Goal: Task Accomplishment & Management: Manage account settings

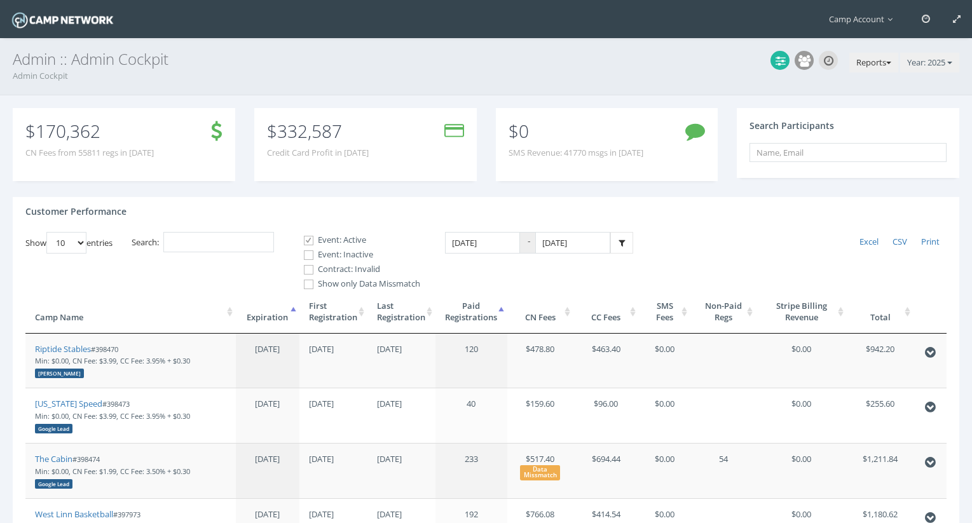
click at [876, 67] on button "Reports" at bounding box center [874, 63] width 49 height 20
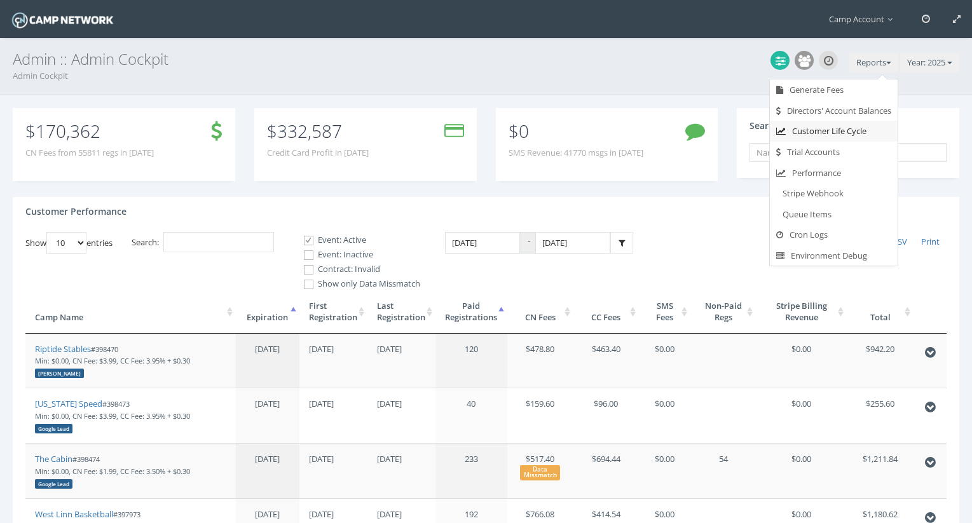
click at [853, 133] on link "Customer Life Cycle" at bounding box center [834, 131] width 128 height 21
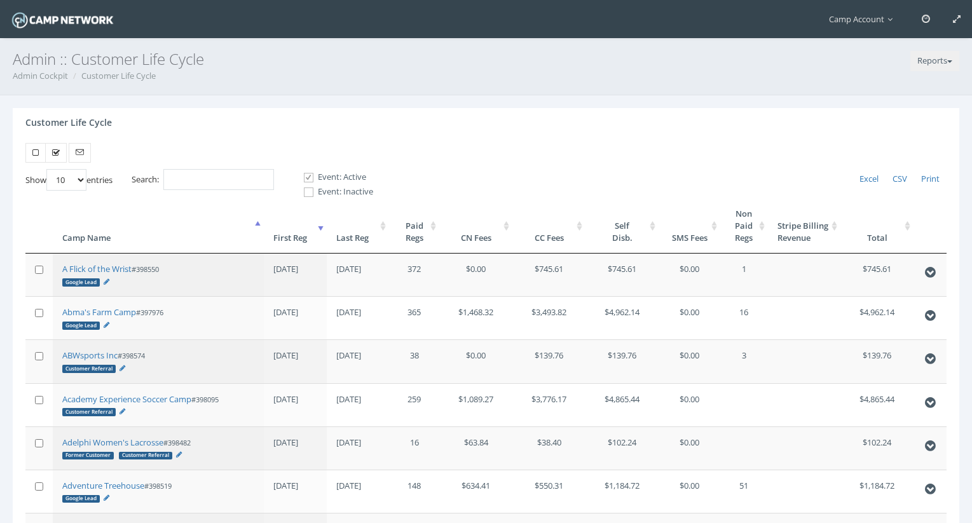
click at [312, 238] on th "First Reg" at bounding box center [295, 225] width 63 height 55
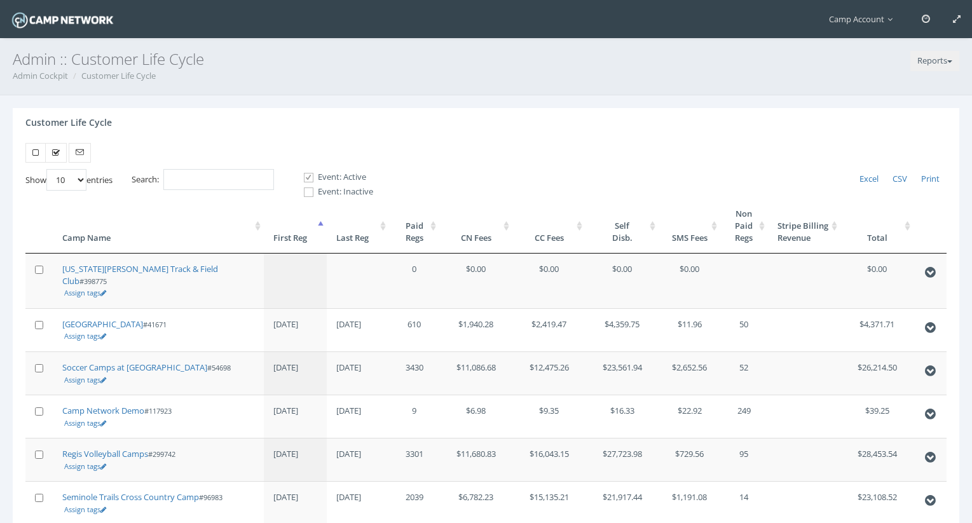
click at [312, 238] on th "First Reg" at bounding box center [295, 225] width 63 height 55
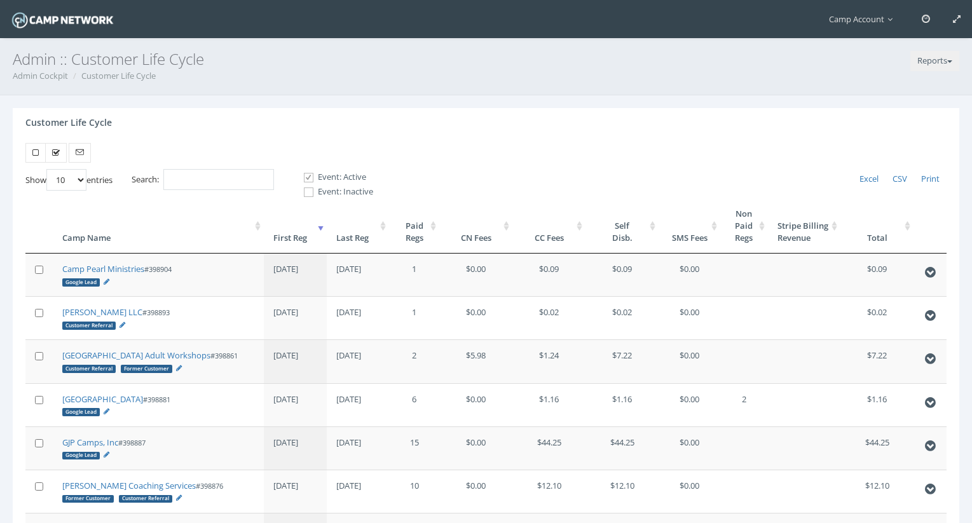
click at [317, 236] on th "First Reg" at bounding box center [295, 225] width 63 height 55
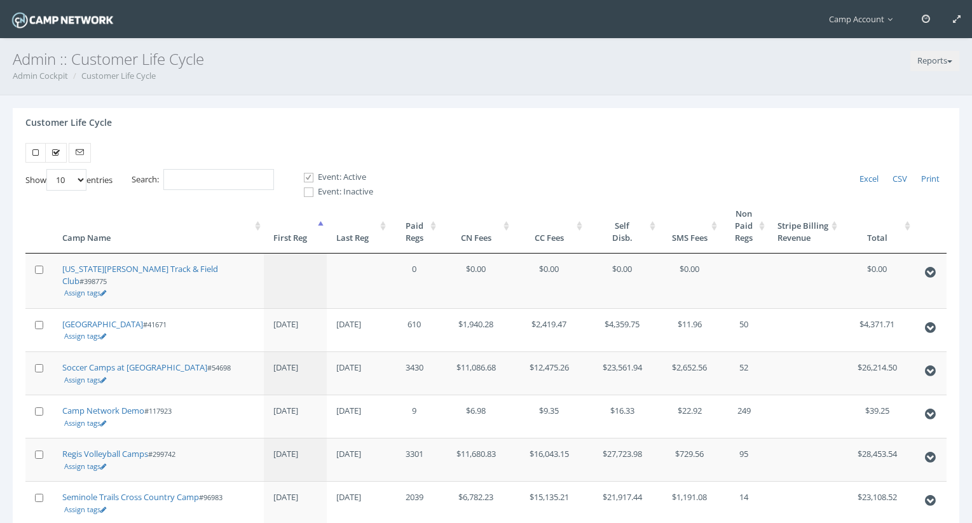
click at [317, 236] on th "First Reg" at bounding box center [295, 225] width 63 height 55
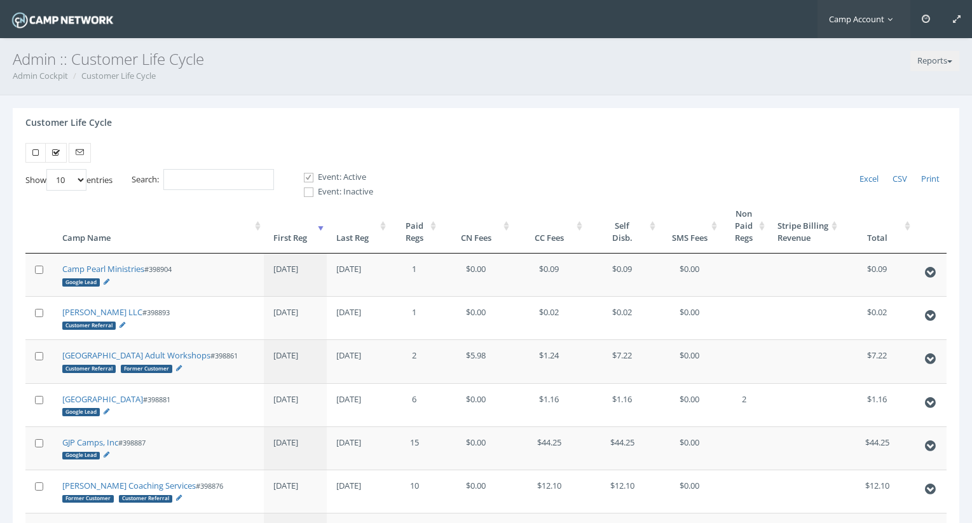
click at [860, 35] on link "Camp Account" at bounding box center [864, 19] width 93 height 38
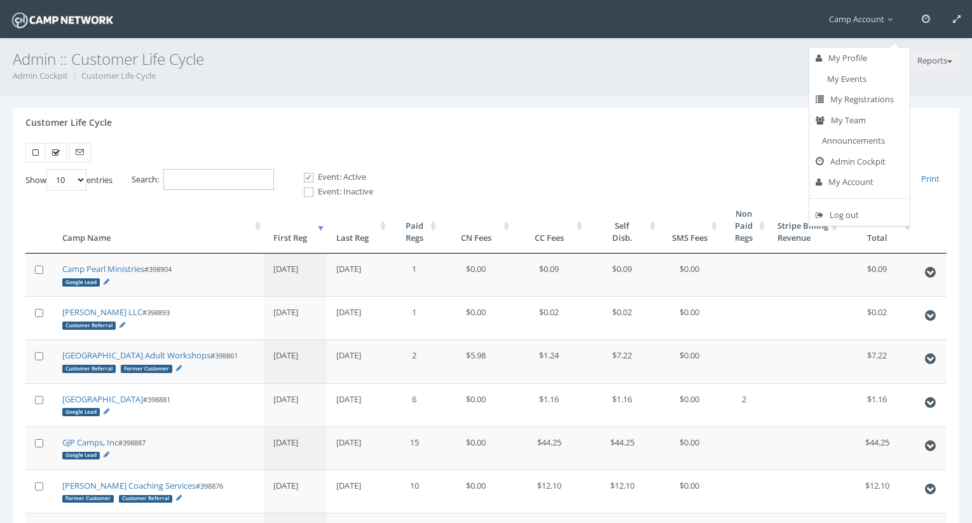
click at [249, 181] on input "Search:" at bounding box center [218, 179] width 111 height 21
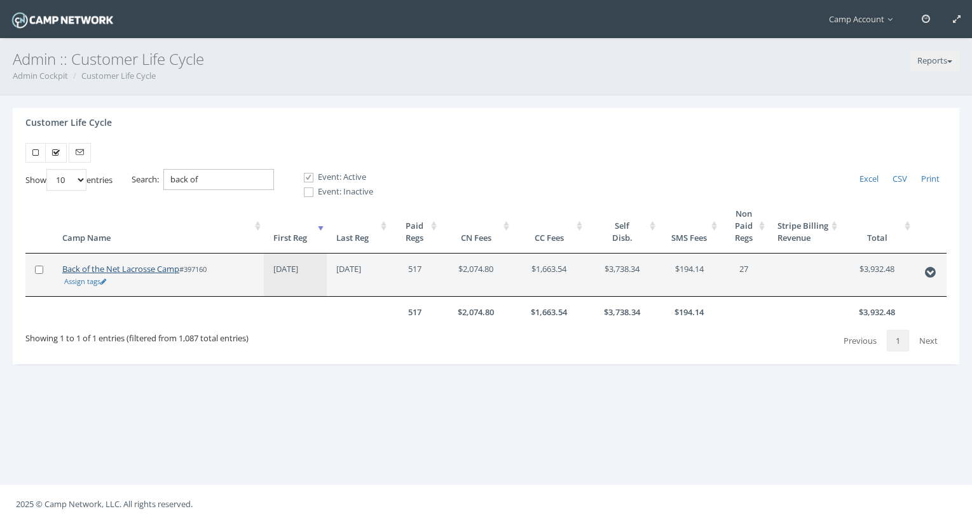
type input "back of"
click at [142, 267] on link "Back of the Net Lacrosse Camp" at bounding box center [120, 268] width 117 height 11
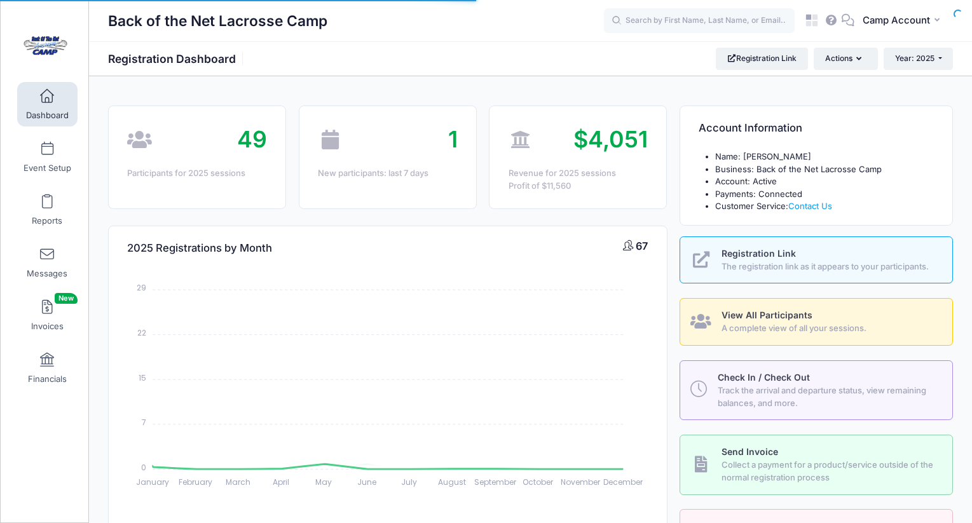
select select
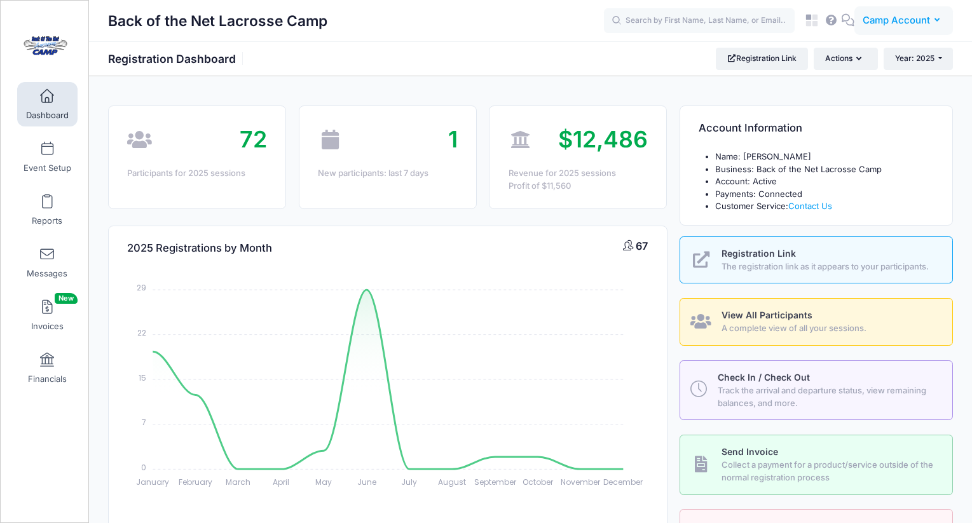
click at [907, 25] on span "Camp Account" at bounding box center [896, 20] width 67 height 14
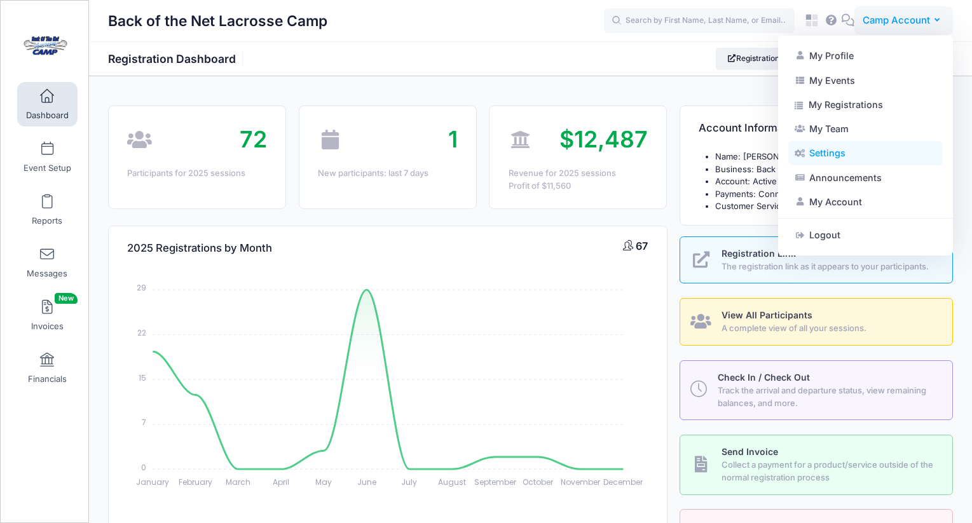
click at [852, 152] on link "Settings" at bounding box center [865, 153] width 155 height 24
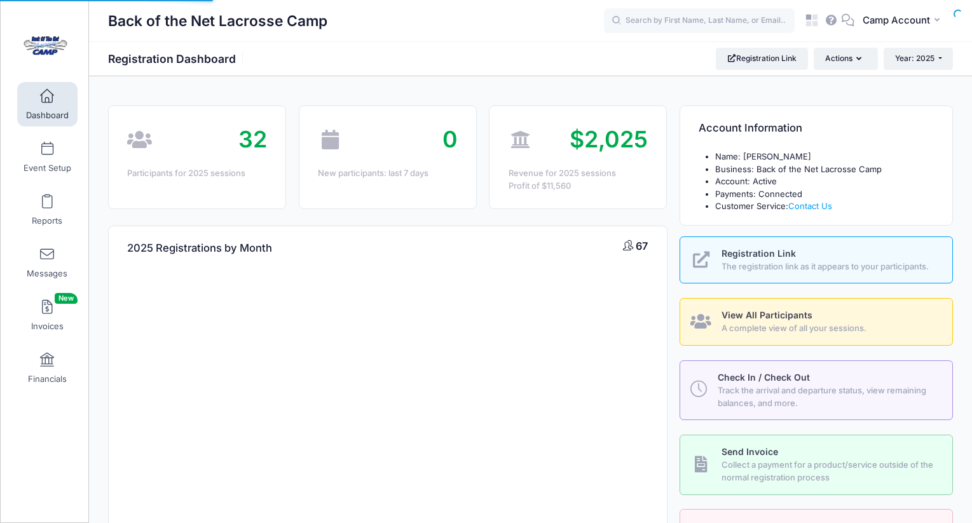
select select
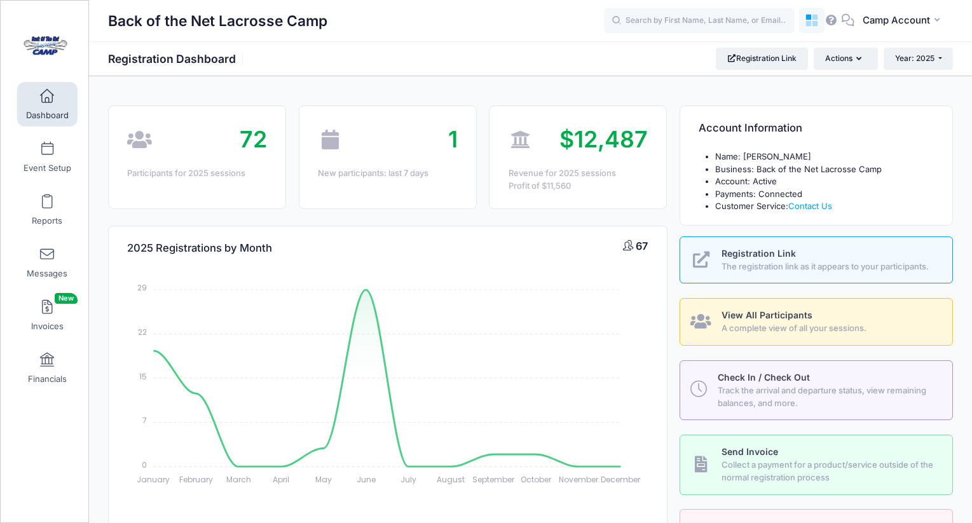
click at [811, 13] on icon at bounding box center [812, 20] width 15 height 15
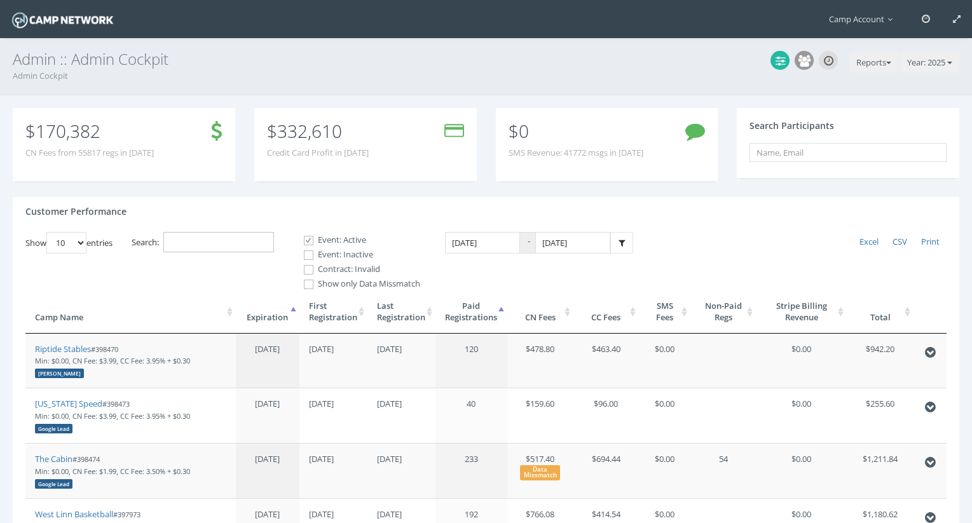
click at [247, 248] on input "Search:" at bounding box center [218, 242] width 111 height 21
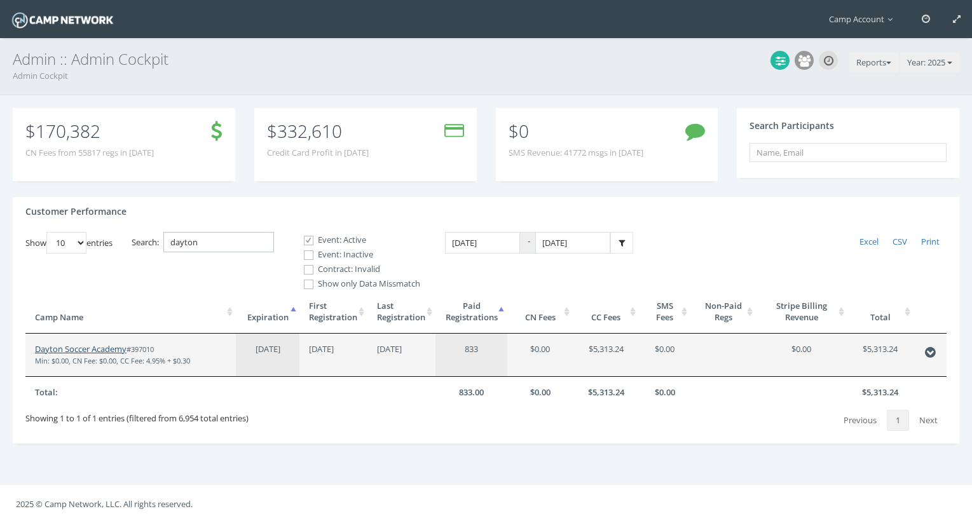
type input "dayton"
click at [118, 352] on link "Dayton Soccer Academy" at bounding box center [81, 348] width 92 height 11
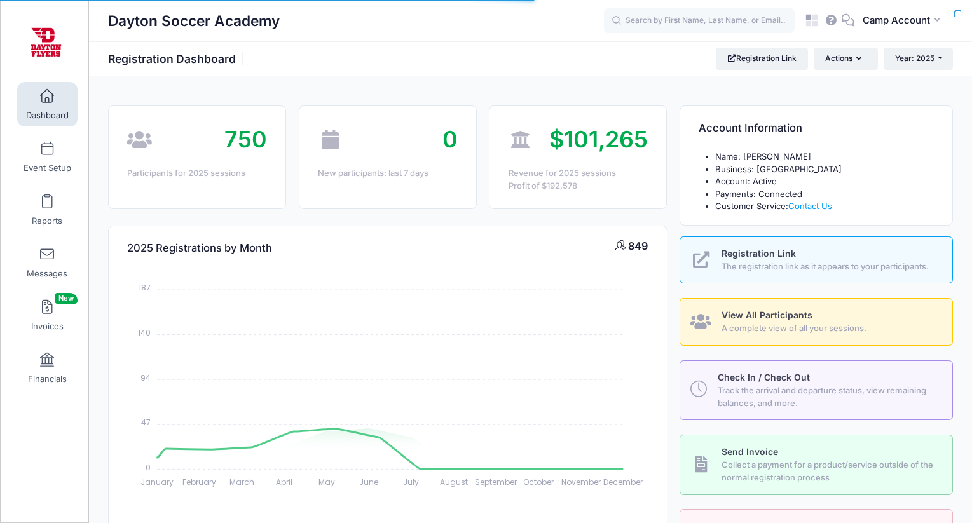
select select
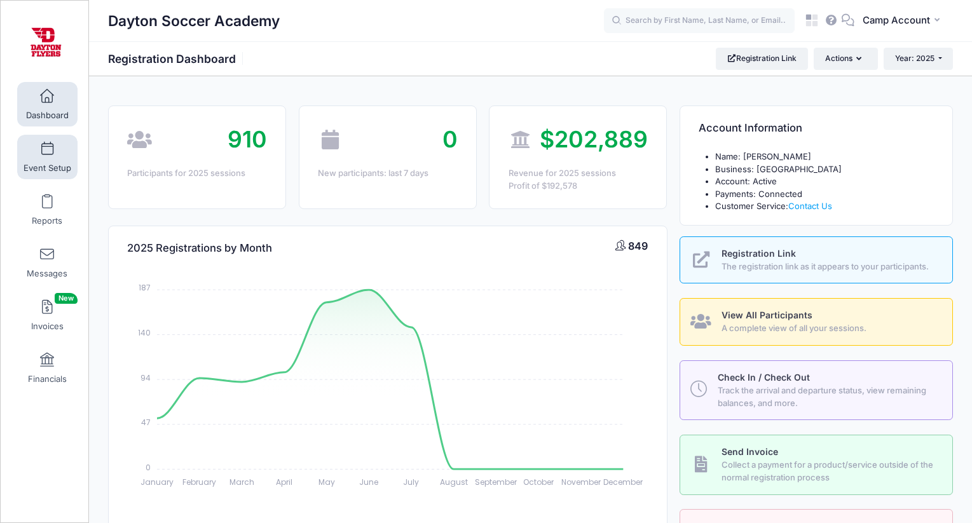
click at [38, 167] on span "Event Setup" at bounding box center [48, 168] width 48 height 11
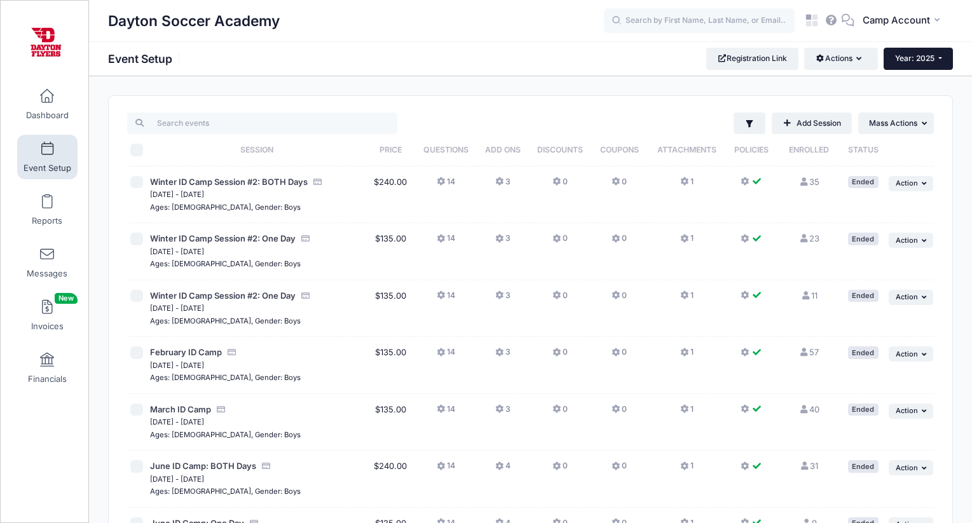
click at [920, 59] on span "Year: 2025" at bounding box center [914, 58] width 39 height 10
click at [282, 123] on input "search" at bounding box center [262, 124] width 270 height 22
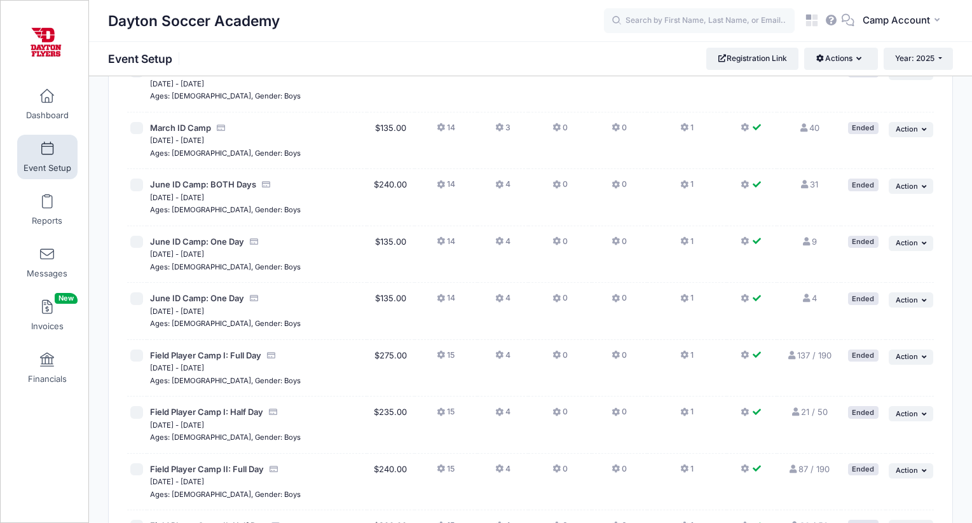
scroll to position [841, 0]
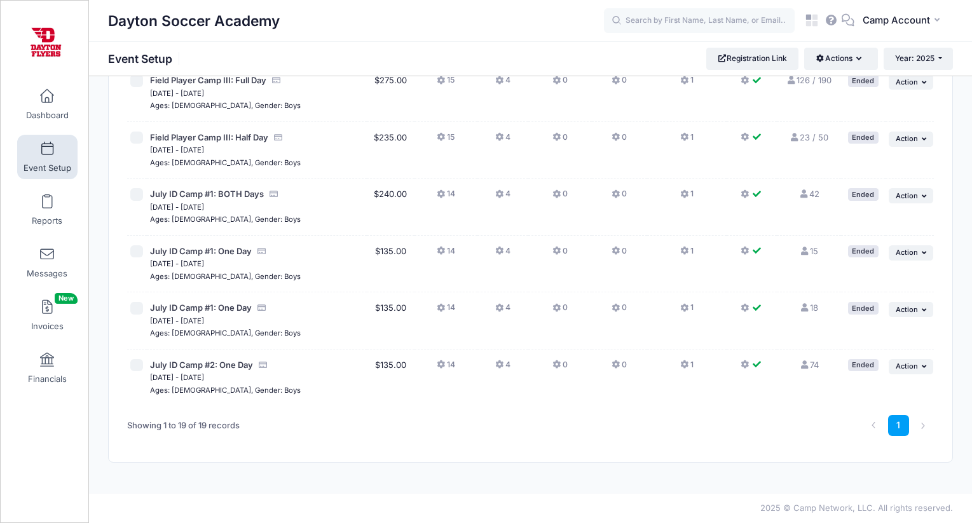
click at [899, 375] on td "... Action Resume Session Pause Session Edit Session Duplicate Session" at bounding box center [910, 378] width 48 height 57
click at [896, 367] on span "Action" at bounding box center [907, 366] width 22 height 9
click at [878, 440] on link "Duplicate Session" at bounding box center [870, 444] width 115 height 24
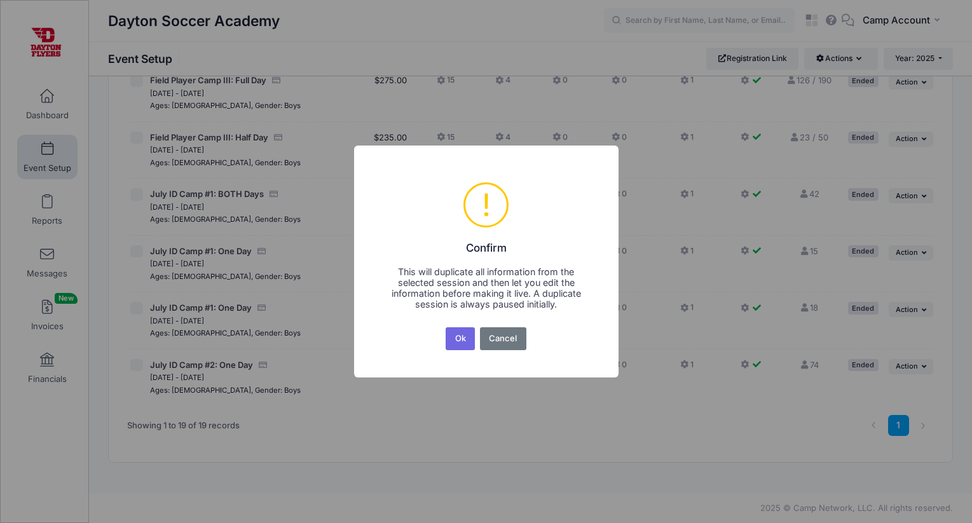
click at [446, 327] on button "Ok" at bounding box center [460, 338] width 29 height 23
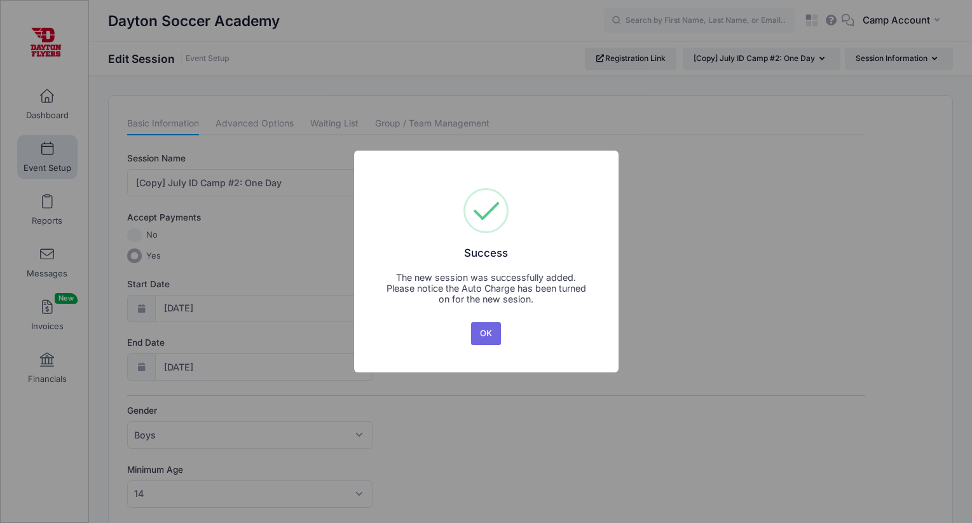
click at [470, 330] on div "OK No Cancel" at bounding box center [487, 334] width 36 height 28
click at [485, 331] on button "OK" at bounding box center [486, 333] width 31 height 23
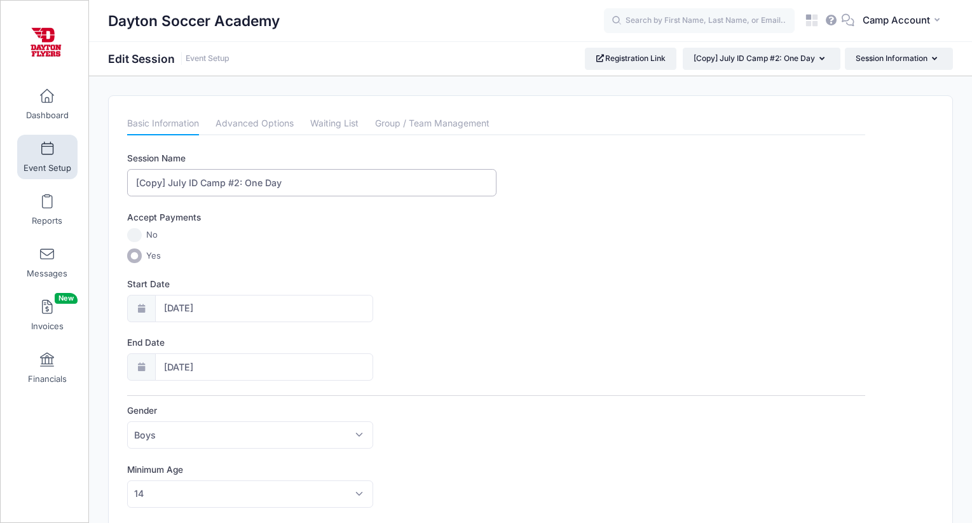
drag, startPoint x: 185, startPoint y: 182, endPoint x: 120, endPoint y: 179, distance: 65.0
click at [235, 182] on input "November ID Camp #2: One Day" at bounding box center [311, 182] width 369 height 27
type input "November ID Camp: One Day"
click at [230, 313] on input "07/27/2025" at bounding box center [264, 308] width 219 height 27
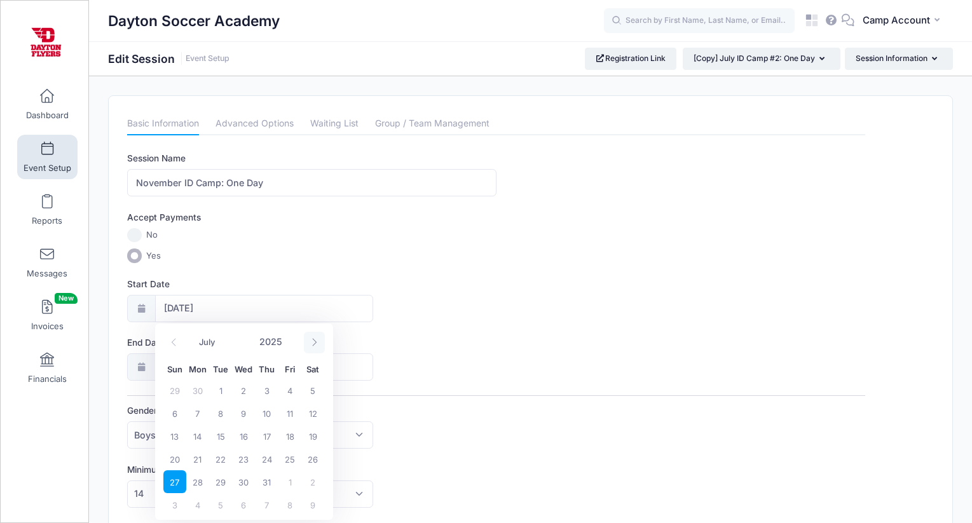
click at [316, 349] on span at bounding box center [314, 343] width 21 height 22
select select "10"
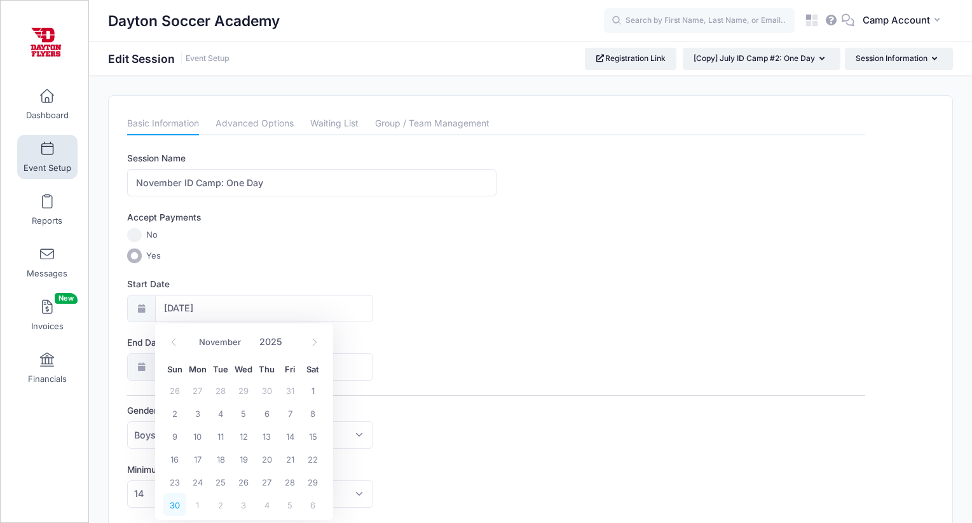
click at [176, 506] on span "30" at bounding box center [174, 504] width 23 height 23
type input "11/30/2025"
type input "12/01/2025"
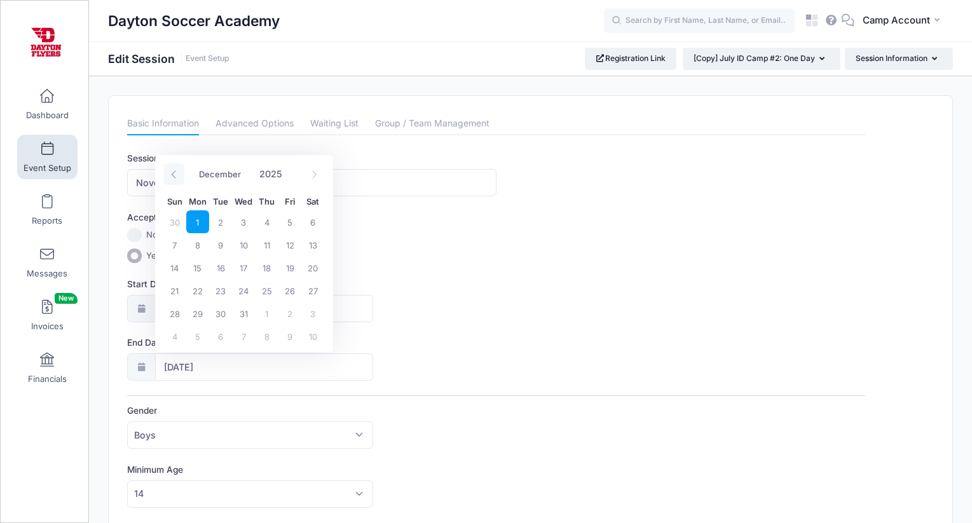
click at [179, 176] on span at bounding box center [173, 174] width 21 height 22
select select "10"
click at [176, 334] on span "30" at bounding box center [174, 336] width 23 height 23
type input "11/30/2025"
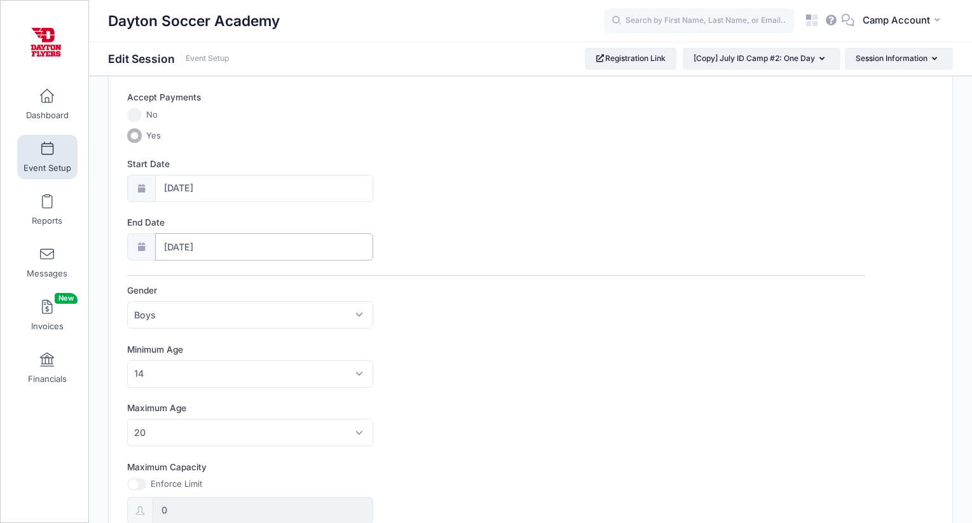
scroll to position [135, 0]
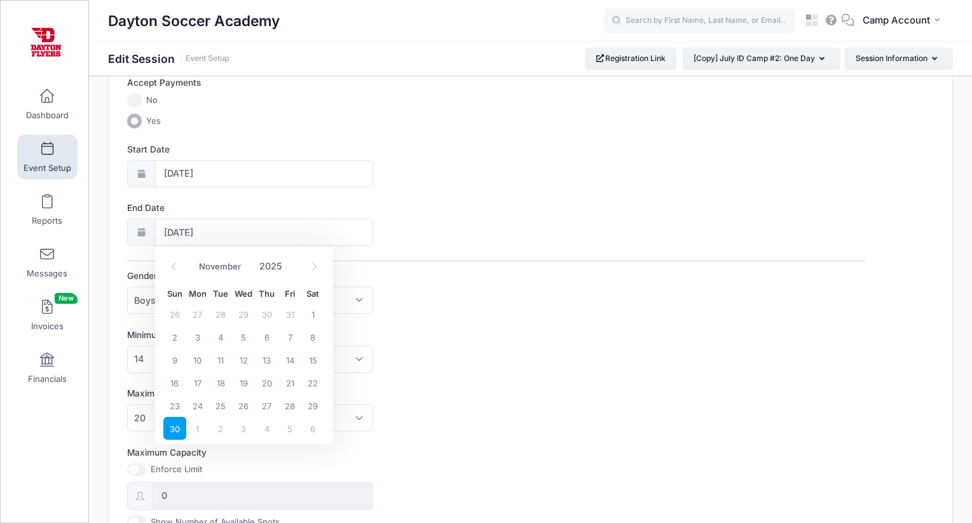
click at [462, 265] on div "Session Name November ID Camp: One Day Accept Payments No Yes Start Date 11/30/…" at bounding box center [496, 445] width 738 height 857
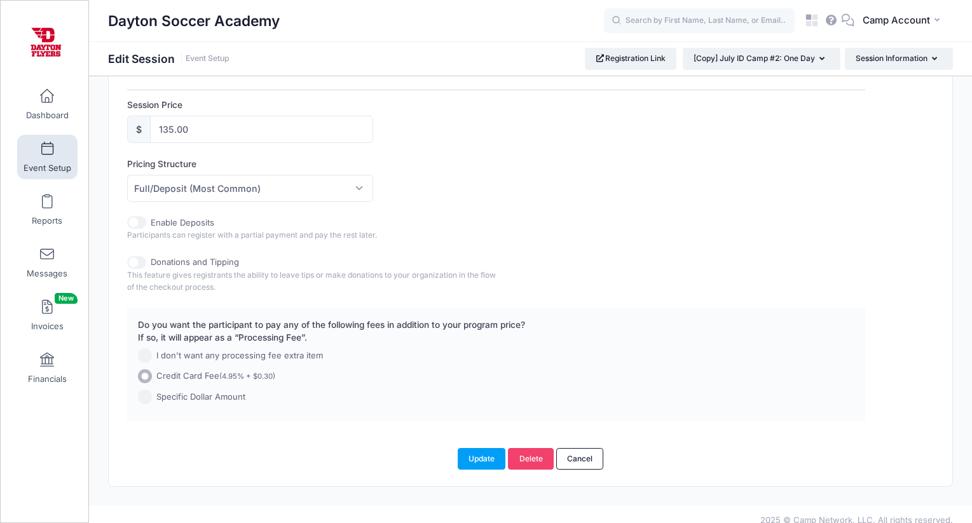
scroll to position [600, 0]
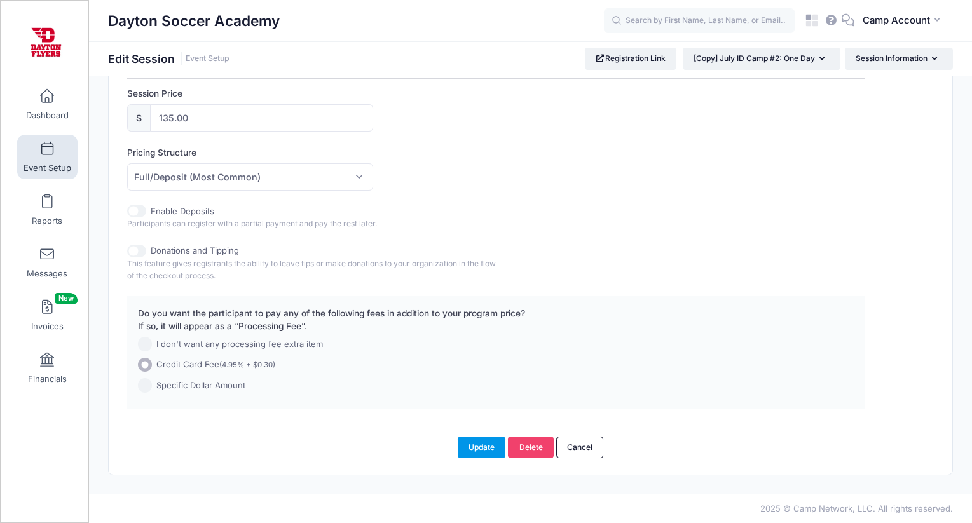
click at [465, 442] on button "Update" at bounding box center [482, 448] width 48 height 22
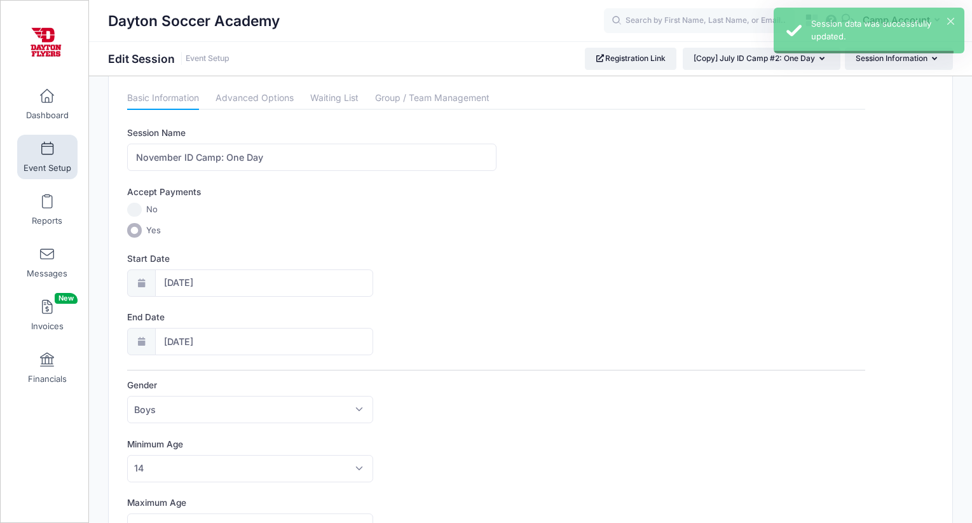
scroll to position [0, 0]
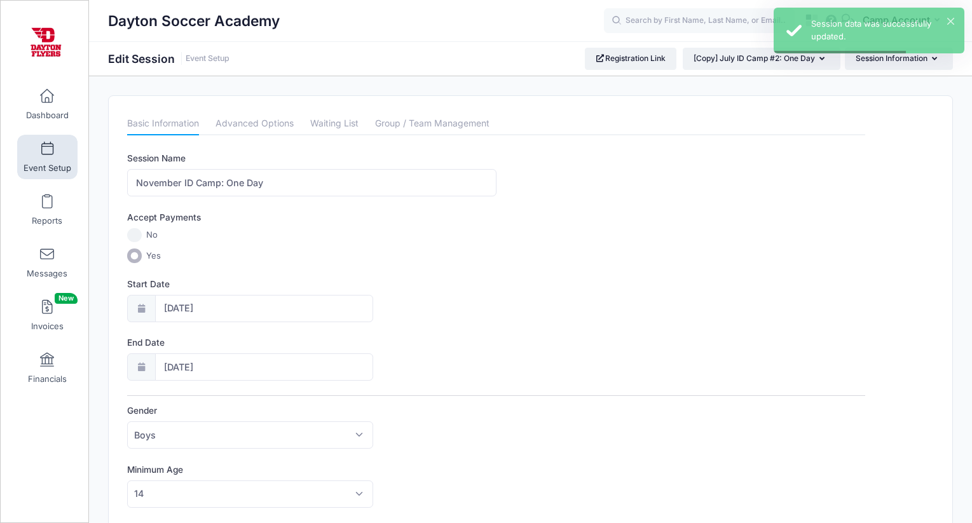
click at [54, 148] on link "Event Setup" at bounding box center [47, 157] width 60 height 45
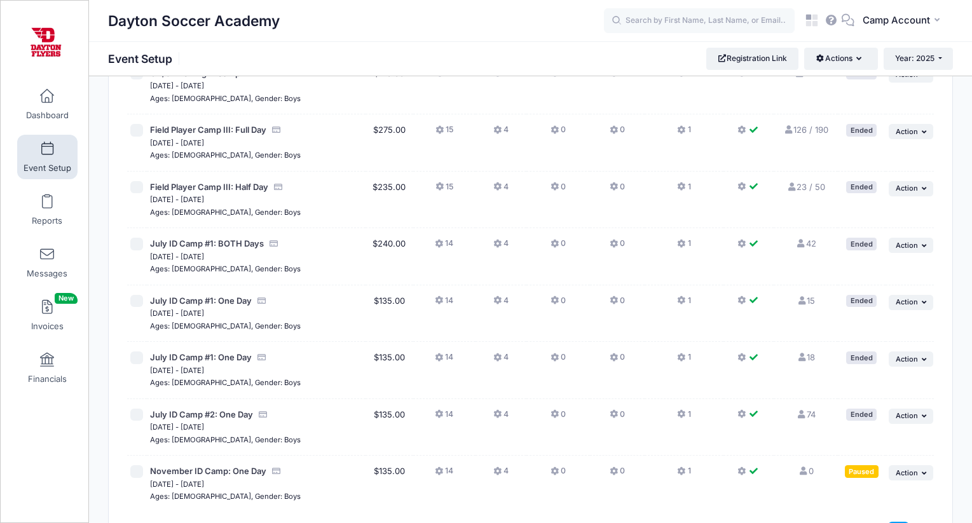
scroll to position [898, 0]
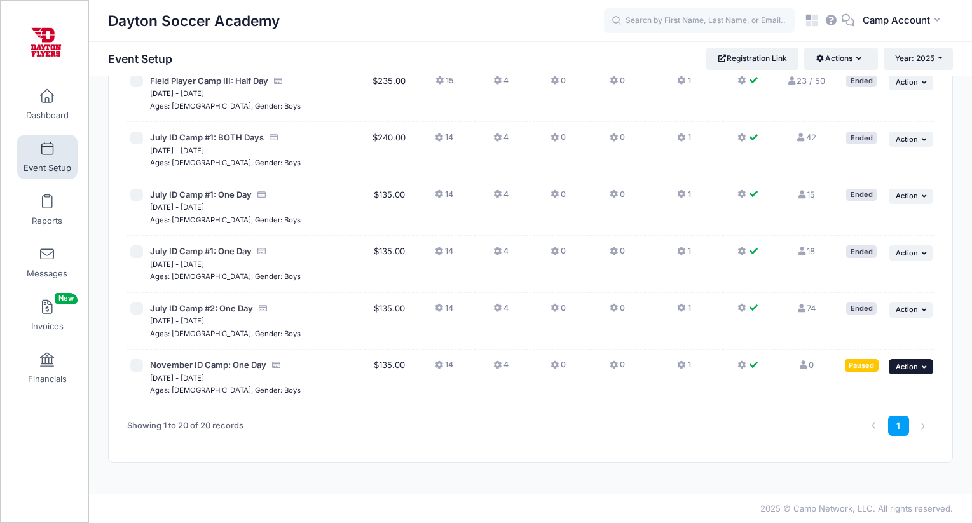
click at [909, 371] on button "... Action" at bounding box center [911, 366] width 45 height 15
click at [879, 441] on link "Duplicate Session" at bounding box center [870, 444] width 115 height 24
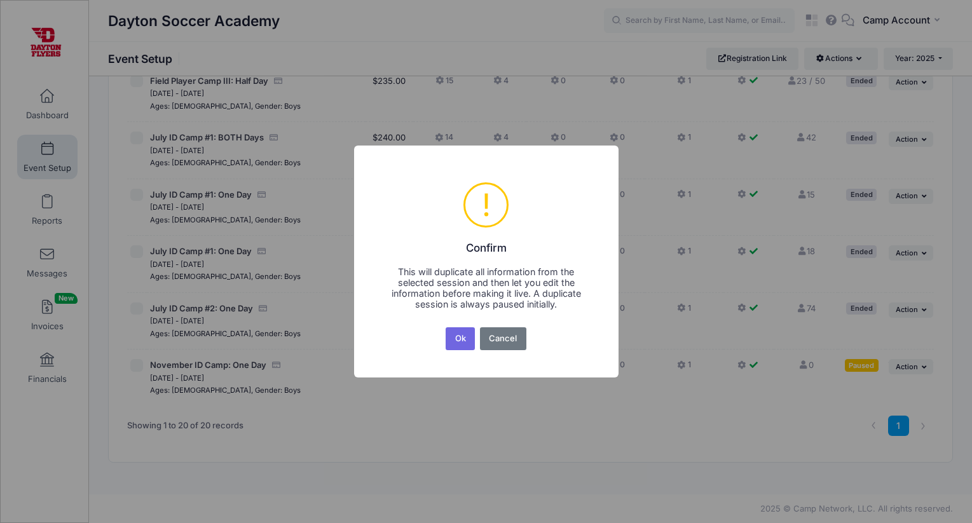
click at [446, 327] on button "Ok" at bounding box center [460, 338] width 29 height 23
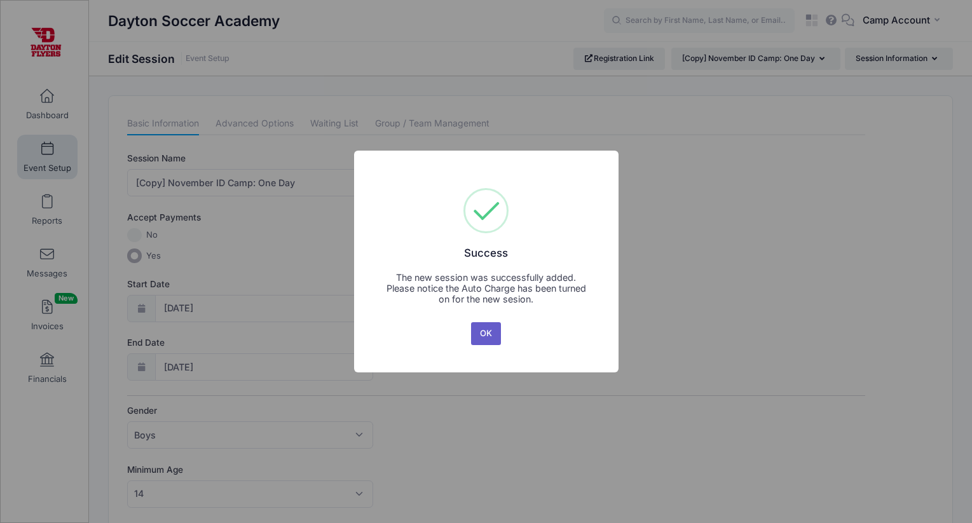
click at [490, 330] on button "OK" at bounding box center [486, 333] width 31 height 23
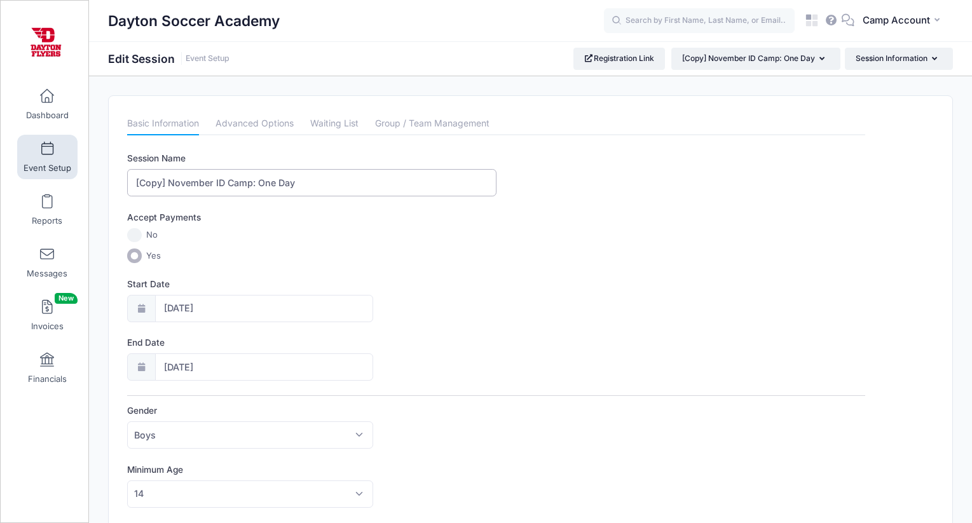
drag, startPoint x: 213, startPoint y: 185, endPoint x: 102, endPoint y: 165, distance: 112.5
type input "March ID Camp: One Day"
click at [198, 312] on input "11/30/2025" at bounding box center [264, 308] width 219 height 27
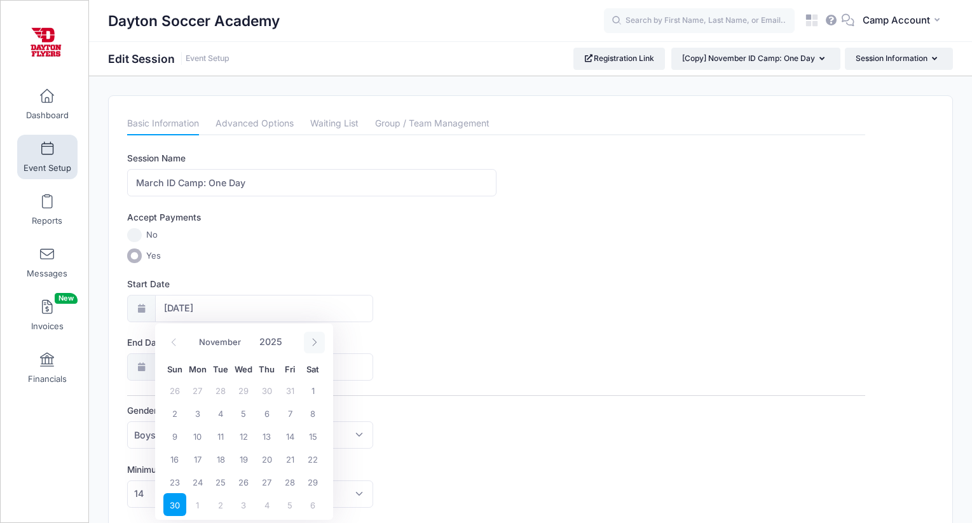
click at [311, 347] on span at bounding box center [314, 343] width 21 height 22
select select "11"
click at [311, 347] on span at bounding box center [314, 343] width 21 height 22
type input "2026"
click at [311, 347] on span at bounding box center [314, 343] width 21 height 22
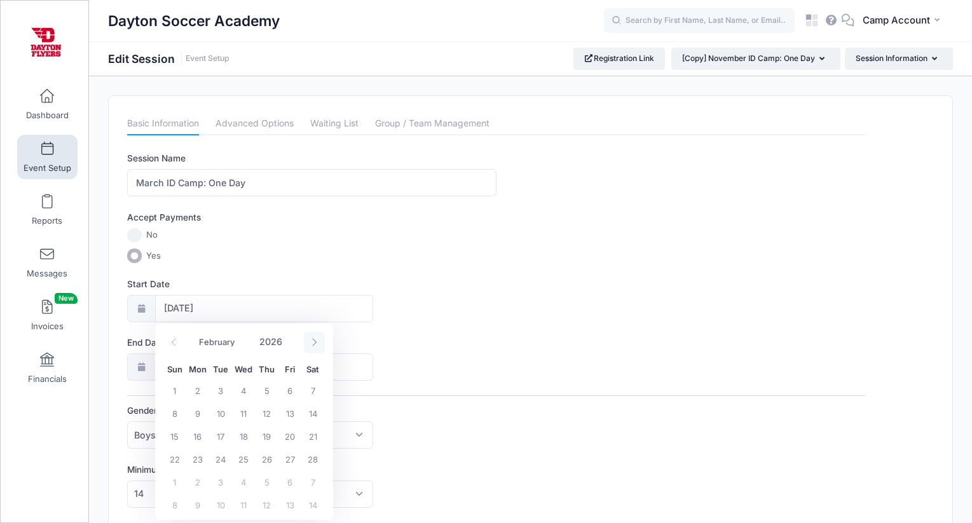
click at [311, 347] on span at bounding box center [314, 343] width 21 height 22
select select "2"
click at [170, 478] on span "29" at bounding box center [174, 482] width 23 height 23
type input "03/29/2026"
type input "03/30/2026"
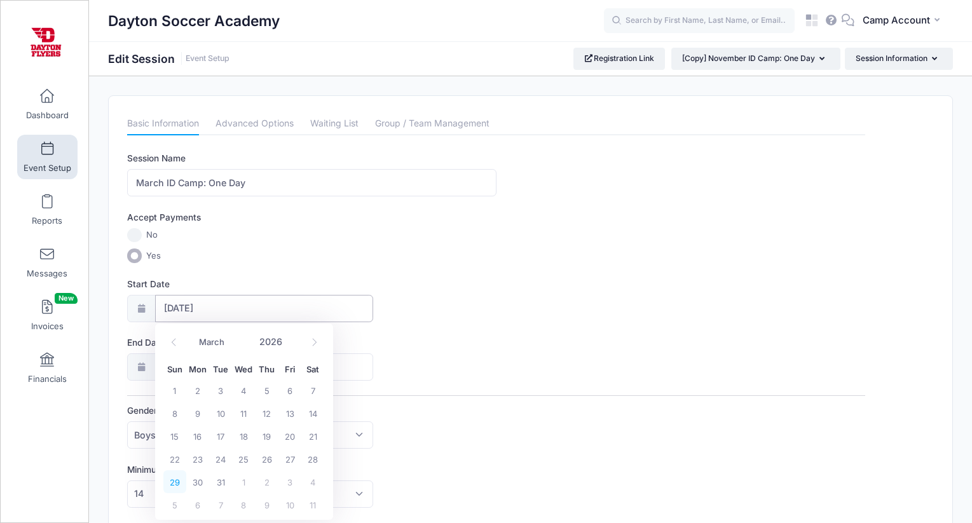
type input "2026"
select select "2"
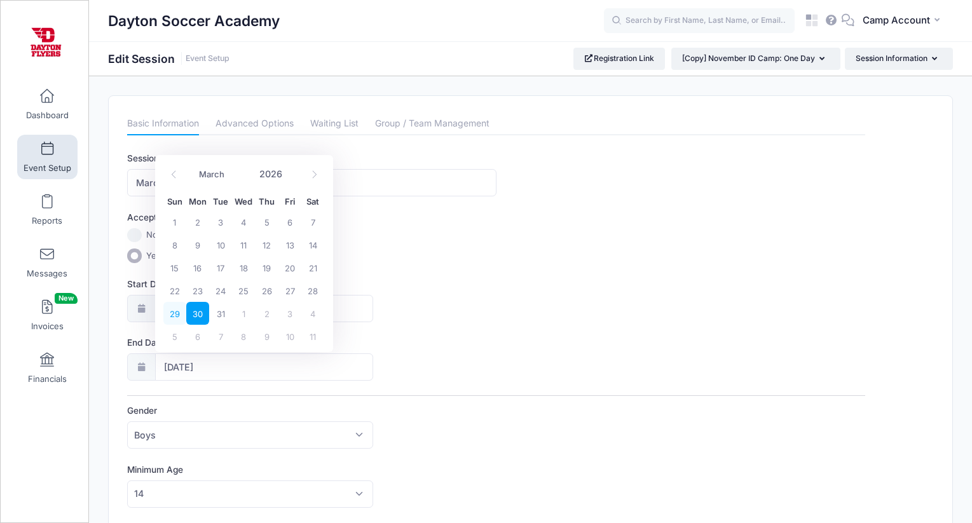
click at [179, 310] on span "29" at bounding box center [174, 313] width 23 height 23
type input "03/29/2026"
click at [567, 356] on div "End Date 03/29/2026" at bounding box center [496, 358] width 738 height 45
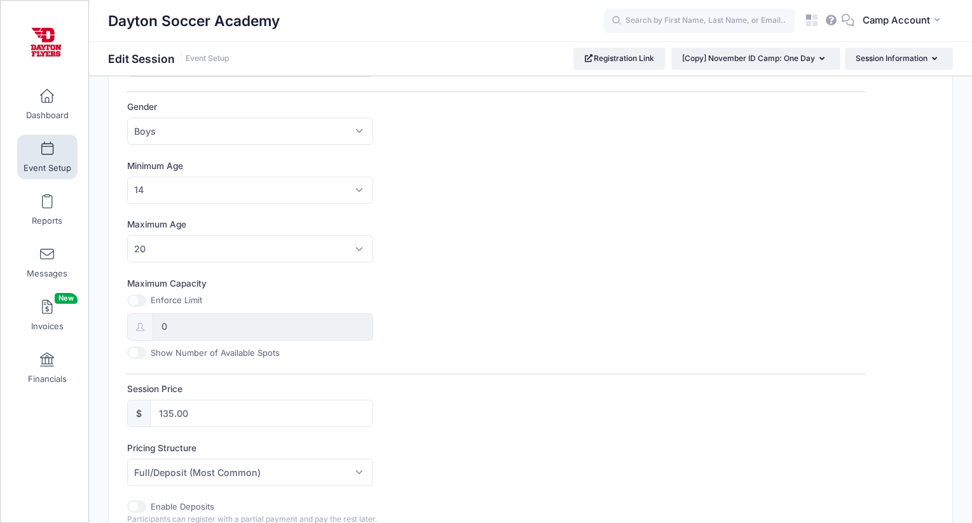
scroll to position [600, 0]
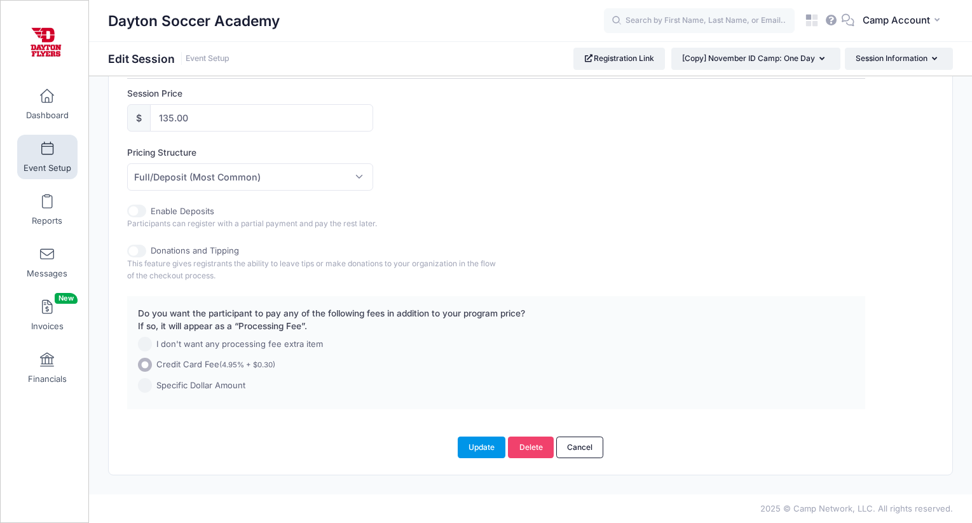
click at [491, 443] on button "Update" at bounding box center [482, 448] width 48 height 22
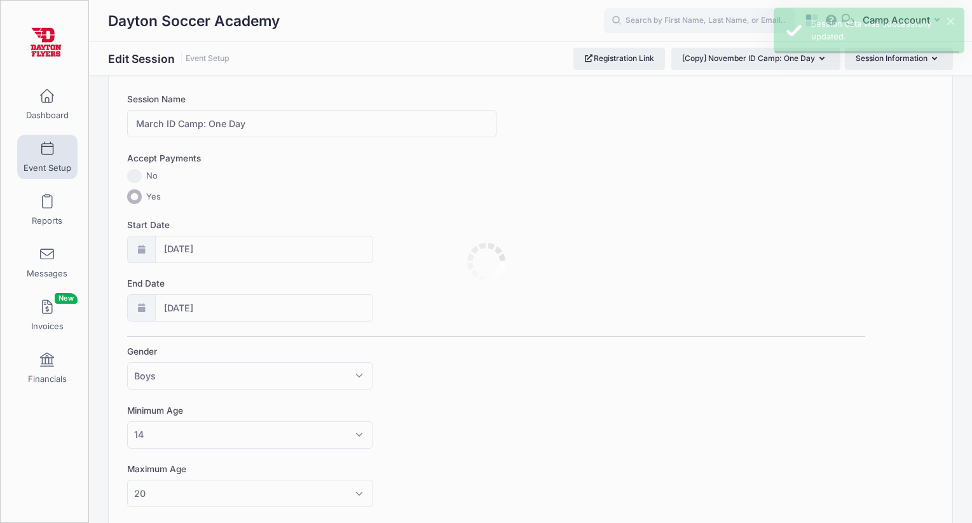
scroll to position [0, 0]
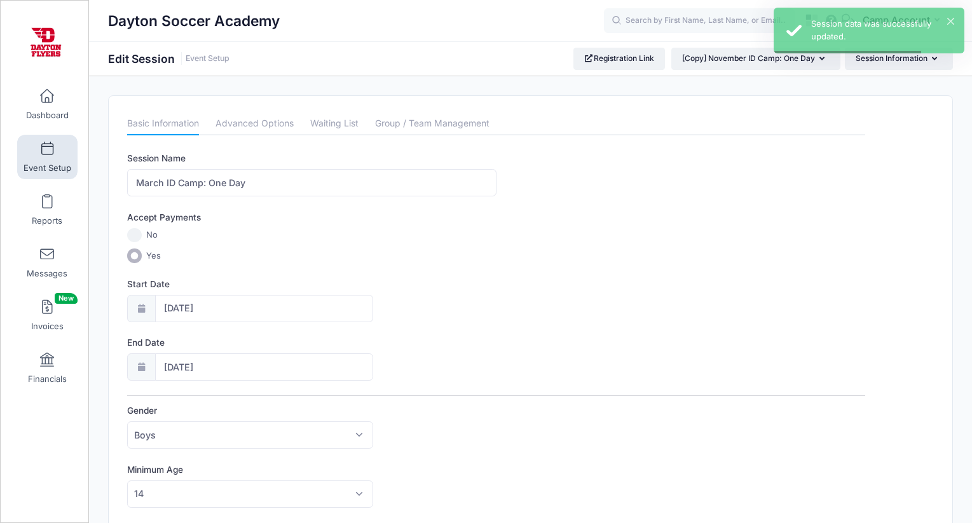
click at [47, 145] on span at bounding box center [47, 149] width 0 height 14
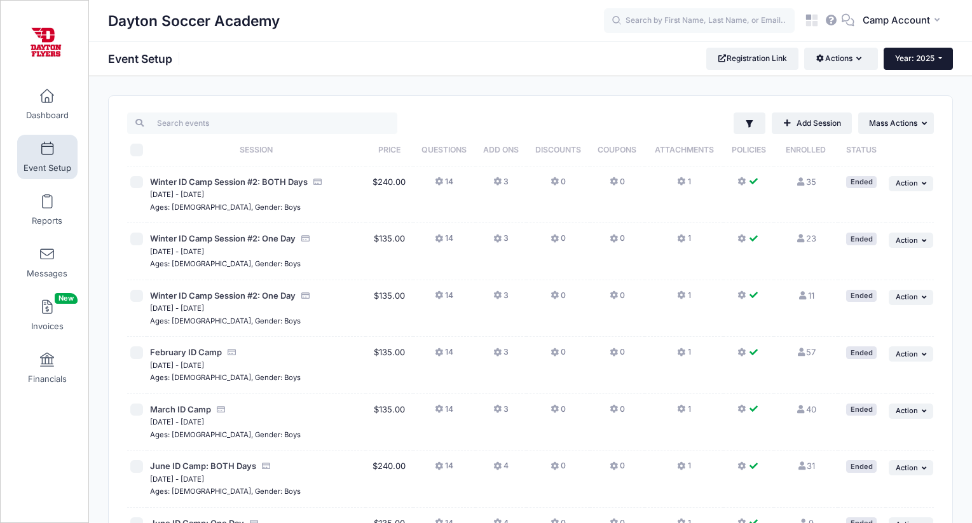
click at [918, 51] on button "Year: 2025" at bounding box center [918, 59] width 69 height 22
click at [918, 85] on link "Year: 2026" at bounding box center [925, 83] width 83 height 17
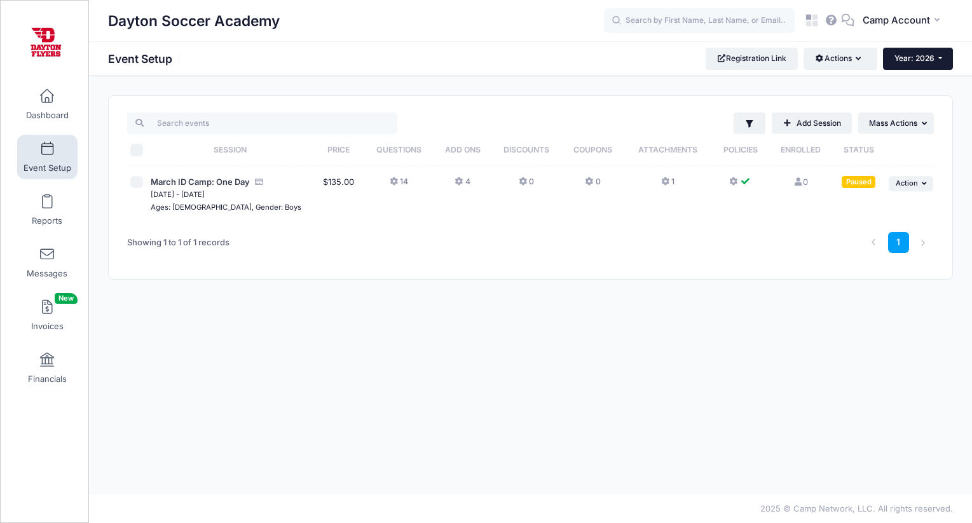
click at [922, 54] on span "Year: 2026" at bounding box center [915, 58] width 40 height 10
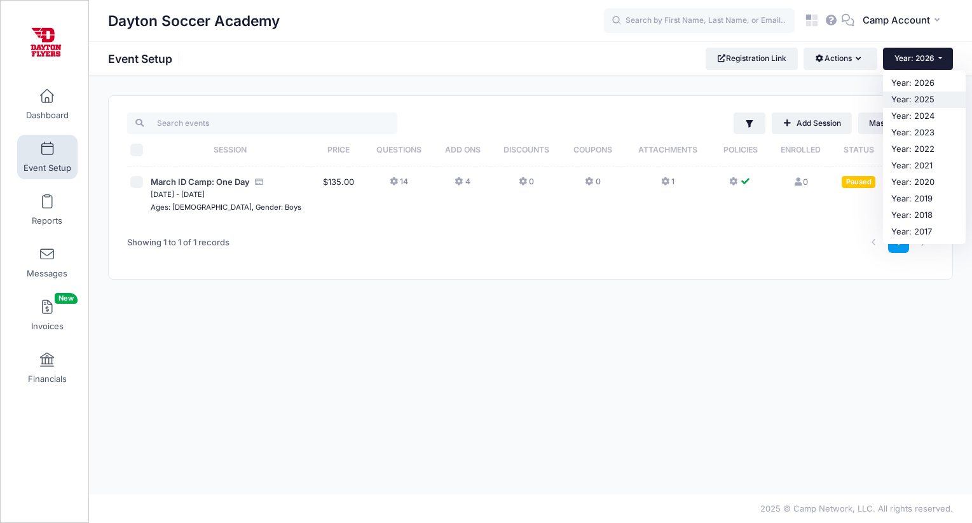
click at [923, 100] on link "Year: 2025" at bounding box center [924, 100] width 83 height 17
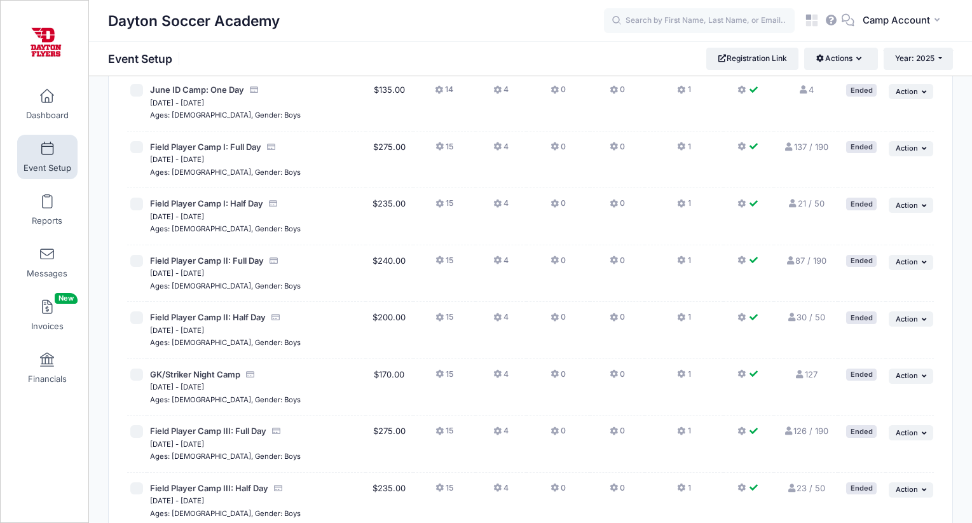
scroll to position [898, 0]
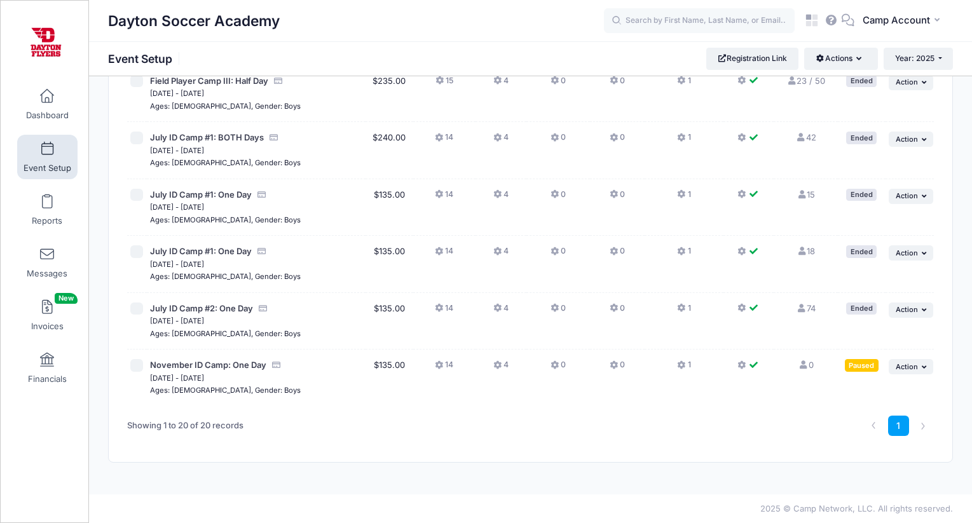
click at [507, 366] on button "4" at bounding box center [500, 368] width 15 height 18
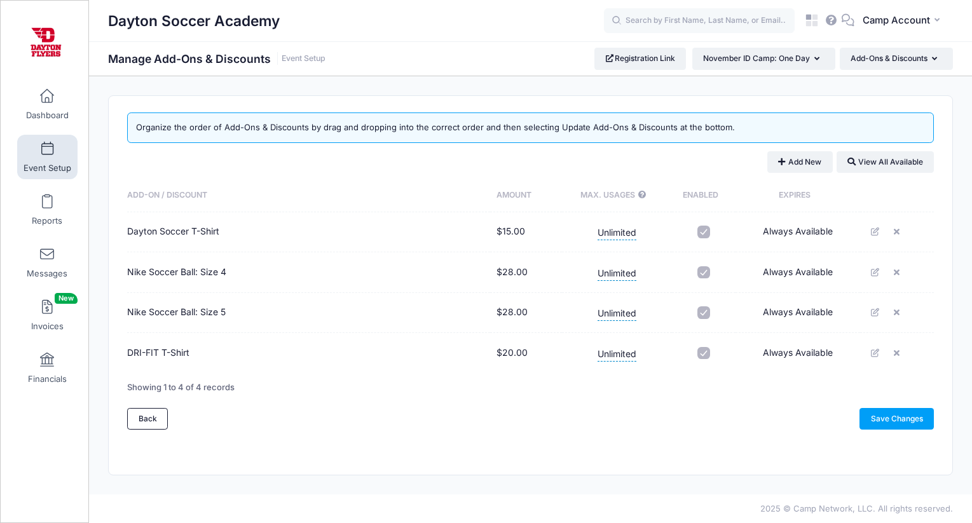
drag, startPoint x: 115, startPoint y: 271, endPoint x: 238, endPoint y: 275, distance: 123.4
click at [238, 275] on div "Organize the order of Add-Ons & Discounts by drag and dropping into the correct…" at bounding box center [531, 285] width 844 height 379
click at [939, 280] on div "Add-On / Discount Amount Max. Usages Enabled Expires Dayton Soccer T-Shirt $15.…" at bounding box center [530, 294] width 819 height 230
click at [902, 273] on icon at bounding box center [899, 272] width 10 height 8
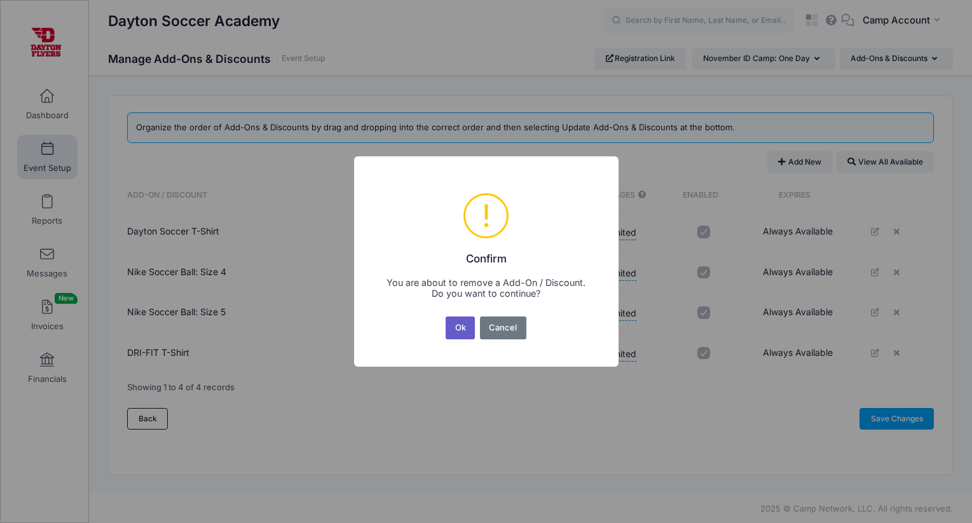
click at [471, 327] on button "Ok" at bounding box center [460, 328] width 29 height 23
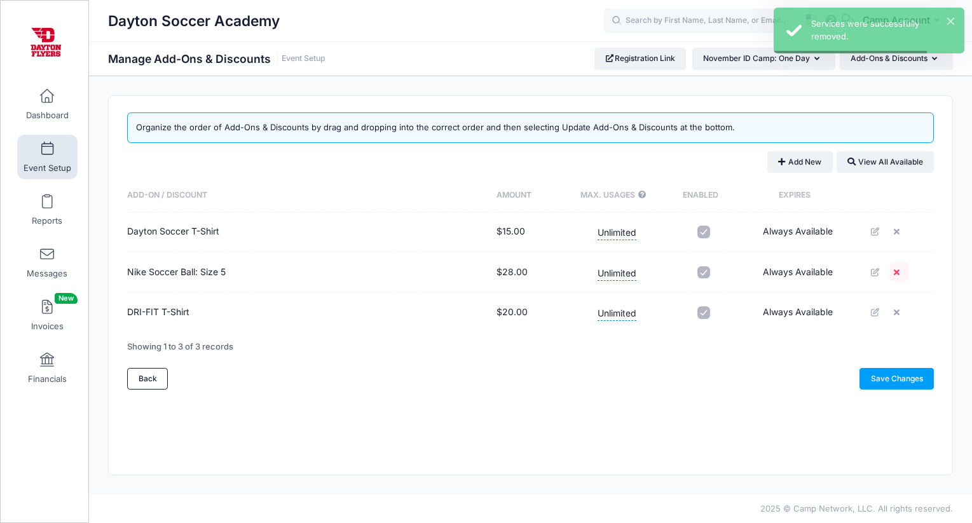
click at [899, 277] on link at bounding box center [899, 272] width 19 height 19
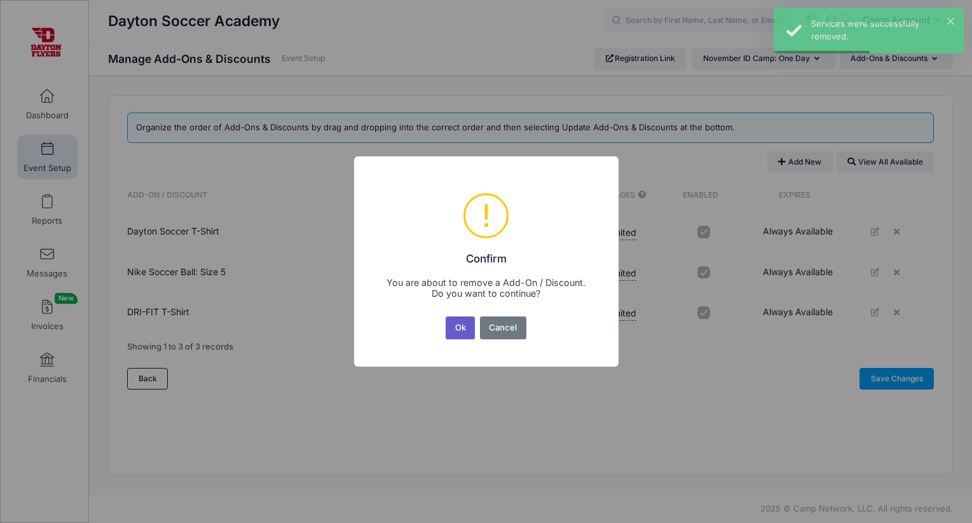
click at [465, 328] on button "Ok" at bounding box center [460, 328] width 29 height 23
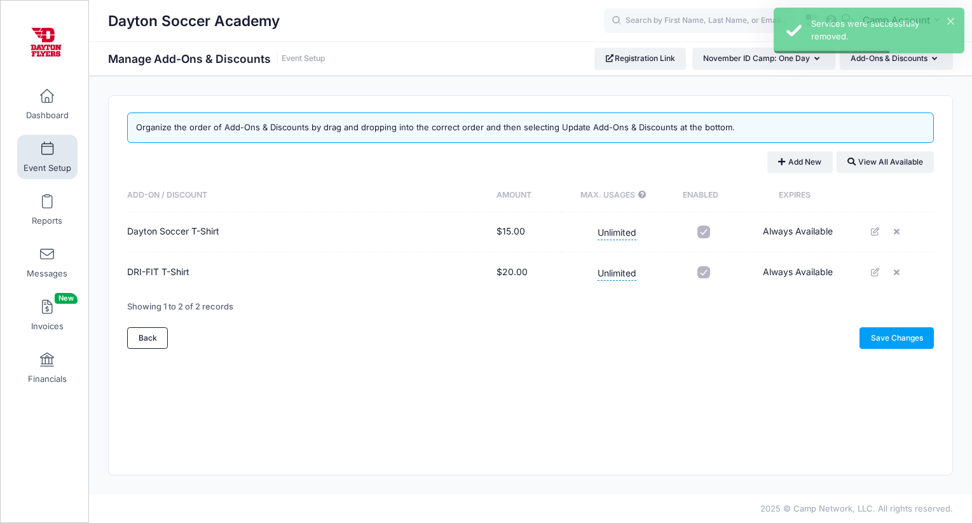
click at [59, 158] on link "Event Setup" at bounding box center [47, 157] width 60 height 45
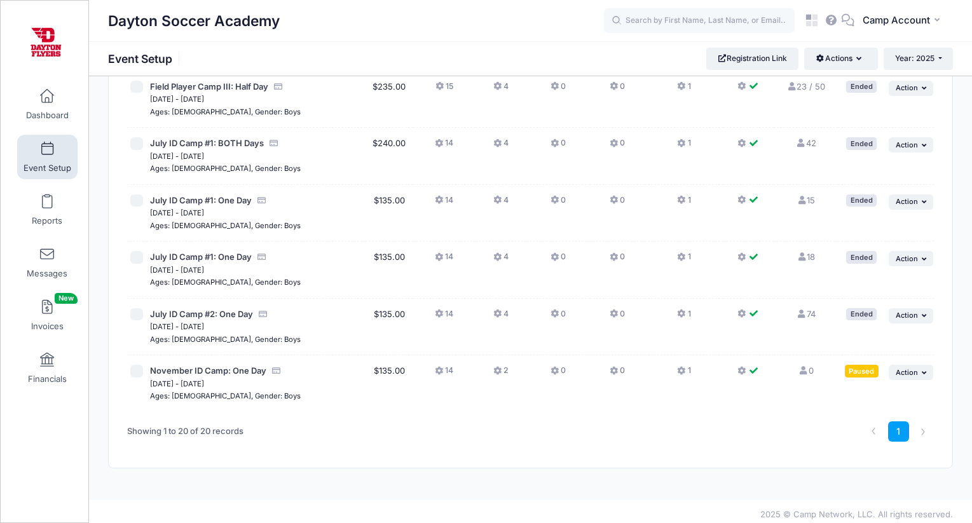
scroll to position [892, 0]
click at [686, 368] on button "1" at bounding box center [683, 375] width 13 height 18
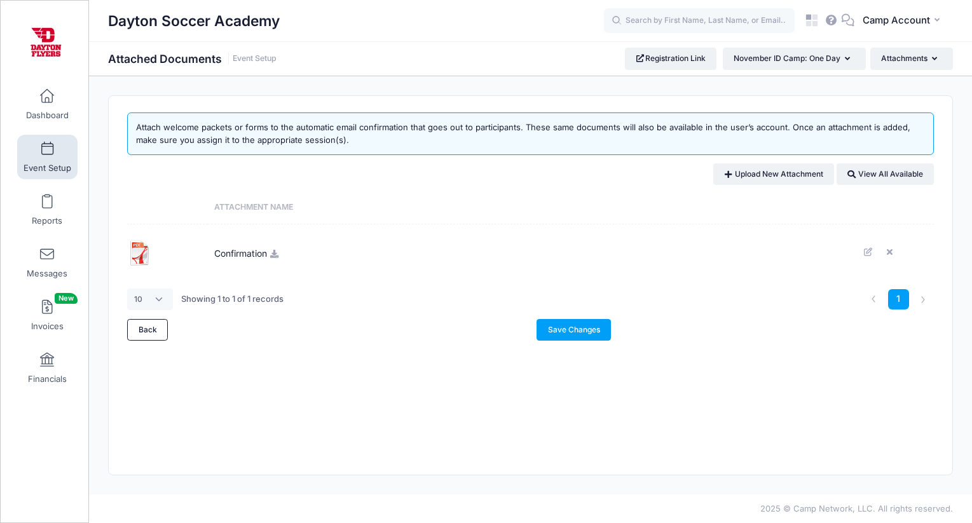
click at [278, 252] on icon at bounding box center [275, 254] width 10 height 8
click at [888, 254] on icon at bounding box center [892, 252] width 10 height 8
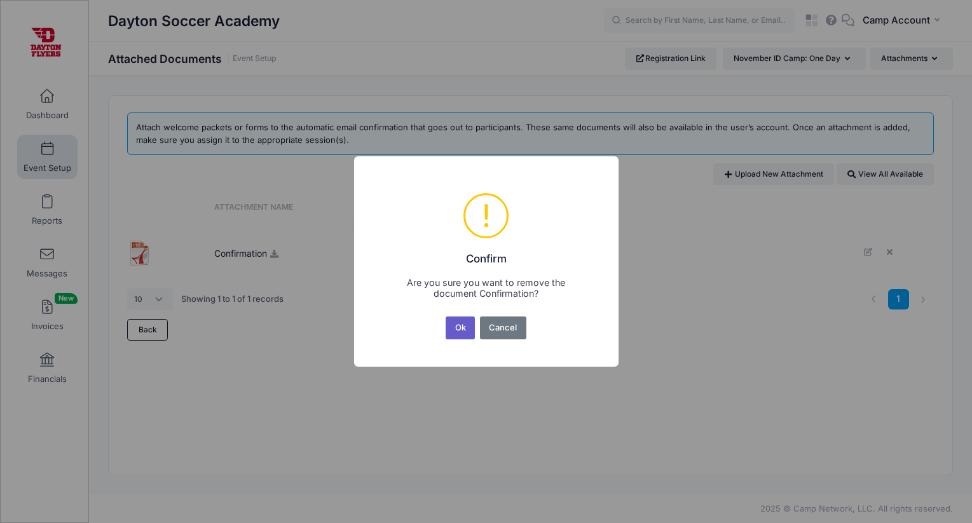
click at [466, 326] on button "Ok" at bounding box center [460, 328] width 29 height 23
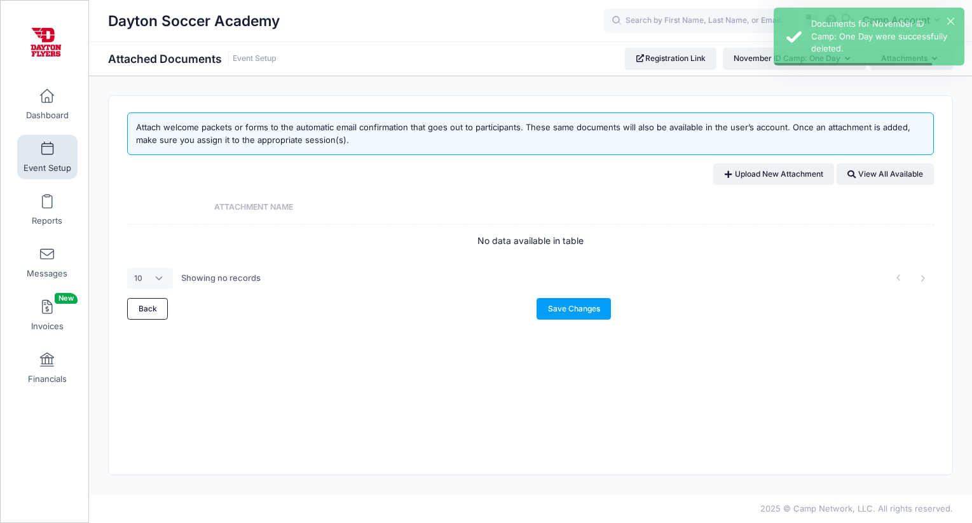
click at [60, 165] on span "Event Setup" at bounding box center [48, 168] width 48 height 11
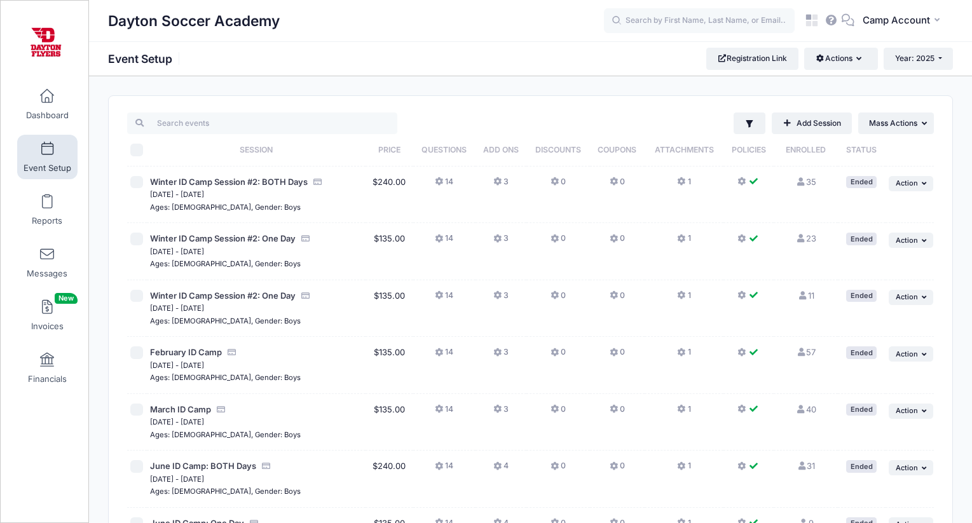
scroll to position [898, 0]
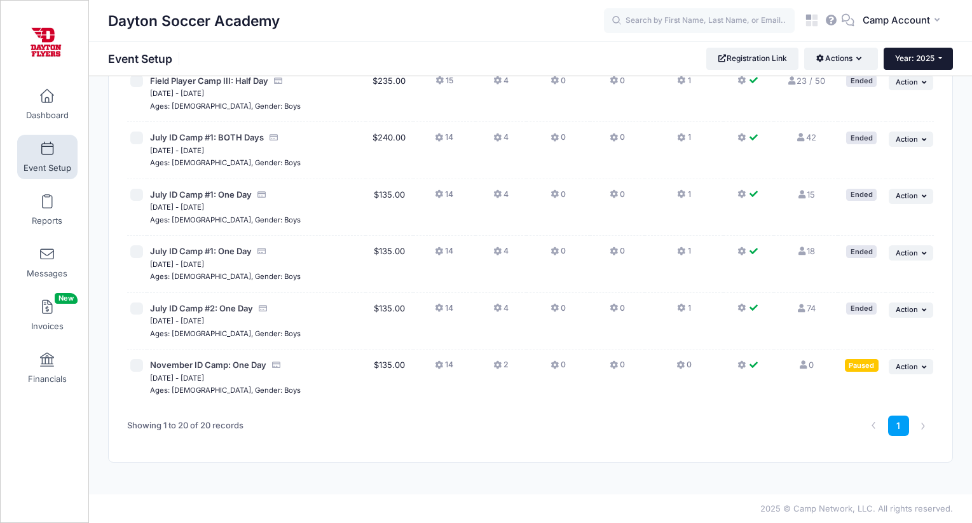
click at [907, 62] on span "Year: 2025" at bounding box center [914, 58] width 39 height 10
click at [908, 79] on link "Year: 2026" at bounding box center [925, 83] width 83 height 17
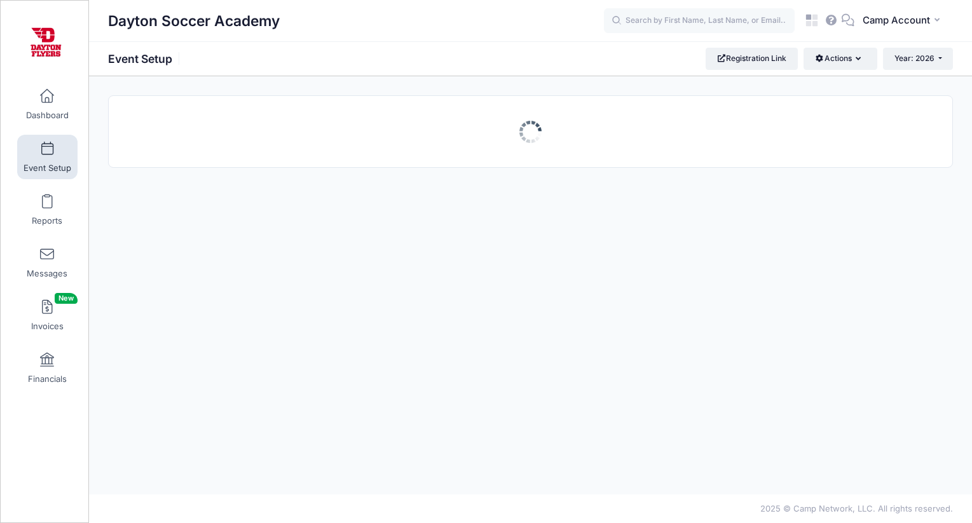
scroll to position [0, 0]
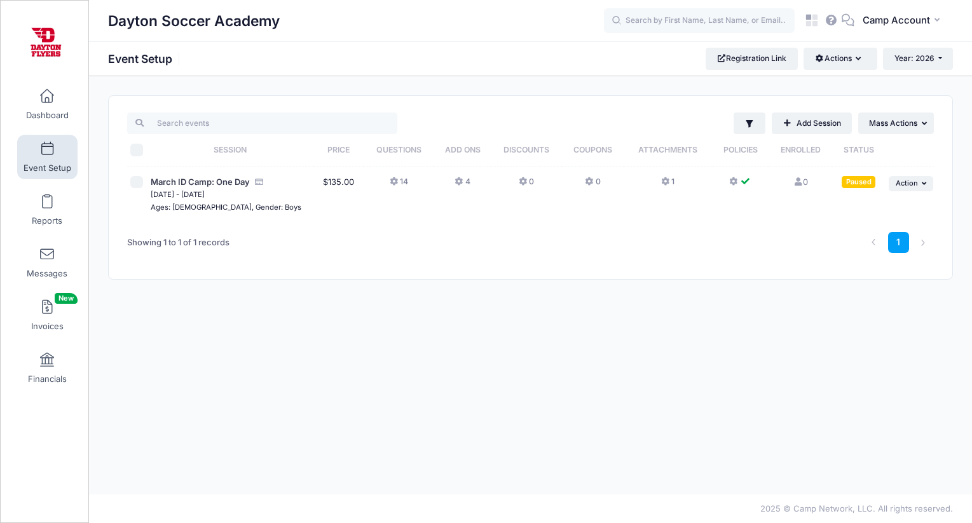
click at [464, 182] on button "4" at bounding box center [462, 185] width 15 height 18
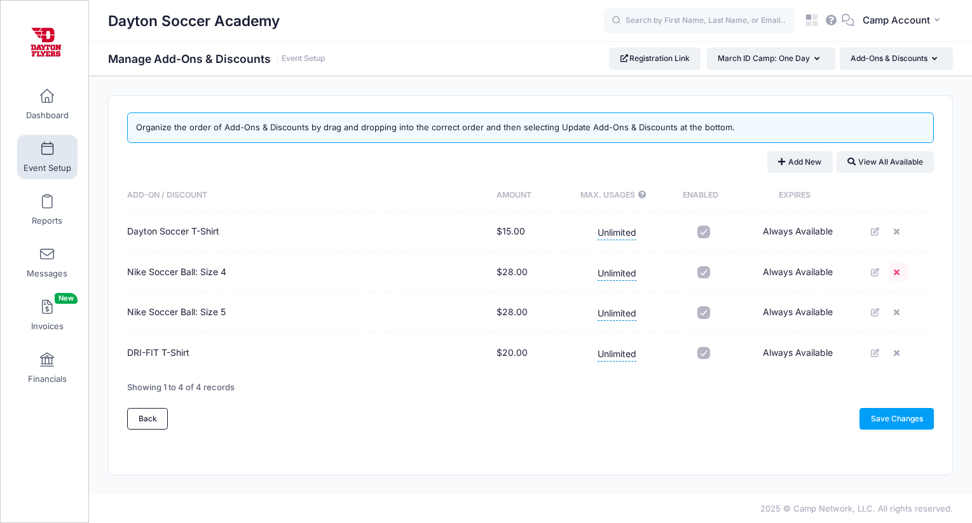
click at [899, 279] on link at bounding box center [899, 272] width 19 height 19
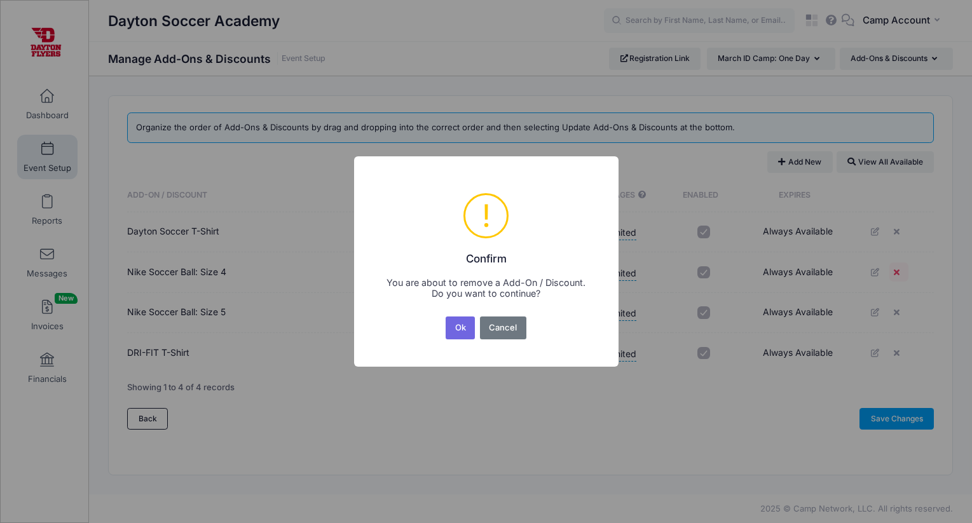
click at [446, 317] on button "Ok" at bounding box center [460, 328] width 29 height 23
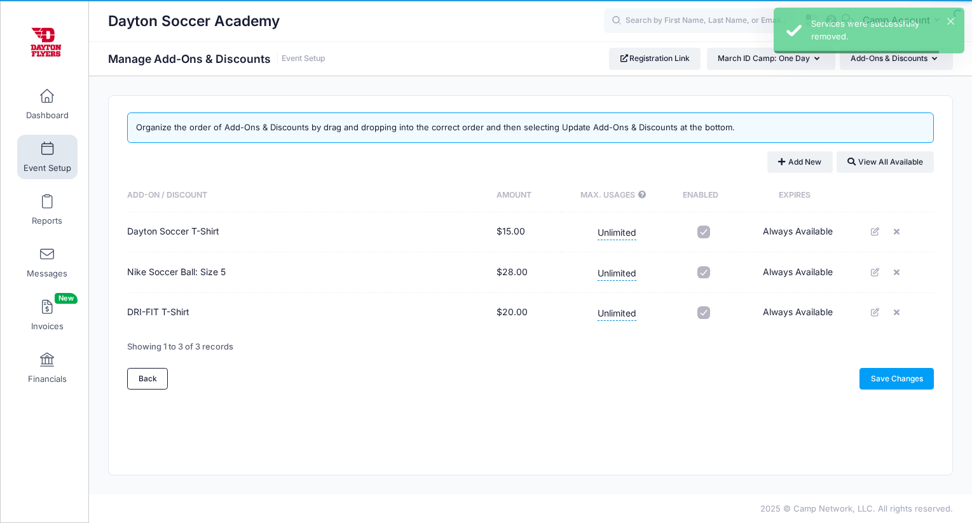
click at [899, 272] on icon at bounding box center [899, 272] width 10 height 8
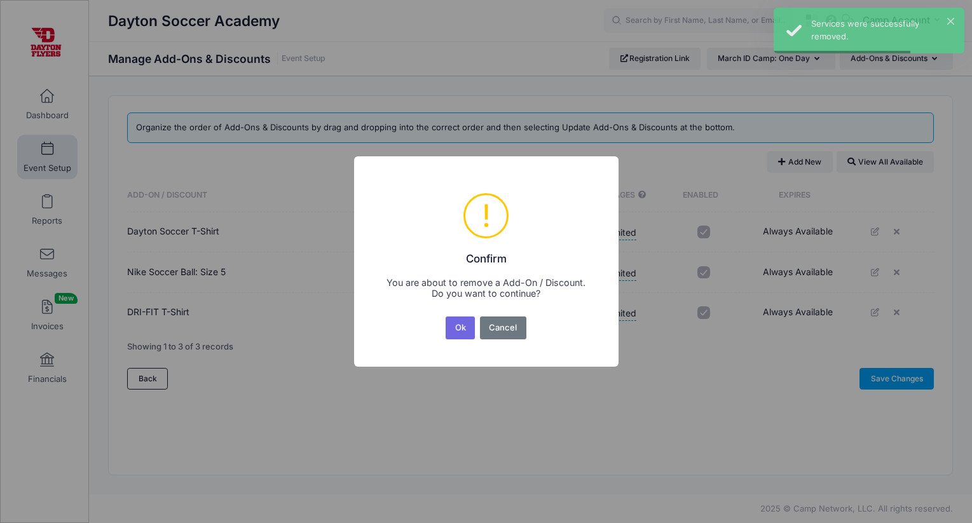
click at [446, 317] on button "Ok" at bounding box center [460, 328] width 29 height 23
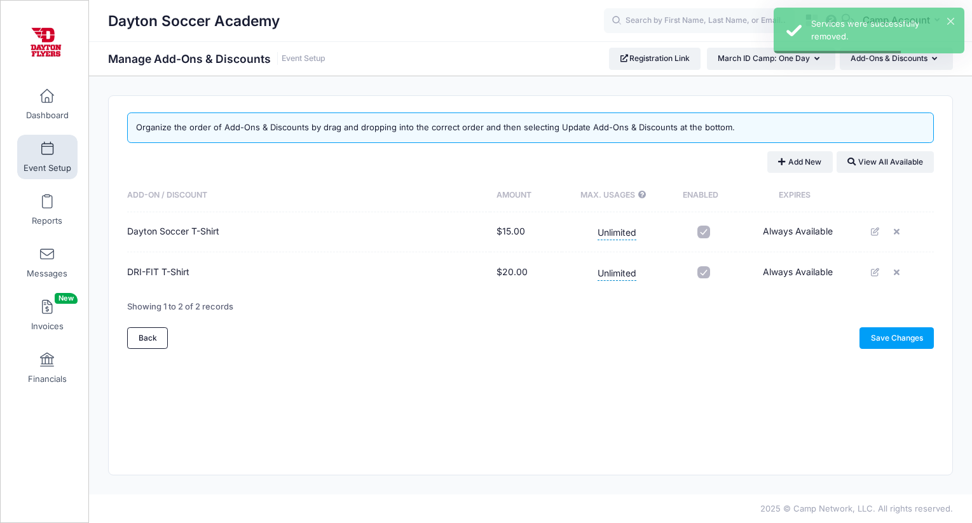
click at [48, 166] on span "Event Setup" at bounding box center [48, 168] width 48 height 11
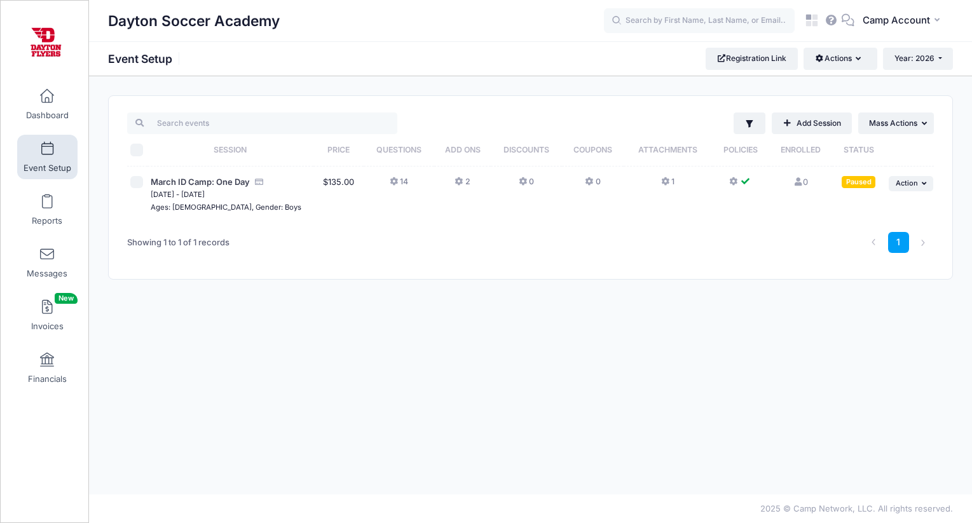
click at [673, 179] on button "1" at bounding box center [667, 185] width 13 height 18
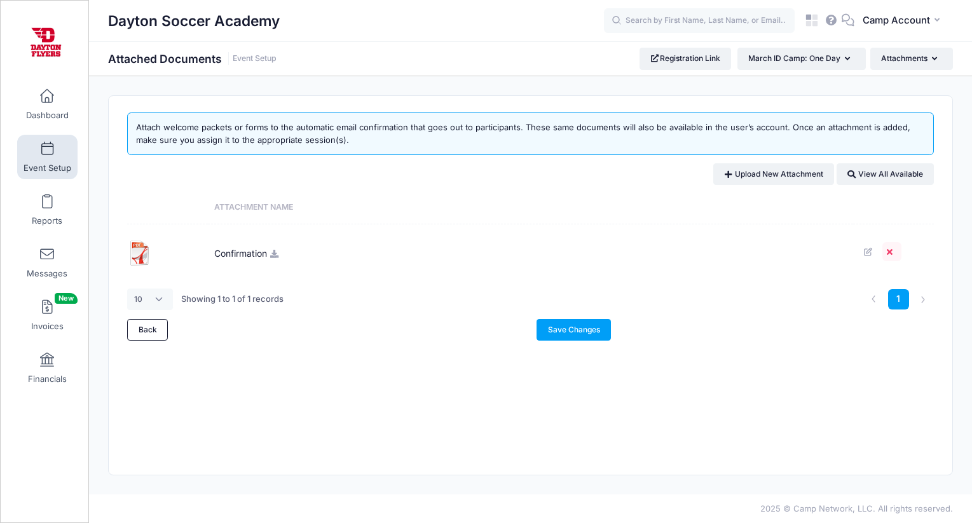
click at [892, 254] on icon at bounding box center [892, 252] width 10 height 8
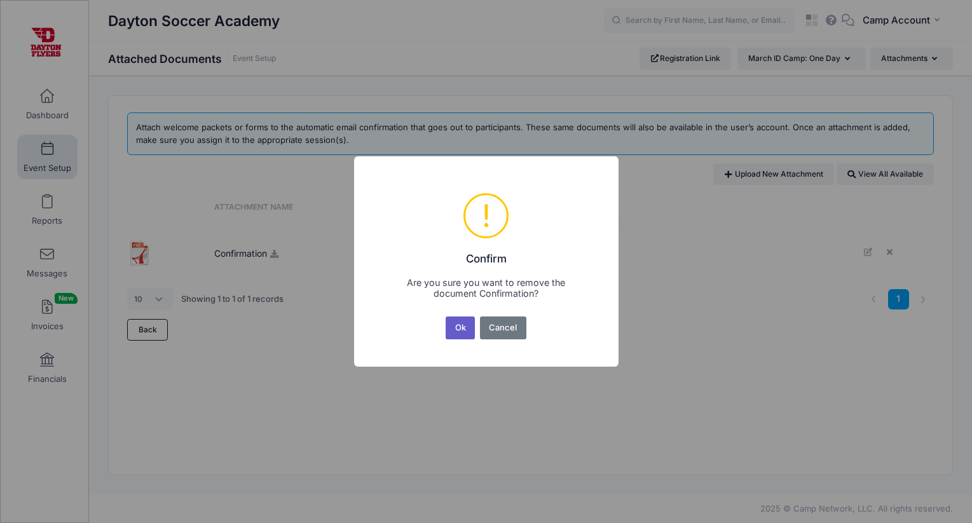
click at [465, 322] on button "Ok" at bounding box center [460, 328] width 29 height 23
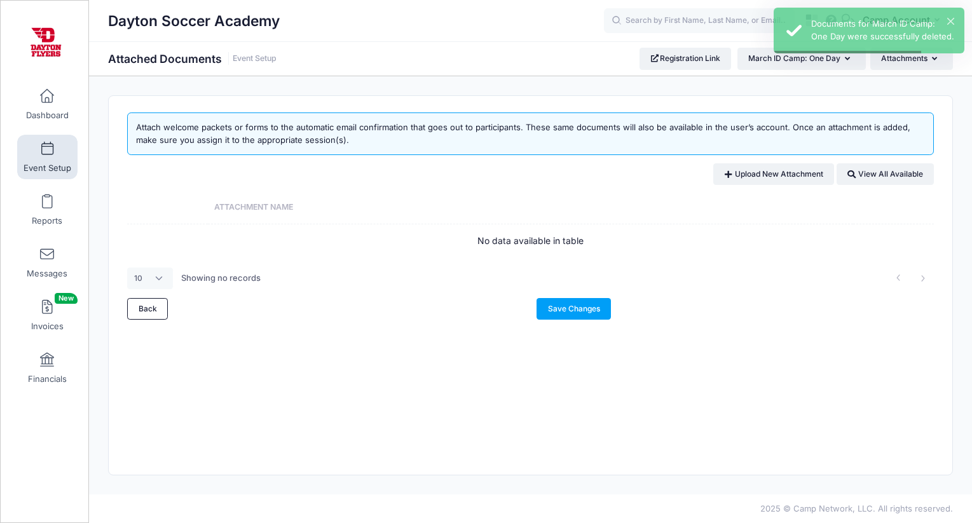
click at [52, 163] on span "Event Setup" at bounding box center [48, 168] width 48 height 11
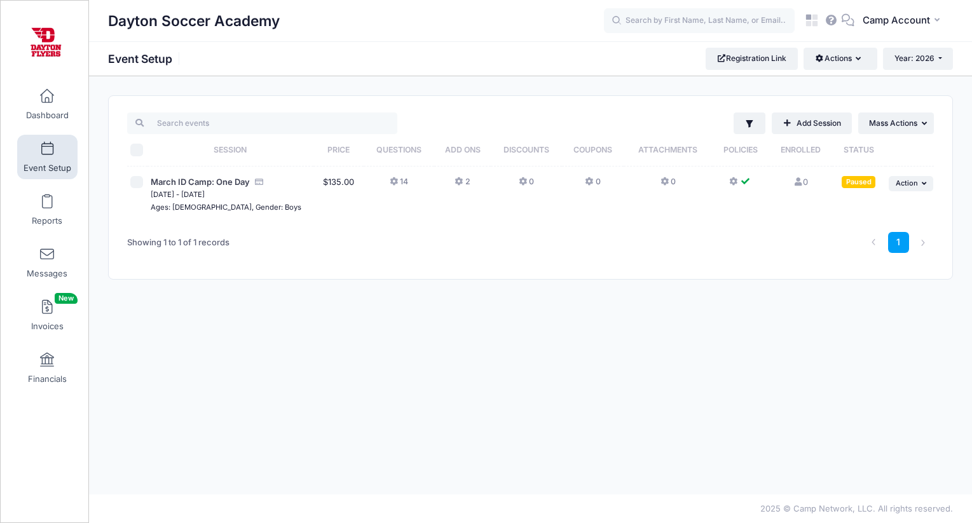
click at [467, 183] on button "2" at bounding box center [462, 185] width 15 height 18
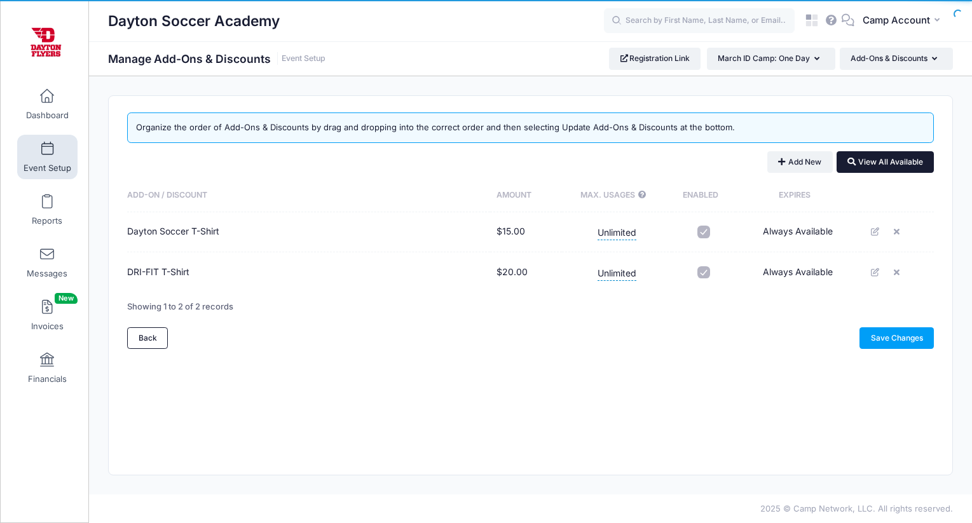
click at [881, 169] on button "View All Available" at bounding box center [885, 162] width 97 height 22
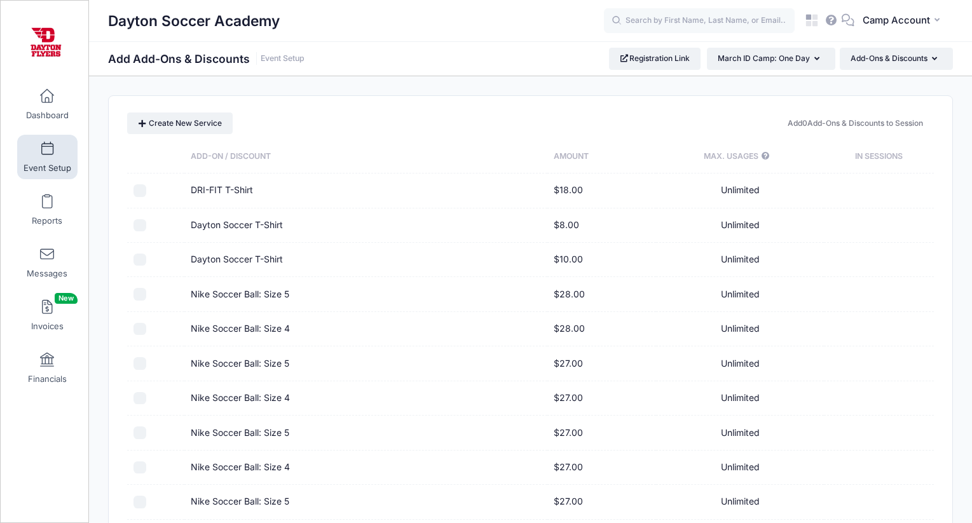
click at [380, 26] on div "Dayton Soccer Academy" at bounding box center [356, 20] width 496 height 29
click at [60, 147] on link "Event Setup" at bounding box center [47, 157] width 60 height 45
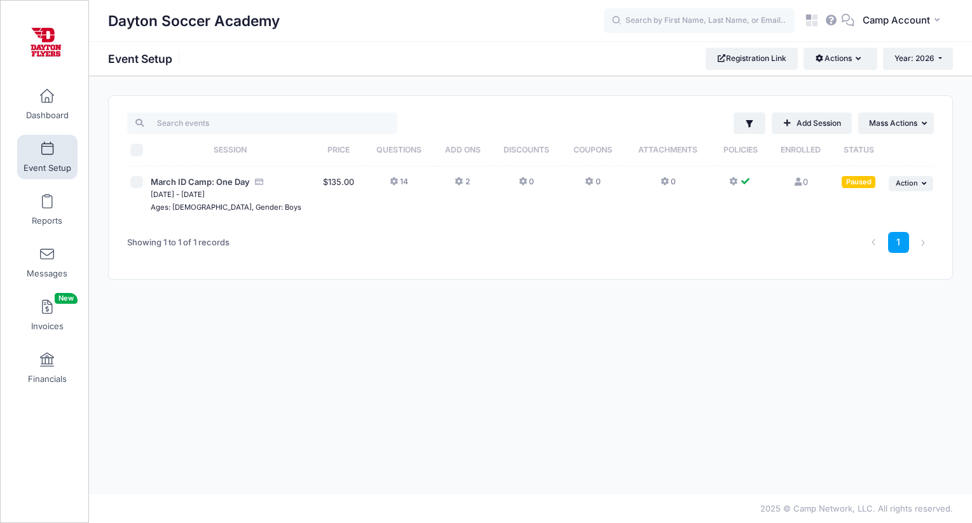
click at [469, 181] on button "2" at bounding box center [462, 185] width 15 height 18
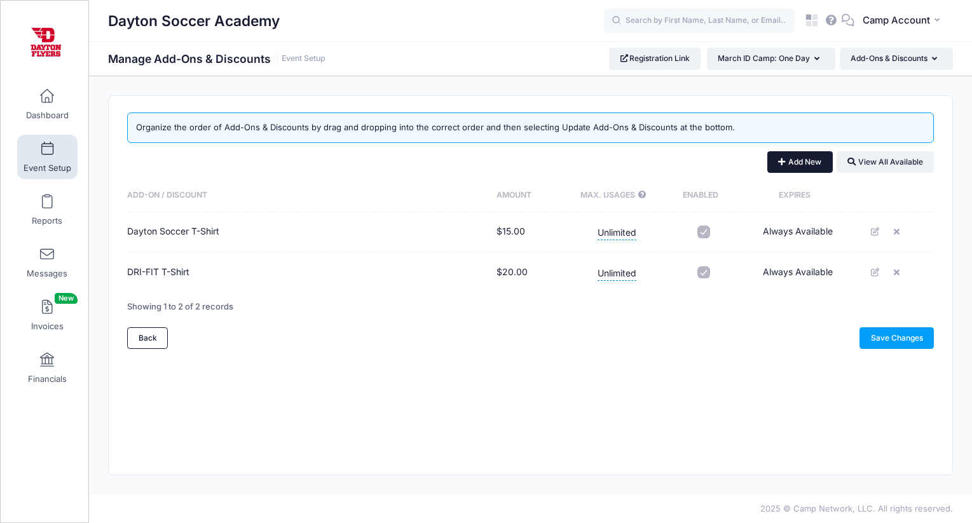
click at [781, 155] on button "Add New" at bounding box center [800, 162] width 65 height 22
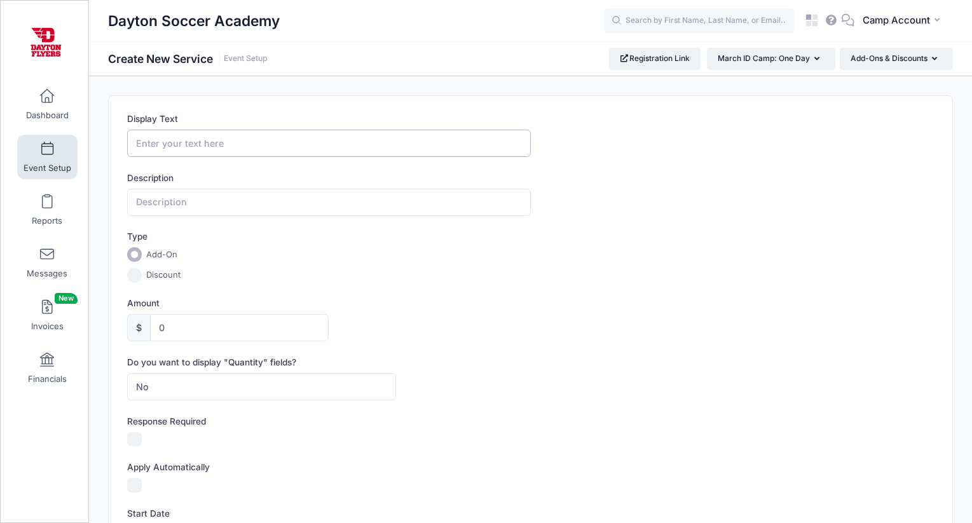
click at [198, 149] on input "Display Text" at bounding box center [328, 143] width 403 height 27
paste input "Nike Soccer Ball: Size 4"
type input "Nike Soccer Ball: Size 4"
click at [441, 259] on div "Type Add-On Discount" at bounding box center [530, 256] width 807 height 52
drag, startPoint x: 189, startPoint y: 326, endPoint x: 135, endPoint y: 319, distance: 54.6
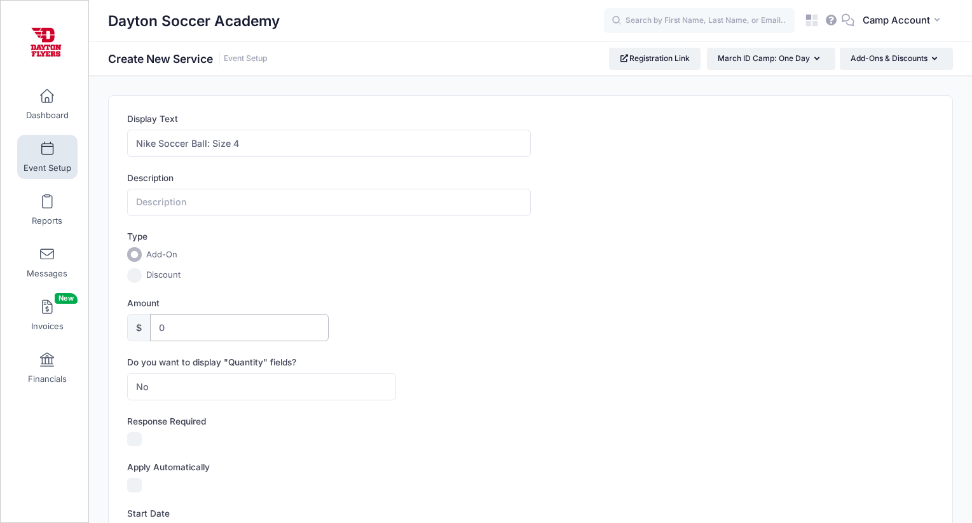
click at [135, 319] on div "$ 0" at bounding box center [228, 327] width 202 height 27
type input "29"
click at [361, 328] on div "Amount $ 29" at bounding box center [530, 319] width 807 height 45
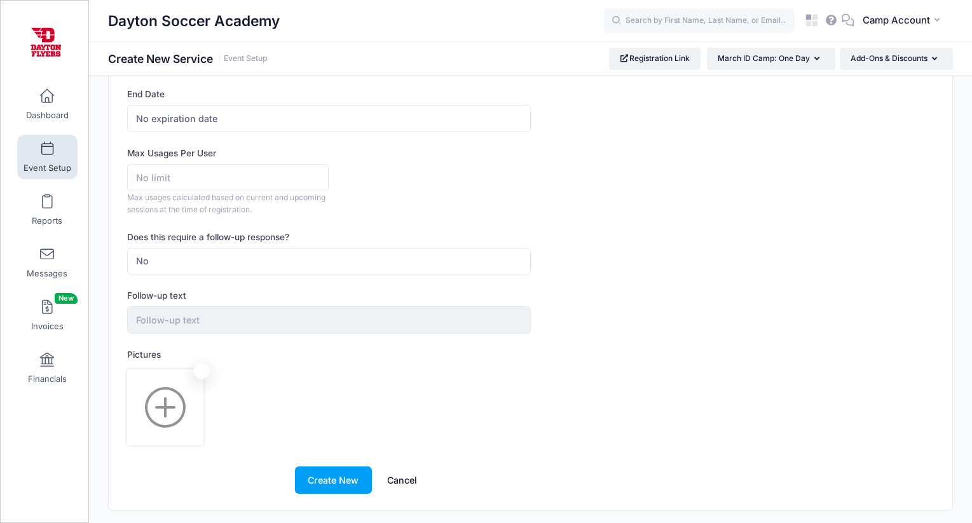
scroll to position [492, 0]
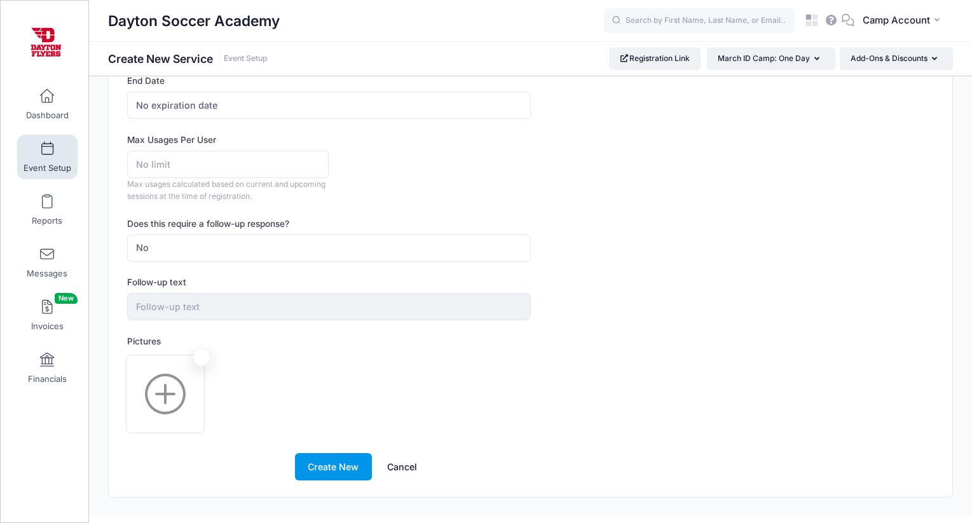
click at [320, 472] on button "Create New" at bounding box center [333, 466] width 77 height 27
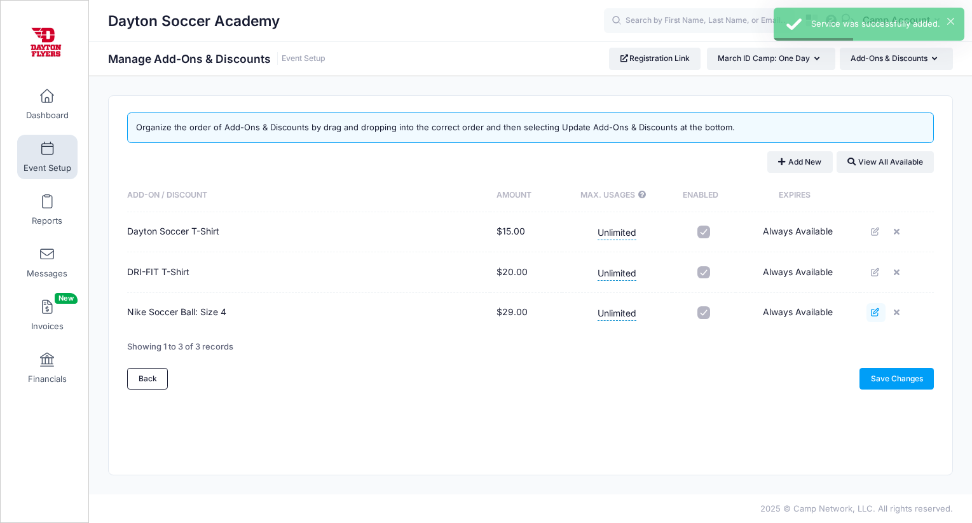
click at [875, 313] on icon at bounding box center [876, 312] width 10 height 8
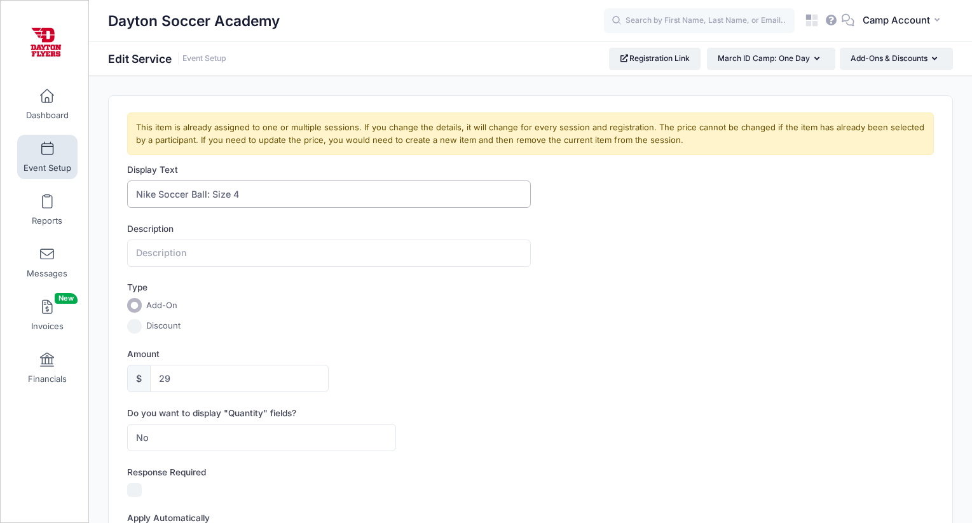
click at [262, 193] on input "Nike Soccer Ball: Size 4" at bounding box center [328, 194] width 403 height 27
click at [46, 161] on link "Event Setup" at bounding box center [47, 157] width 60 height 45
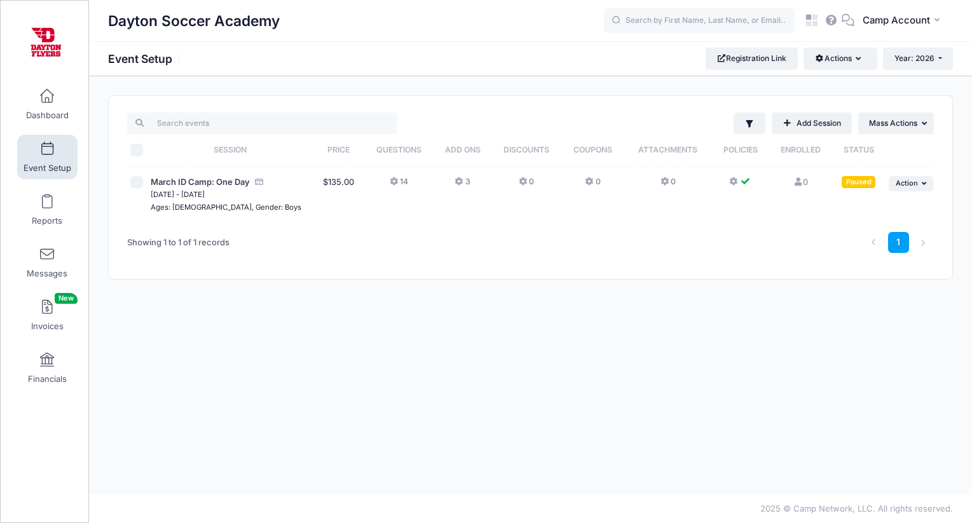
click at [470, 179] on button "3" at bounding box center [462, 185] width 15 height 18
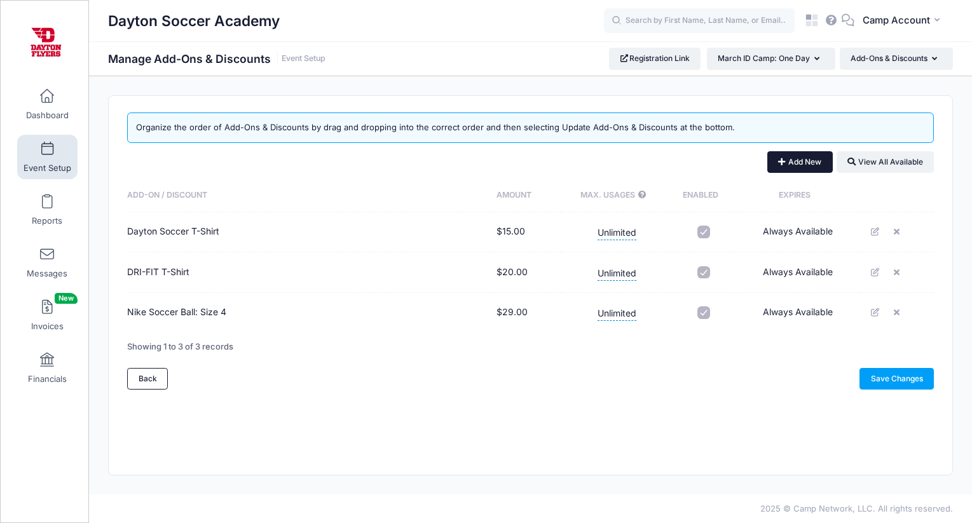
click at [801, 161] on button "Add New" at bounding box center [800, 162] width 65 height 22
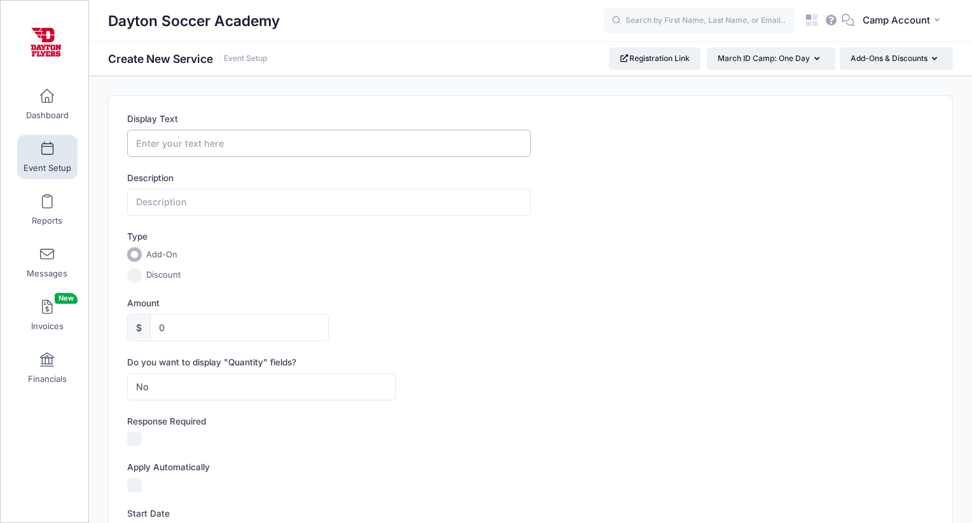
click at [280, 149] on input "Display Text" at bounding box center [328, 143] width 403 height 27
paste input "Nike Soccer Ball: Size 4"
type input "Nike Soccer Ball: Size 5"
drag, startPoint x: 178, startPoint y: 326, endPoint x: 137, endPoint y: 322, distance: 41.5
click at [137, 322] on div "$ 0" at bounding box center [228, 327] width 202 height 27
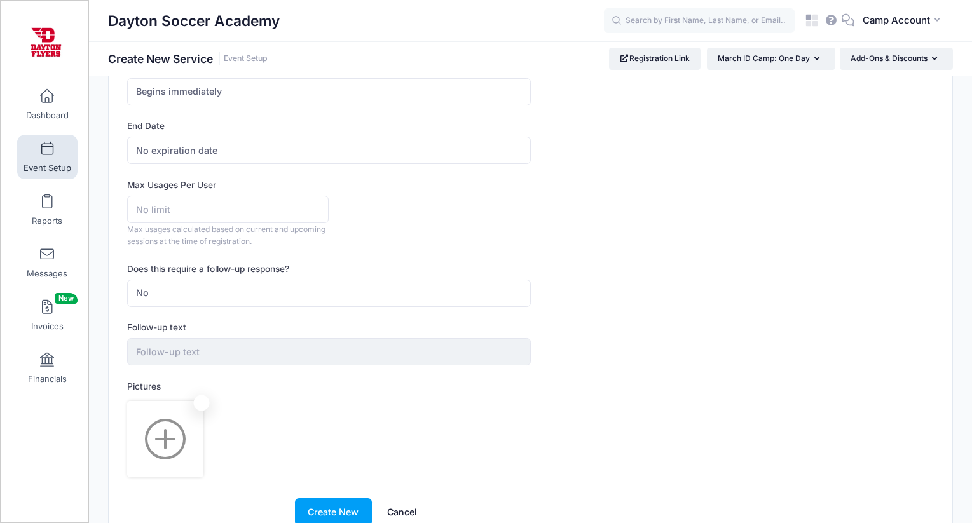
scroll to position [514, 0]
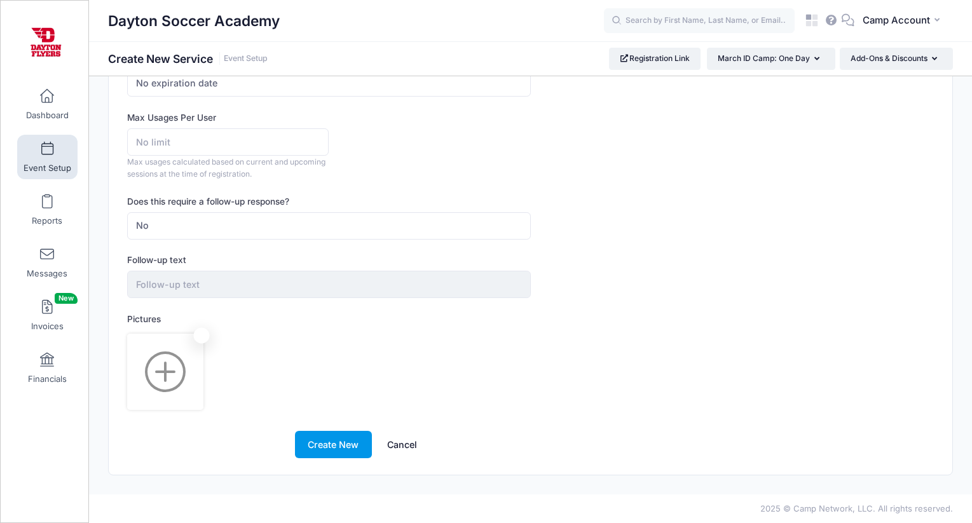
type input "29"
click at [318, 439] on button "Create New" at bounding box center [333, 444] width 77 height 27
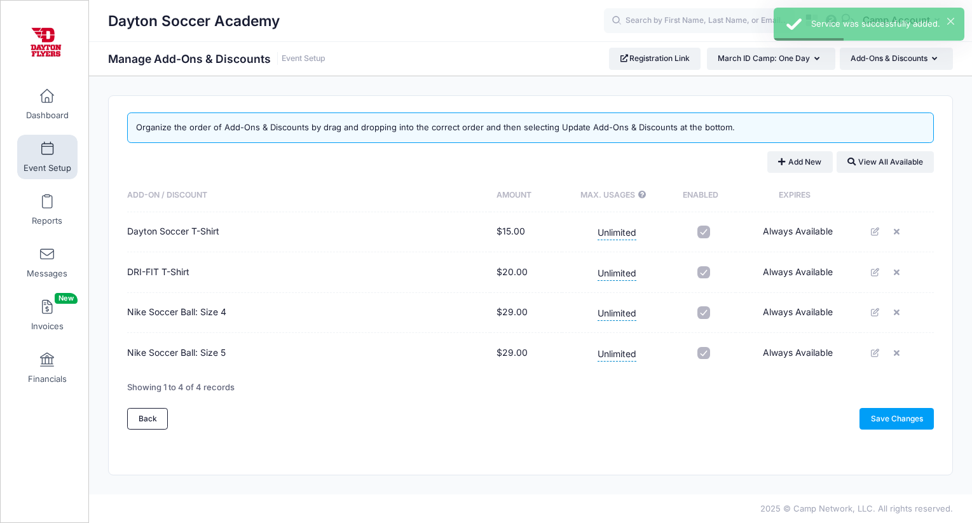
click at [66, 172] on span "Event Setup" at bounding box center [48, 168] width 48 height 11
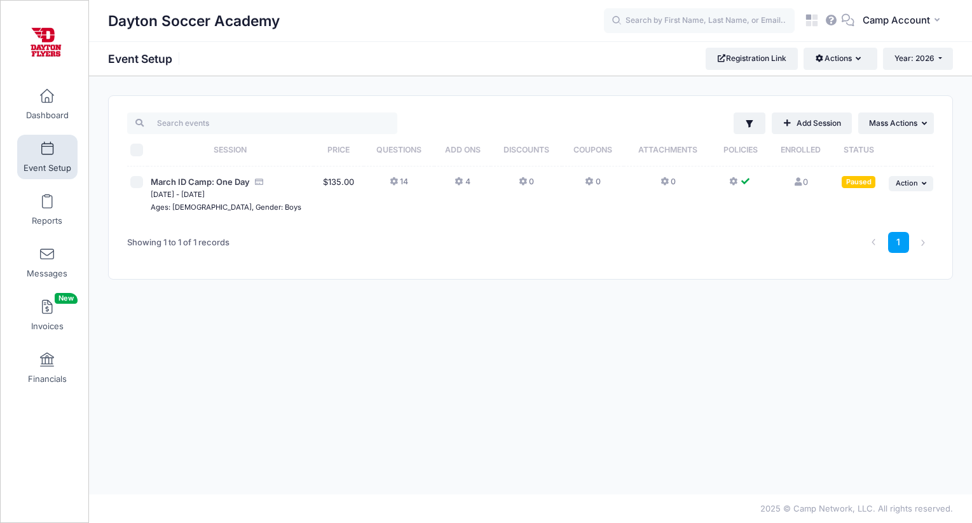
click at [469, 183] on button "4" at bounding box center [462, 185] width 15 height 18
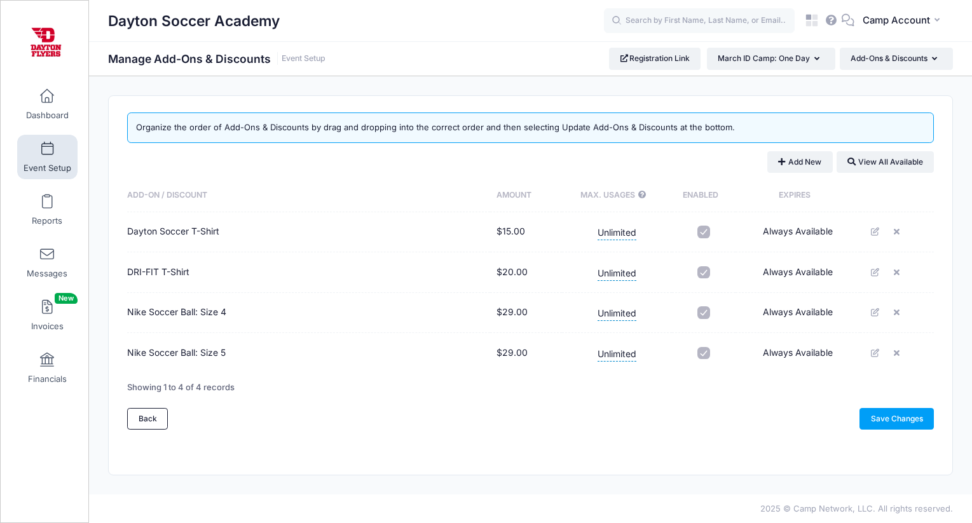
click at [50, 165] on span "Event Setup" at bounding box center [48, 168] width 48 height 11
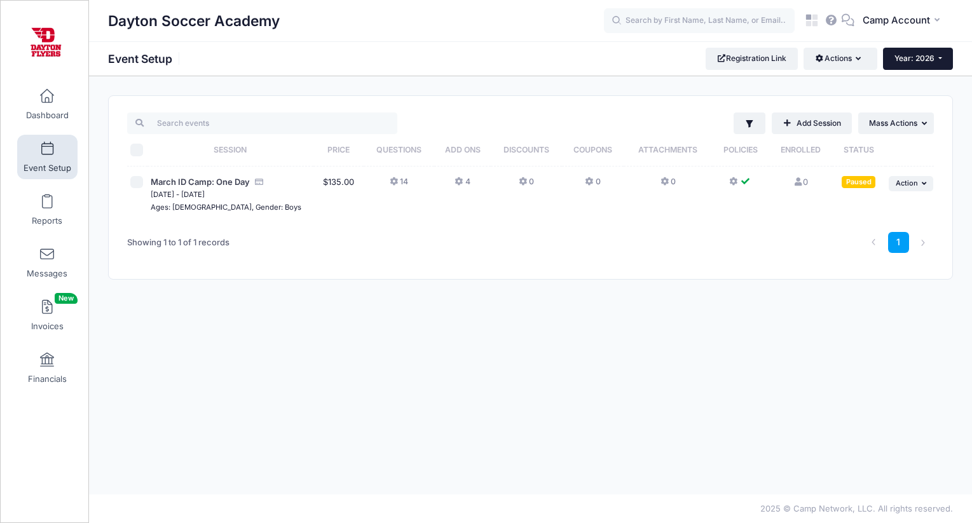
click at [926, 62] on span "Year: 2026" at bounding box center [915, 58] width 40 height 10
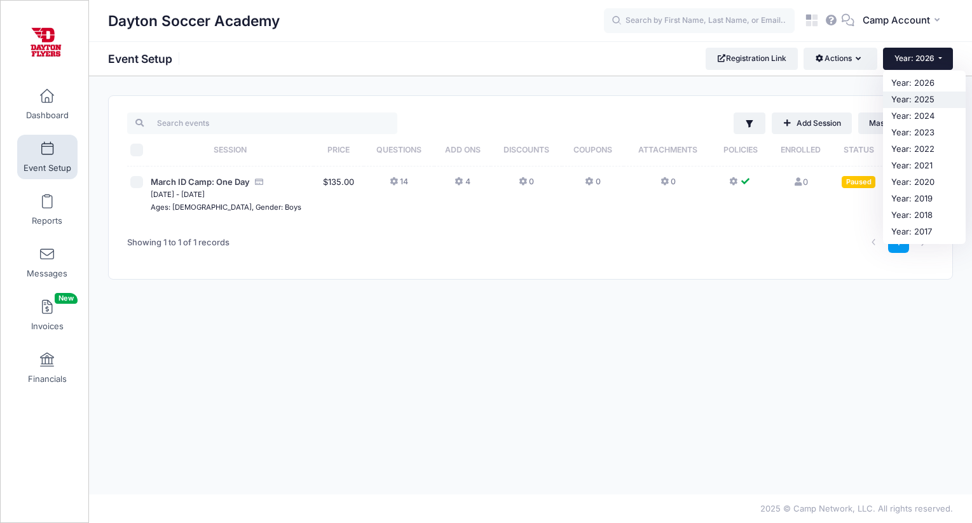
click at [919, 99] on link "Year: 2025" at bounding box center [924, 100] width 83 height 17
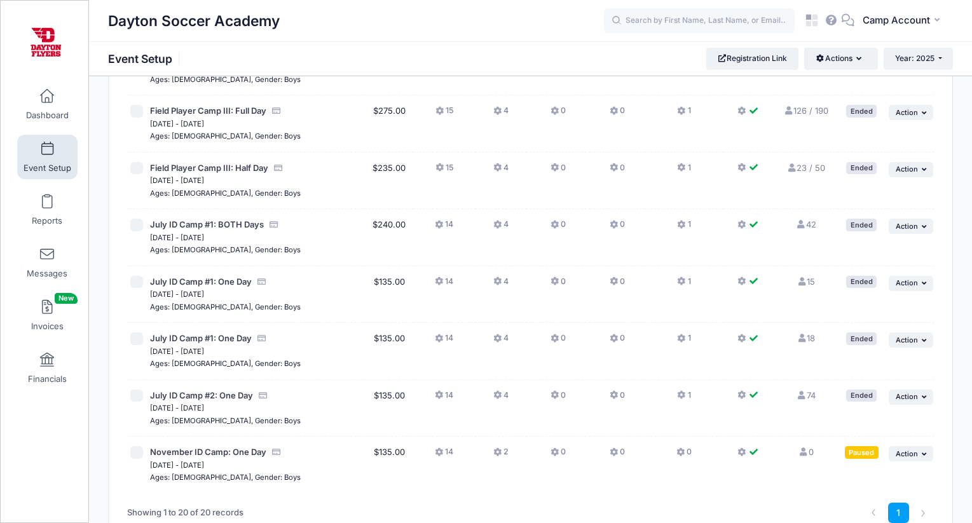
scroll to position [898, 0]
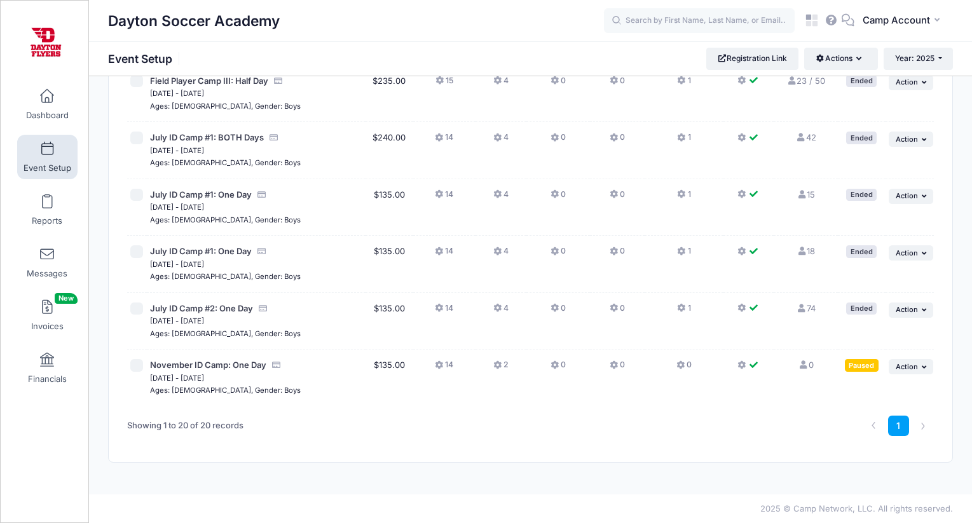
click at [506, 363] on button "2" at bounding box center [500, 368] width 15 height 18
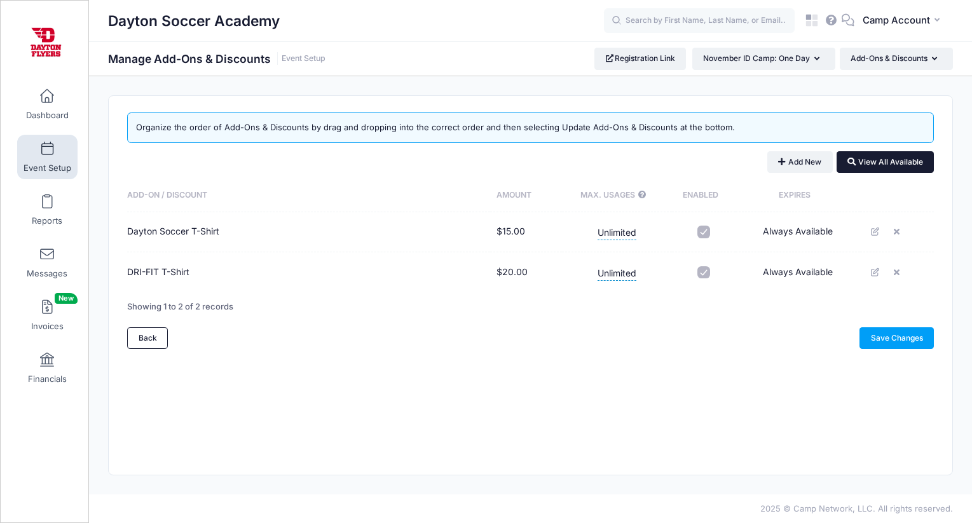
click at [859, 162] on button "View All Available" at bounding box center [885, 162] width 97 height 22
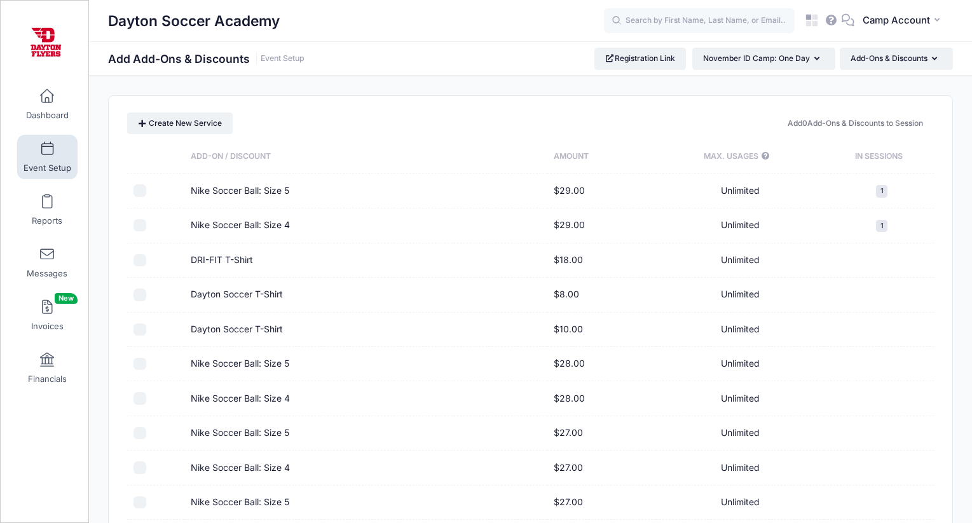
click at [135, 189] on input "checkbox" at bounding box center [140, 190] width 13 height 13
checkbox input "true"
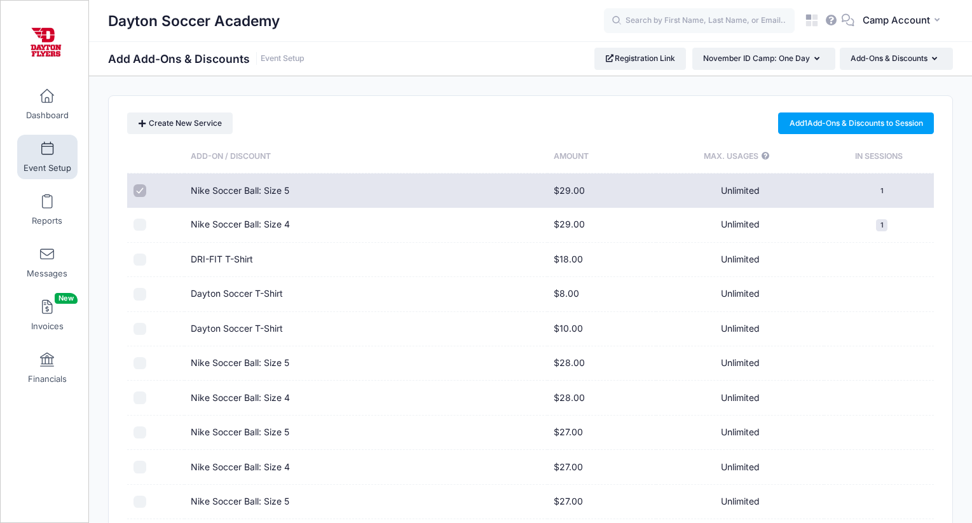
click at [140, 224] on input "checkbox" at bounding box center [140, 225] width 13 height 13
checkbox input "true"
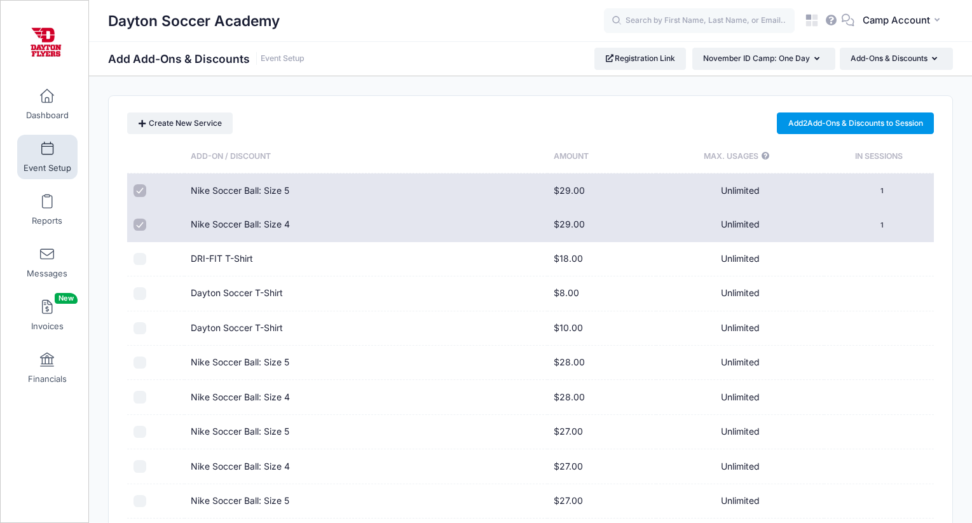
click at [838, 125] on link "Add 2 Add-Ons & Discounts to Session" at bounding box center [855, 124] width 157 height 22
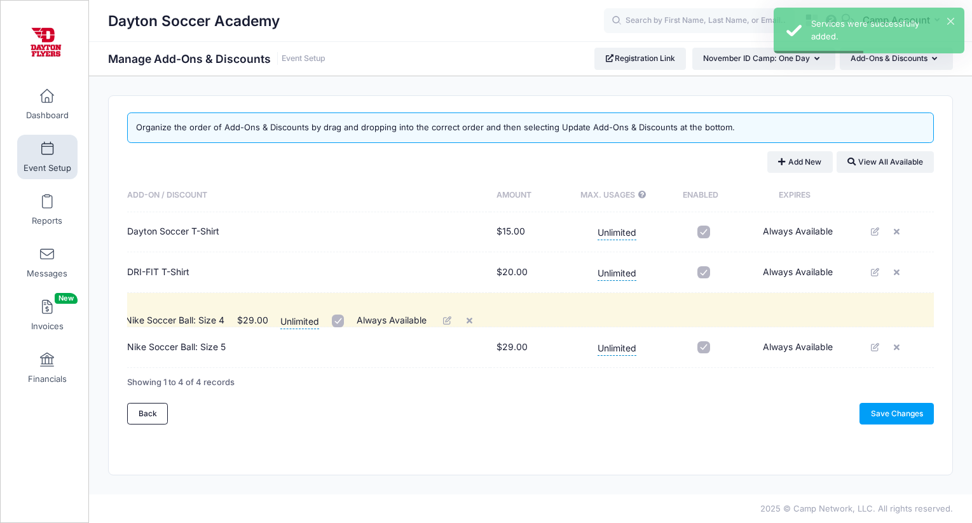
drag, startPoint x: 342, startPoint y: 350, endPoint x: 342, endPoint y: 303, distance: 47.1
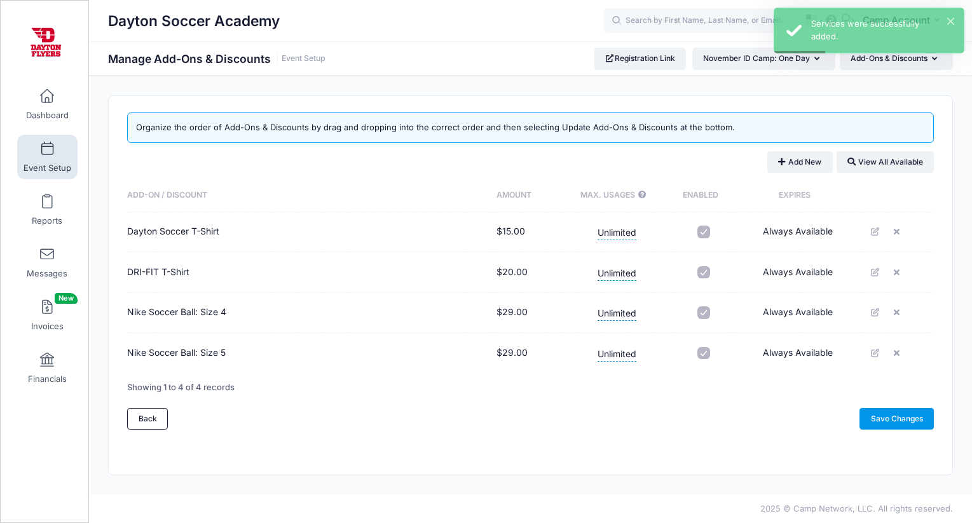
click at [895, 423] on link "Save Changes" at bounding box center [897, 419] width 74 height 22
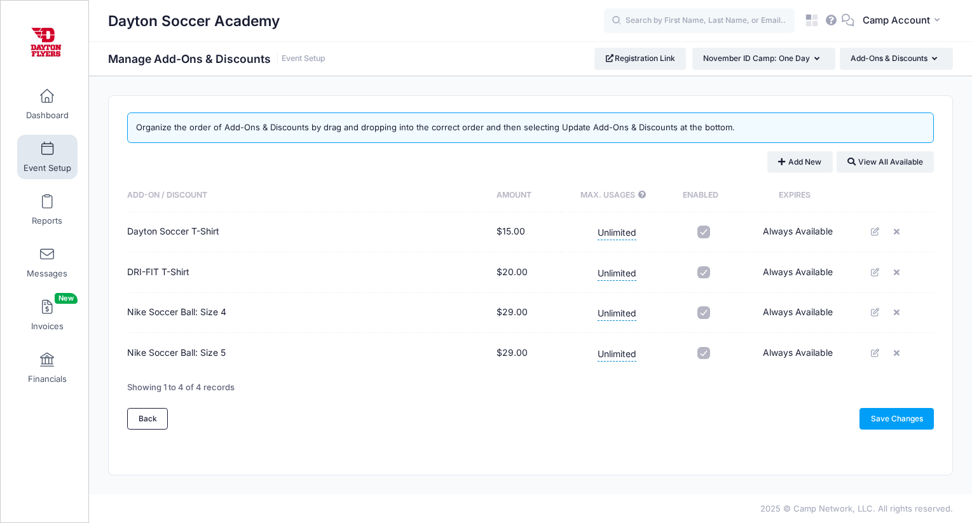
click at [31, 151] on link "Event Setup" at bounding box center [47, 157] width 60 height 45
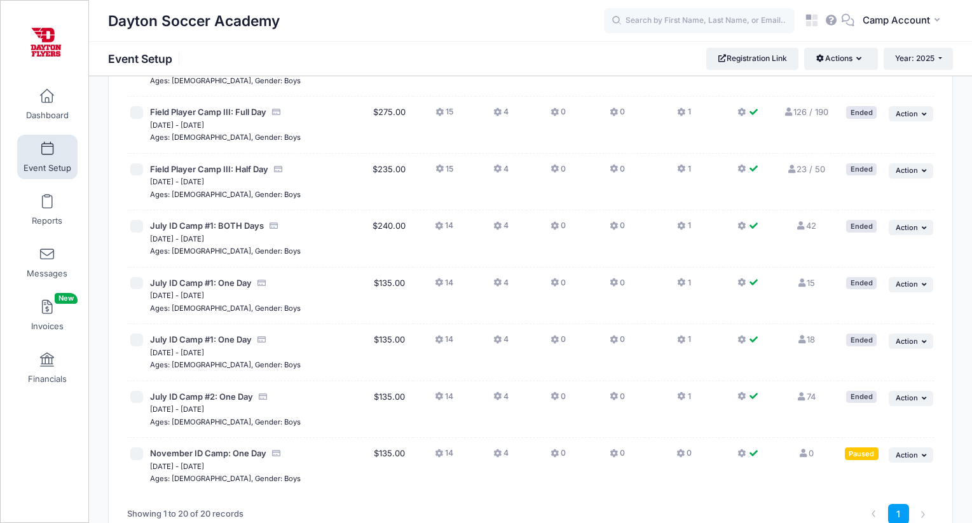
scroll to position [898, 0]
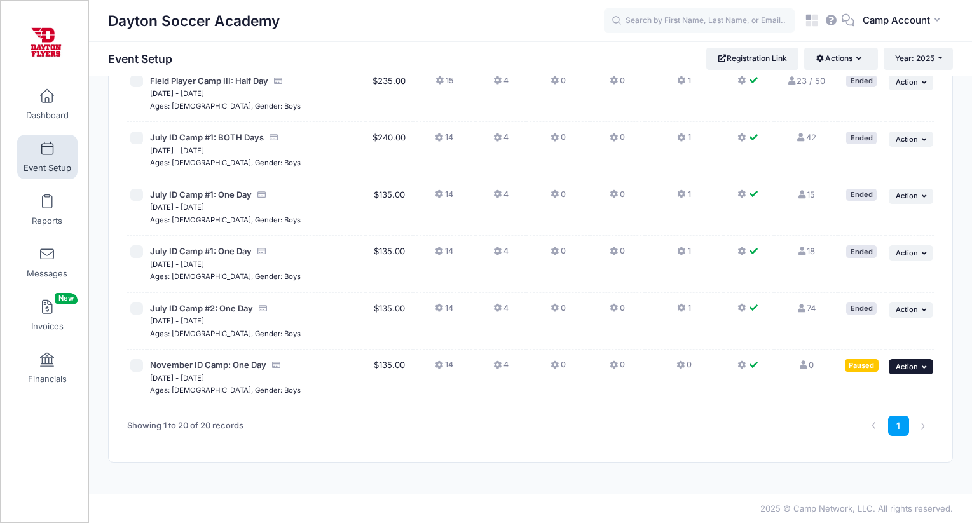
click at [912, 369] on span "Action" at bounding box center [907, 366] width 22 height 9
click at [876, 443] on link "Duplicate Session" at bounding box center [870, 444] width 115 height 24
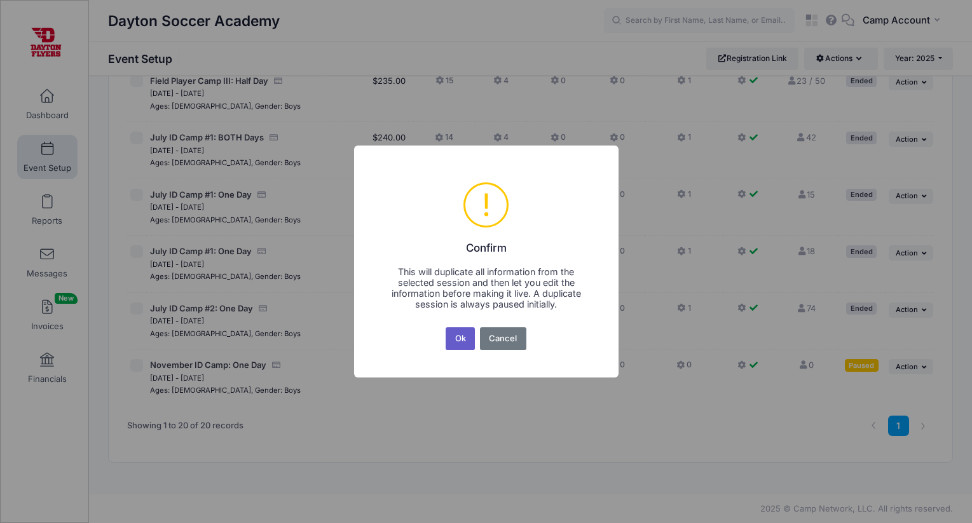
click at [465, 340] on button "Ok" at bounding box center [460, 338] width 29 height 23
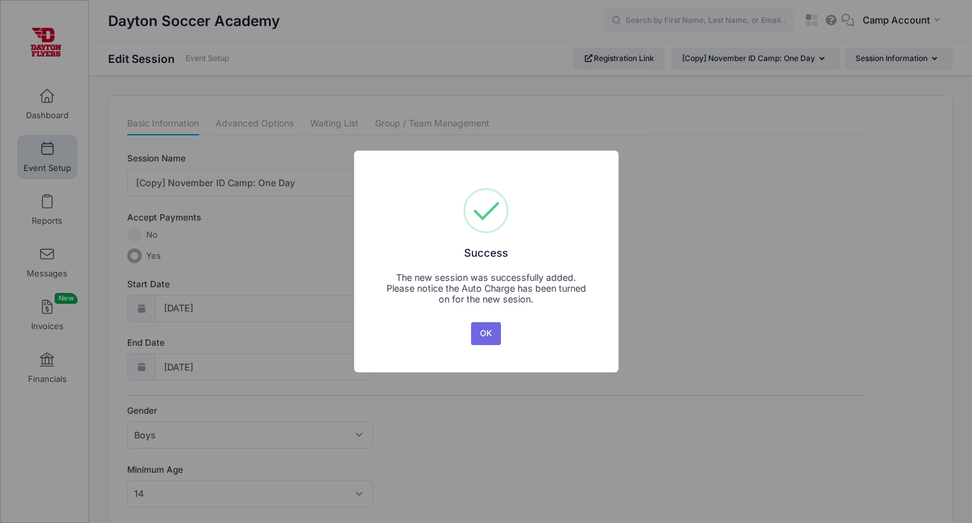
click at [471, 322] on button "OK" at bounding box center [486, 333] width 31 height 23
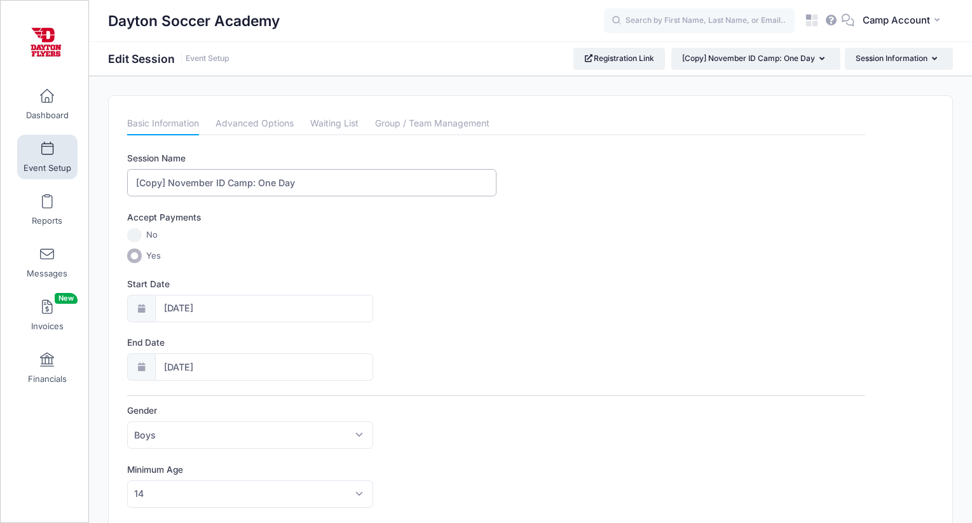
drag, startPoint x: 212, startPoint y: 183, endPoint x: 126, endPoint y: 170, distance: 86.9
click at [245, 177] on input "January ID Camp: One Day" at bounding box center [311, 182] width 369 height 27
type input "January ID Camp: One Day"
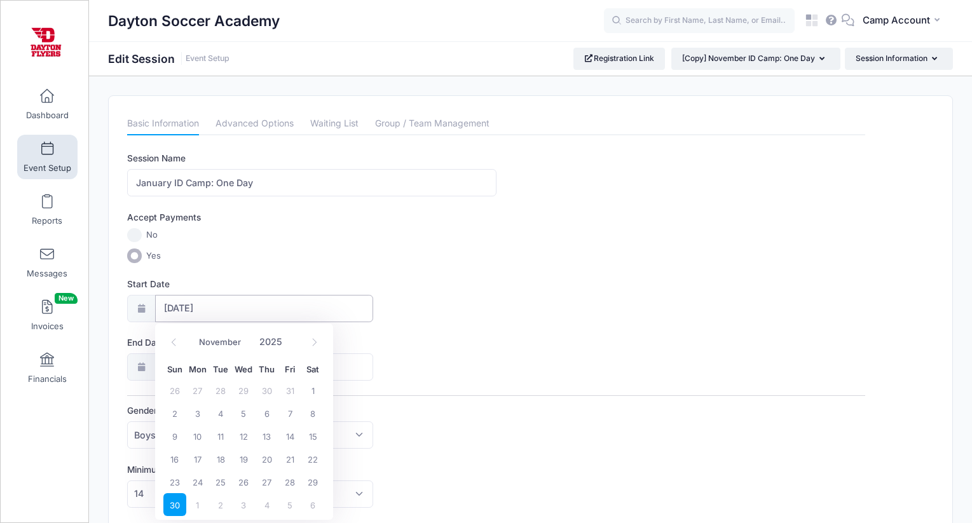
click at [198, 307] on input "11/30/2025" at bounding box center [264, 308] width 219 height 27
click at [313, 342] on icon at bounding box center [314, 342] width 8 height 8
select select "11"
click at [310, 343] on icon at bounding box center [314, 342] width 8 height 8
type input "2026"
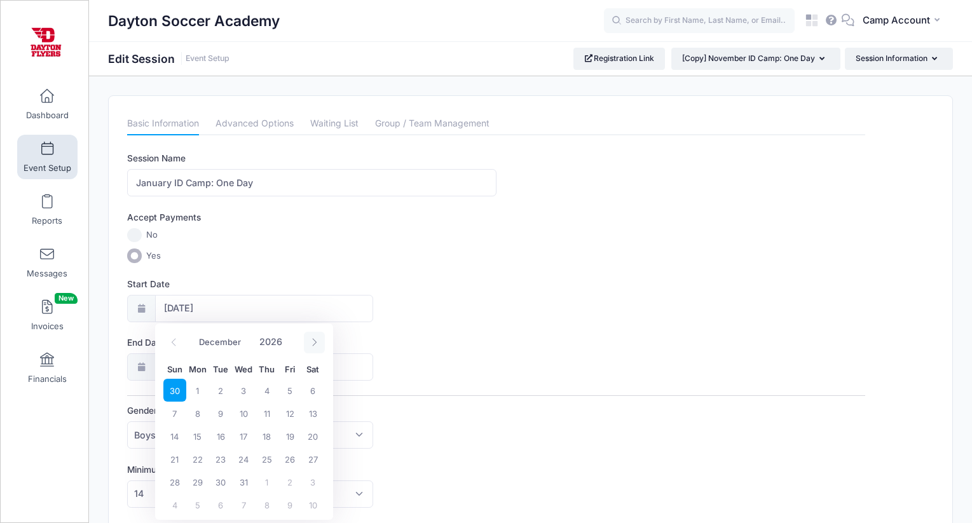
select select "0"
click at [309, 420] on span "10" at bounding box center [312, 413] width 23 height 23
type input "01/10/2026"
type input "01/11/2026"
type input "2026"
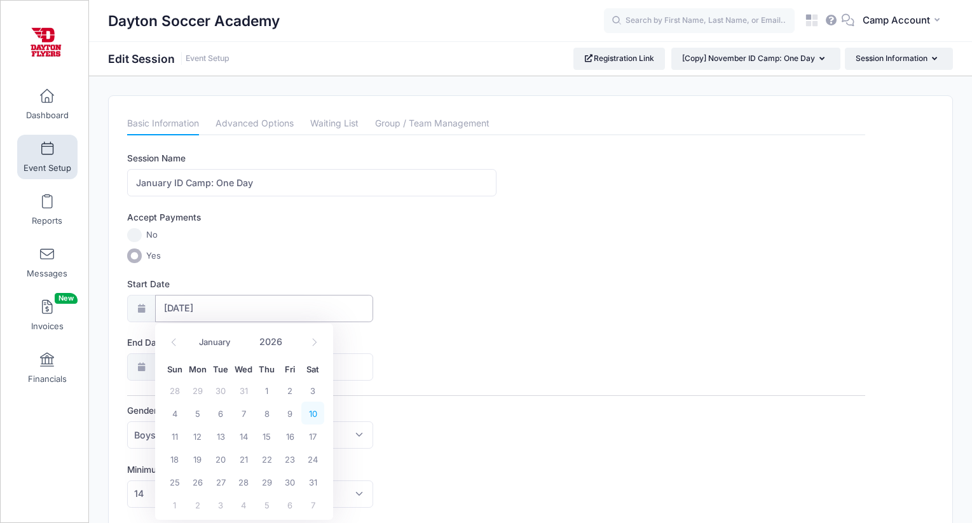
select select "0"
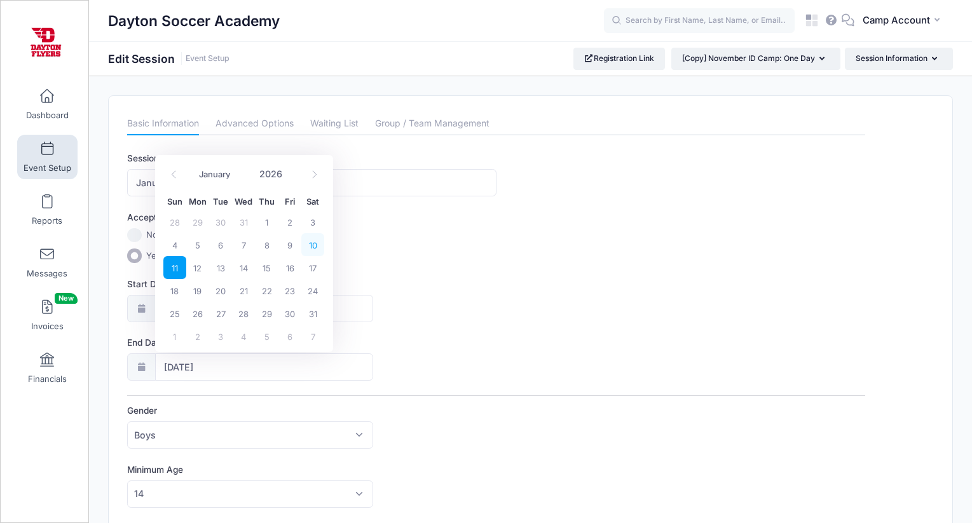
click at [306, 243] on span "10" at bounding box center [312, 244] width 23 height 23
type input "01/10/2026"
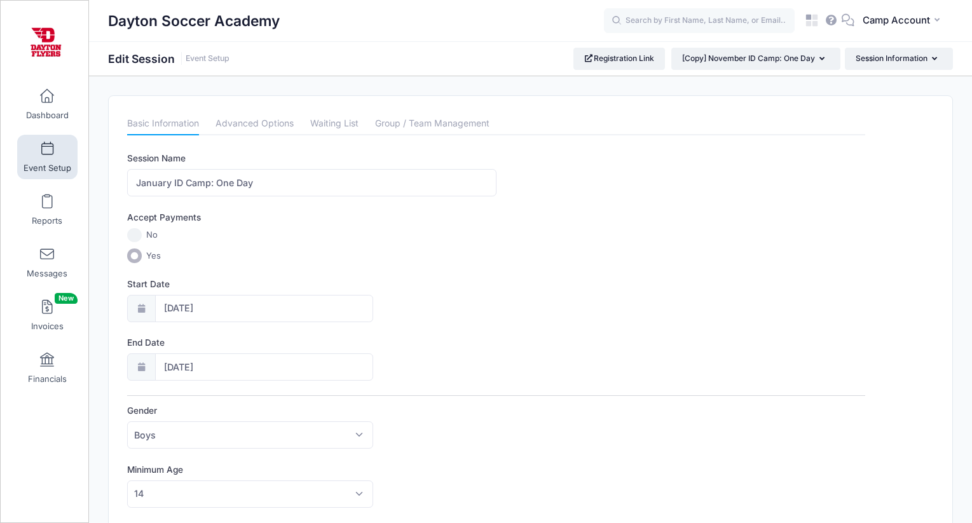
click at [428, 284] on label "Start Date" at bounding box center [311, 284] width 369 height 13
click at [374, 295] on input "01/10/2026" at bounding box center [264, 308] width 219 height 27
click at [428, 283] on label "Start Date" at bounding box center [311, 284] width 369 height 13
click at [374, 295] on input "01/10/2026" at bounding box center [264, 308] width 219 height 27
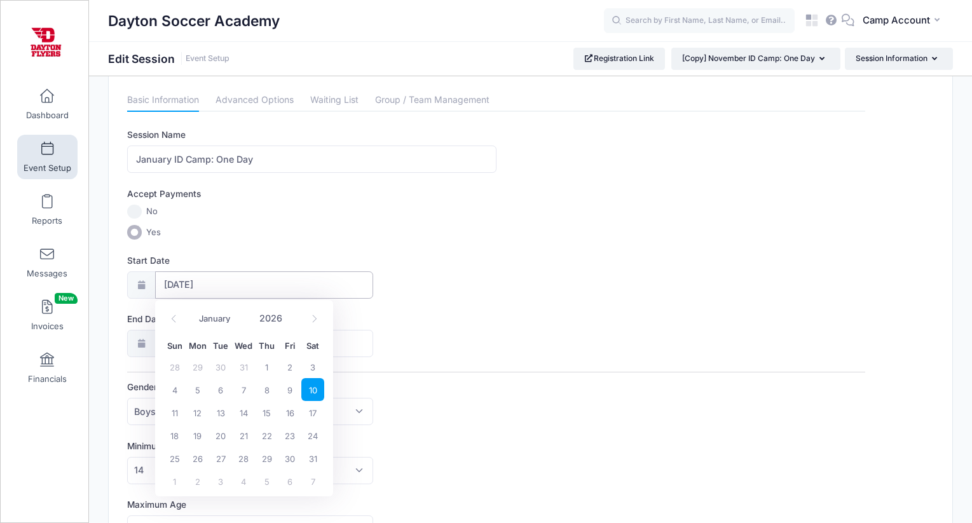
scroll to position [30, 0]
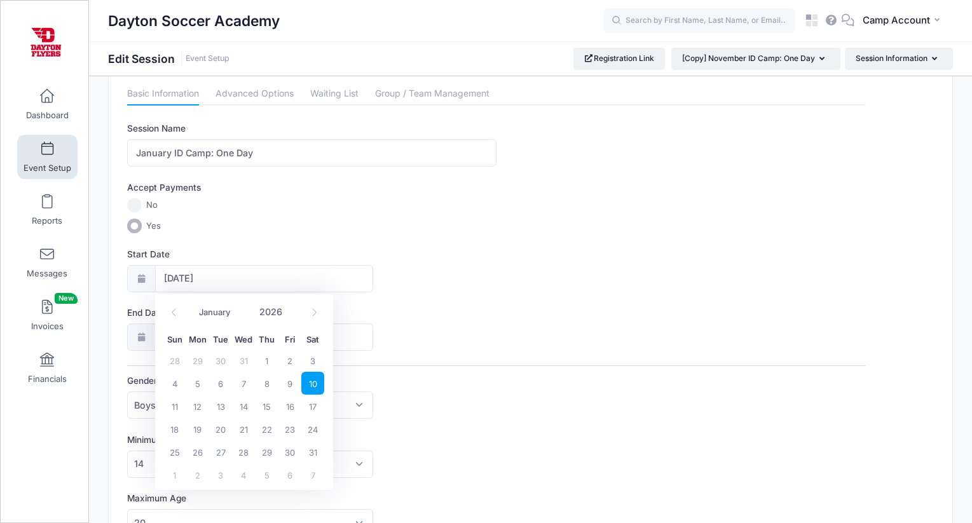
click at [428, 283] on div "Start Date 01/10/2026" at bounding box center [496, 270] width 738 height 45
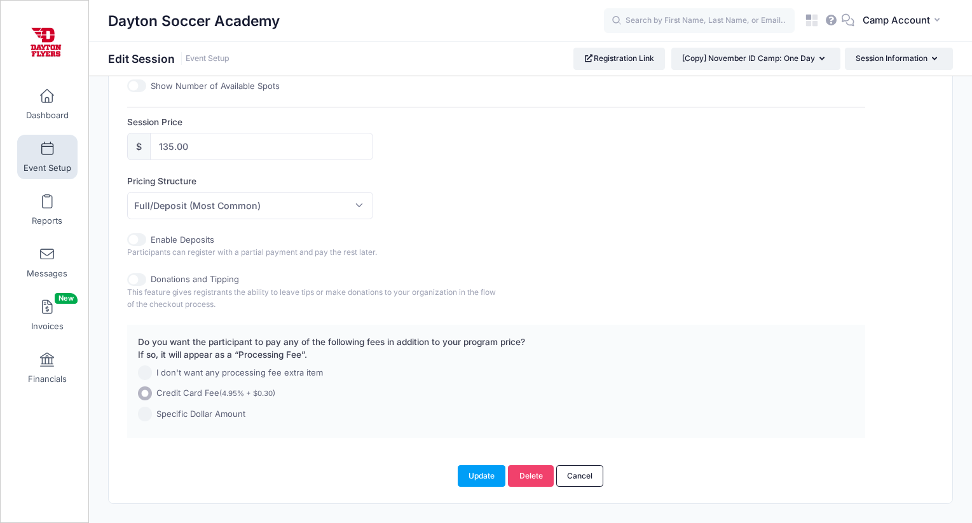
scroll to position [600, 0]
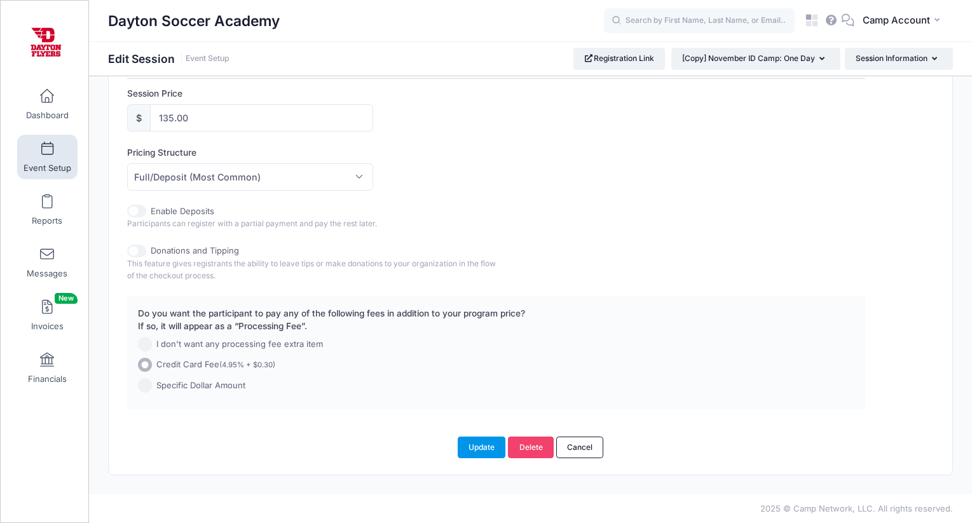
click at [476, 446] on button "Update" at bounding box center [482, 448] width 48 height 22
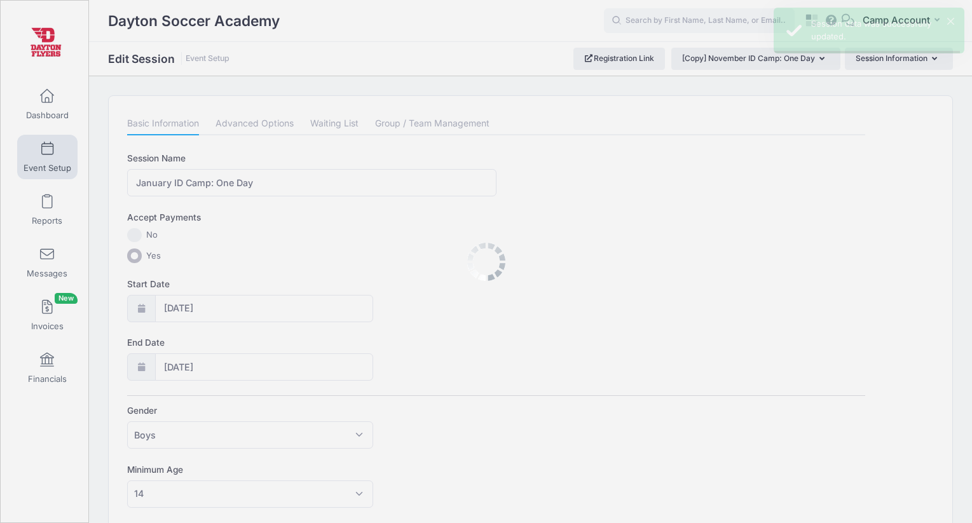
scroll to position [0, 0]
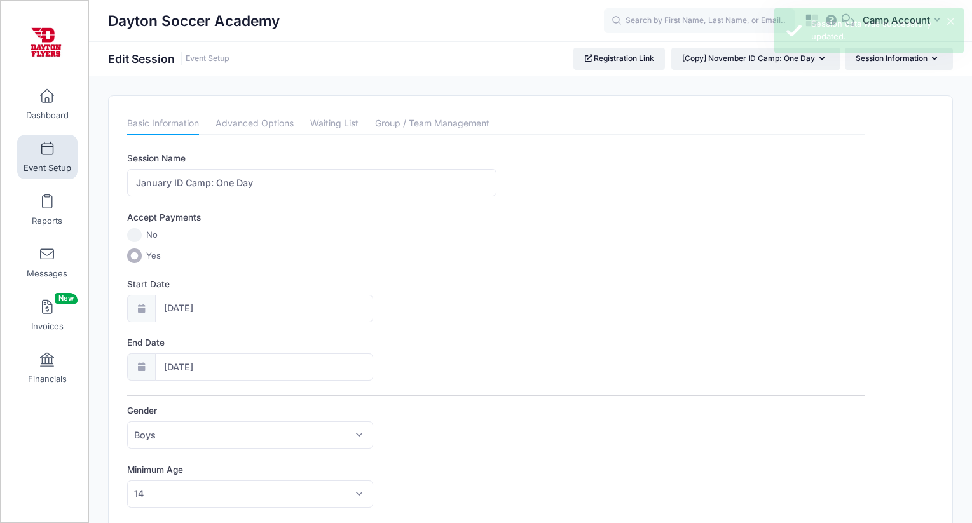
click at [59, 157] on link "Event Setup" at bounding box center [47, 157] width 60 height 45
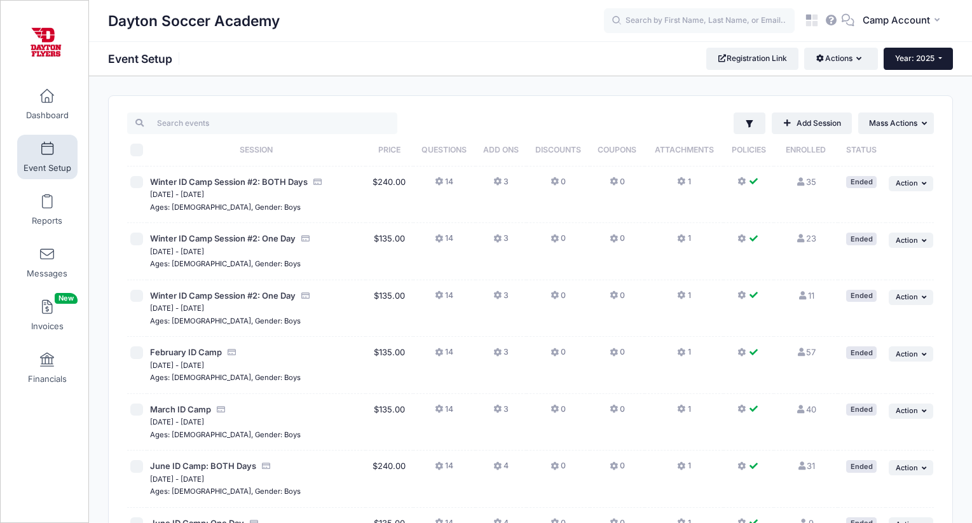
click at [918, 66] on button "Year: 2025" at bounding box center [918, 59] width 69 height 22
click at [916, 83] on link "Year: 2026" at bounding box center [925, 83] width 83 height 17
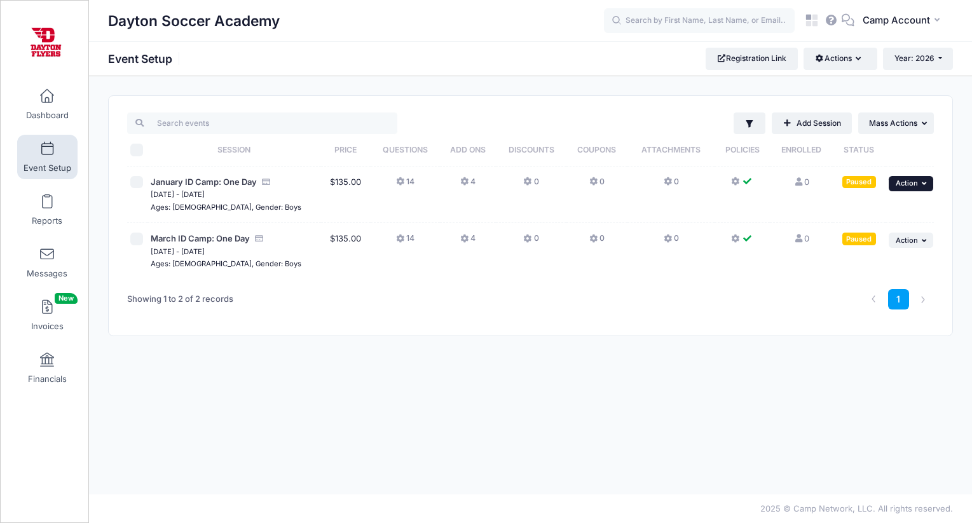
click at [904, 184] on span "Action" at bounding box center [907, 183] width 22 height 9
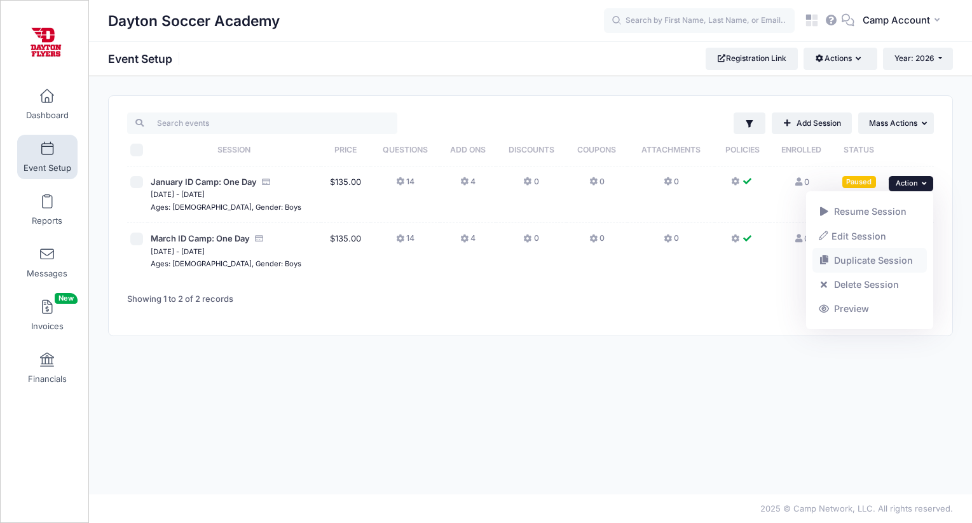
click at [884, 258] on link "Duplicate Session" at bounding box center [870, 261] width 115 height 24
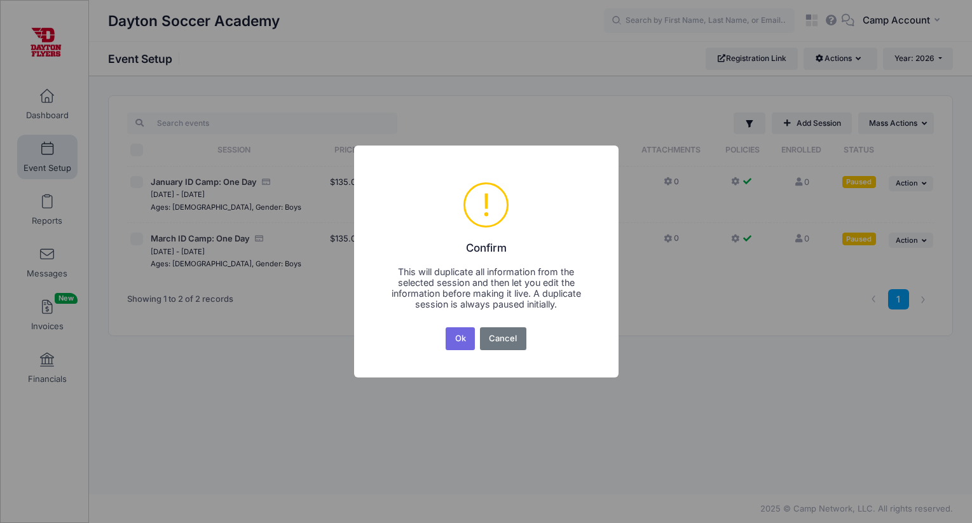
click at [446, 327] on button "Ok" at bounding box center [460, 338] width 29 height 23
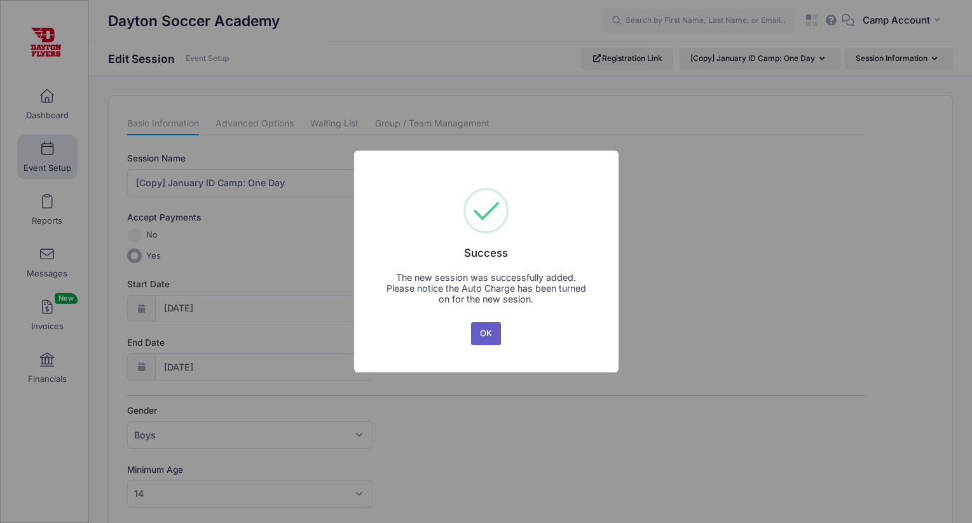
click at [476, 331] on button "OK" at bounding box center [486, 333] width 31 height 23
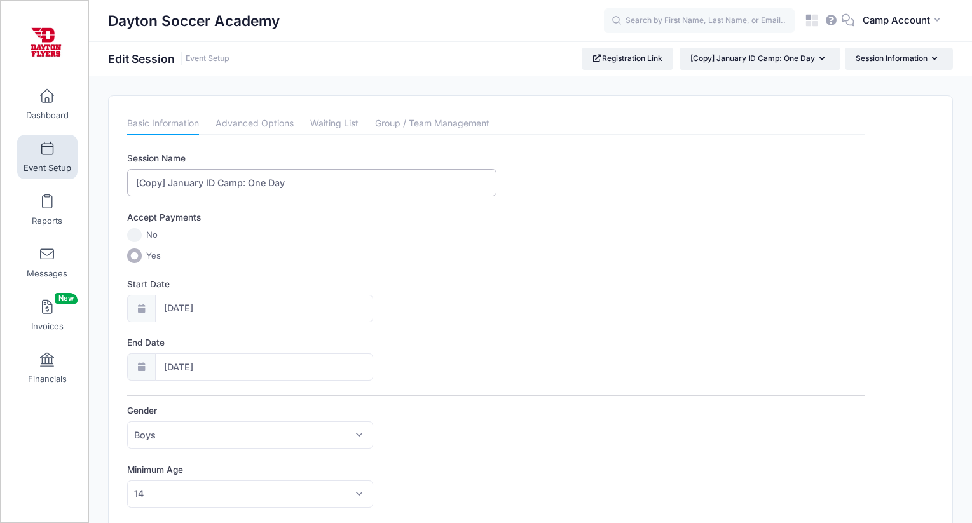
drag, startPoint x: 171, startPoint y: 183, endPoint x: 122, endPoint y: 177, distance: 49.4
type input "January ID Camp: One Day"
click at [203, 304] on input "01/10/2026" at bounding box center [264, 308] width 219 height 27
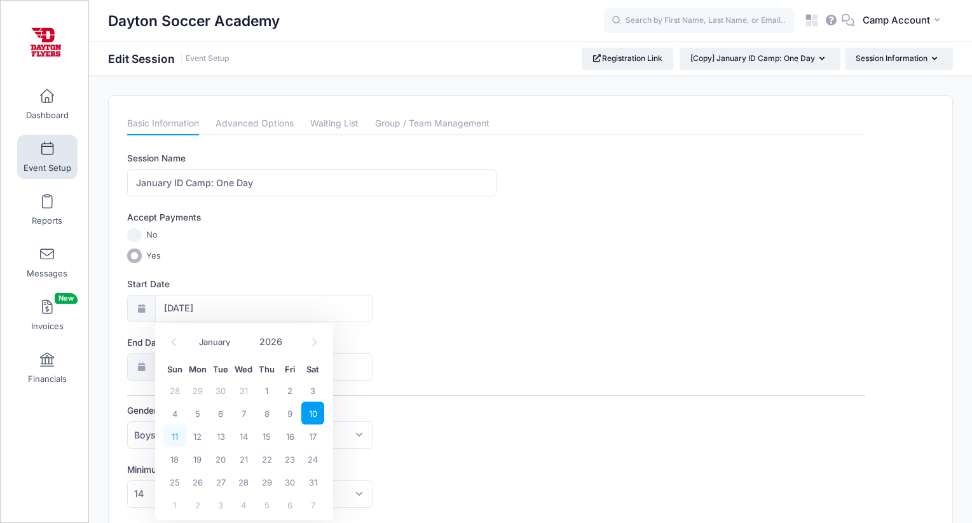
click at [176, 437] on span "11" at bounding box center [174, 436] width 23 height 23
type input "01/11/2026"
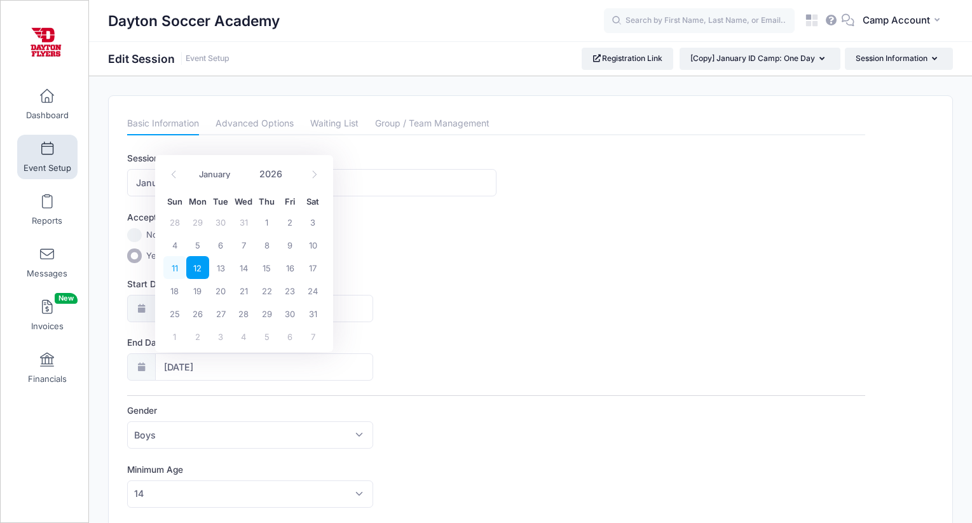
click at [174, 271] on span "11" at bounding box center [174, 267] width 23 height 23
type input "01/11/2026"
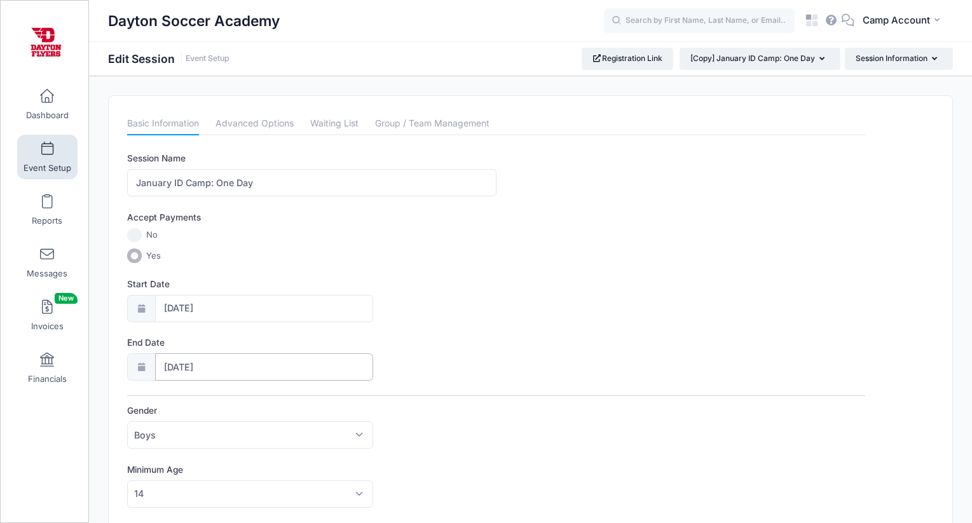
scroll to position [600, 0]
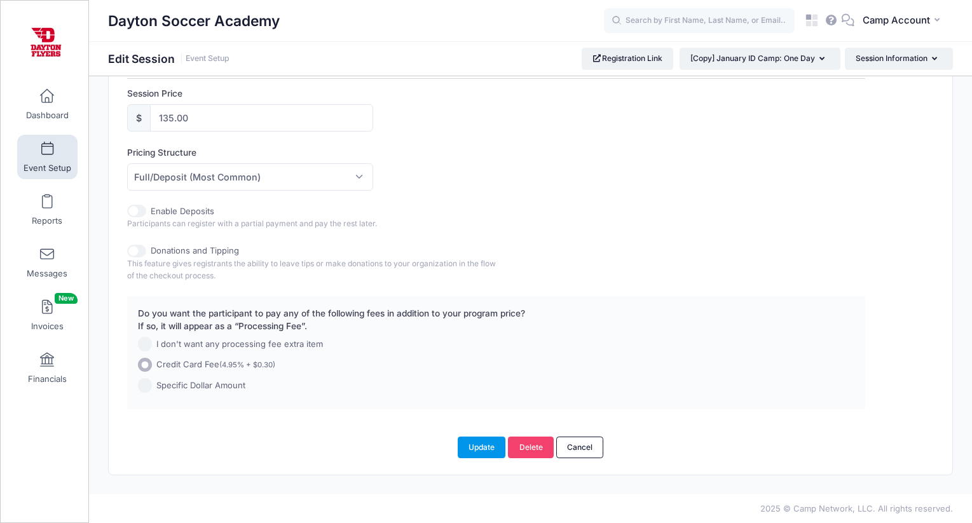
click at [474, 443] on button "Update" at bounding box center [482, 448] width 48 height 22
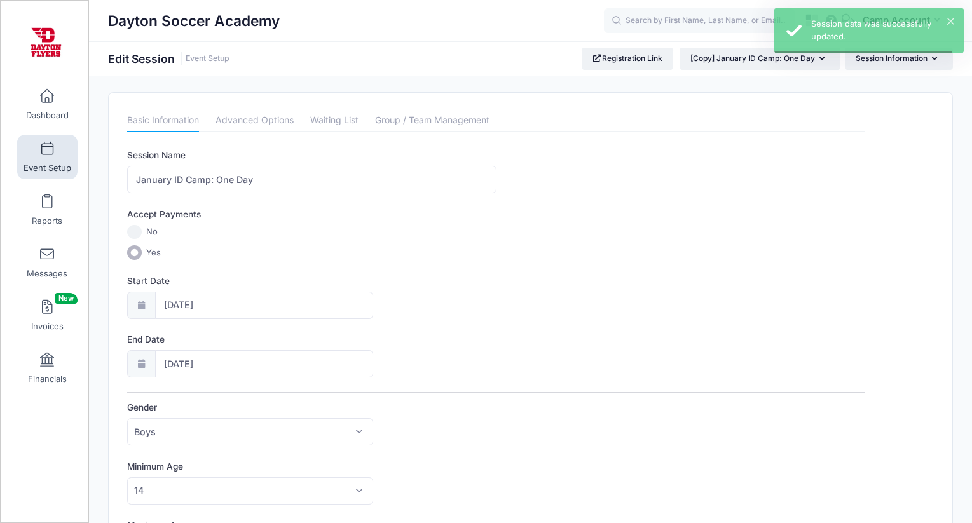
scroll to position [0, 0]
click at [63, 159] on link "Event Setup" at bounding box center [47, 157] width 60 height 45
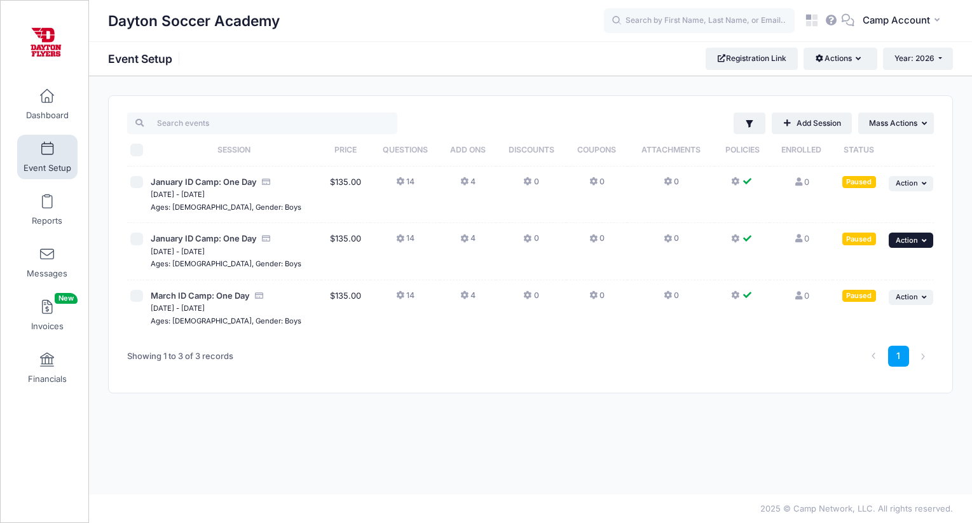
click at [897, 244] on span "Action" at bounding box center [907, 240] width 22 height 9
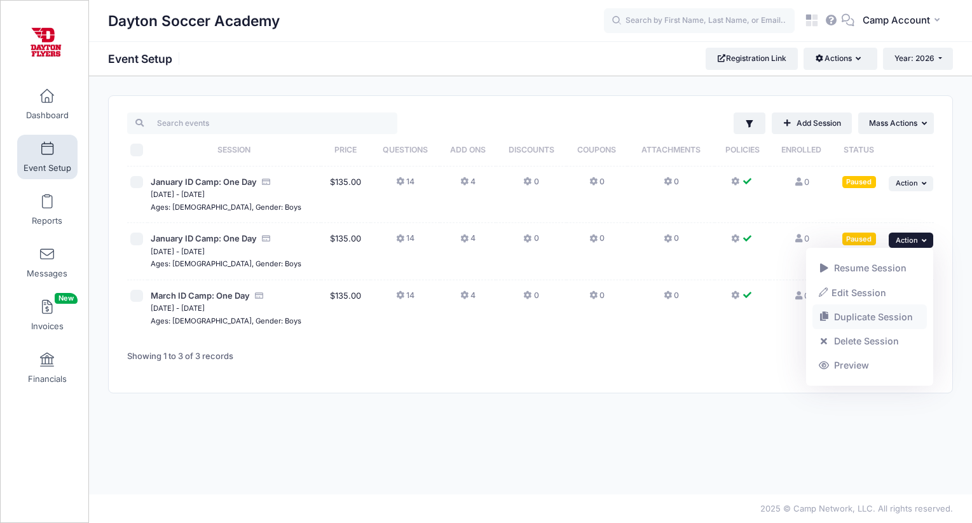
click at [889, 312] on link "Duplicate Session" at bounding box center [870, 317] width 115 height 24
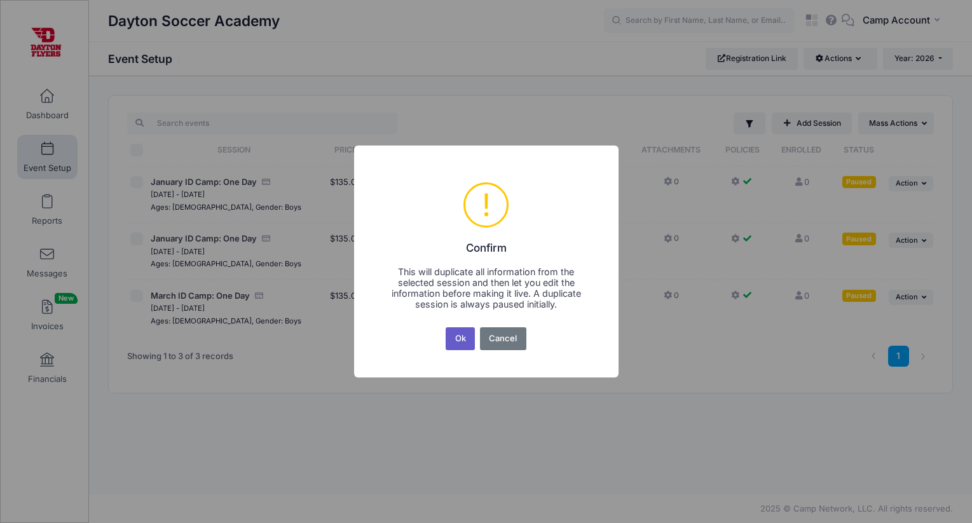
click at [454, 335] on button "Ok" at bounding box center [460, 338] width 29 height 23
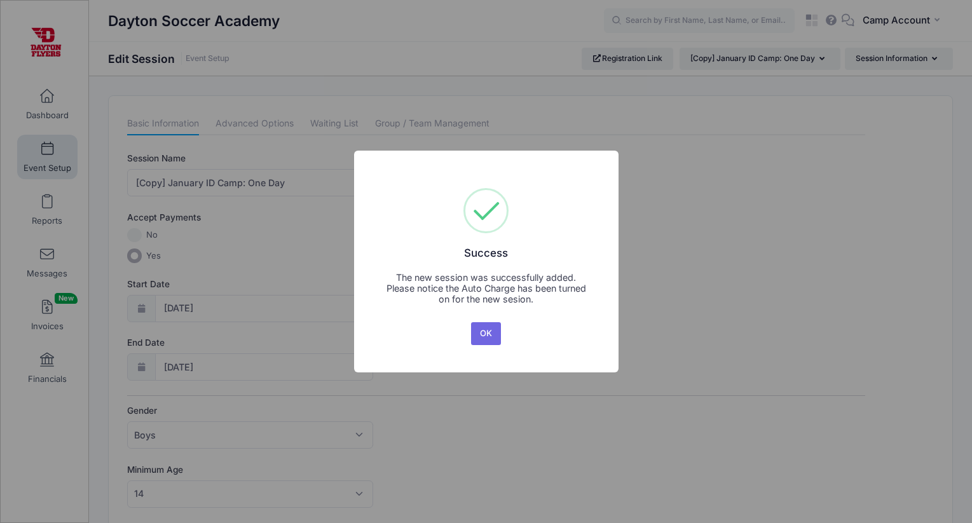
click at [504, 337] on div "× Success The new session was successfully added. Please notice the Auto Charge…" at bounding box center [486, 261] width 265 height 221
click at [494, 334] on button "OK" at bounding box center [486, 333] width 31 height 23
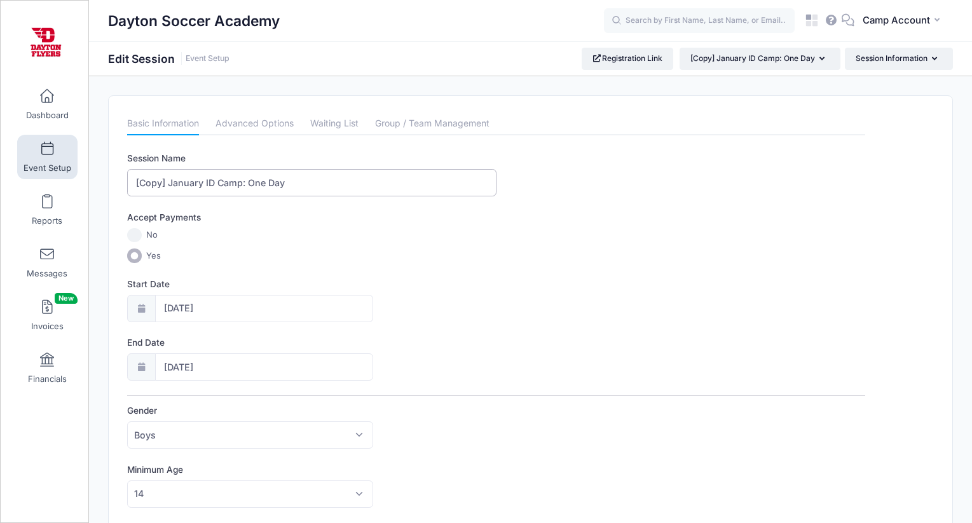
drag, startPoint x: 169, startPoint y: 181, endPoint x: 98, endPoint y: 171, distance: 71.3
drag, startPoint x: 232, startPoint y: 181, endPoint x: 216, endPoint y: 181, distance: 15.9
click at [216, 181] on input "January ID Camp: One Day" at bounding box center [311, 182] width 369 height 27
click at [272, 188] on input "January ID Camp: BOTH Day" at bounding box center [311, 182] width 369 height 27
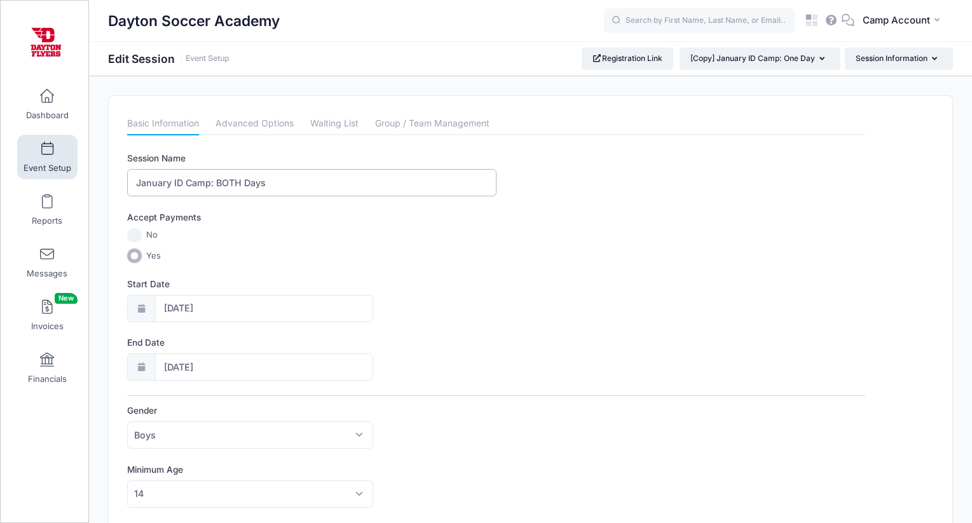
type input "January ID Camp: BOTH Days"
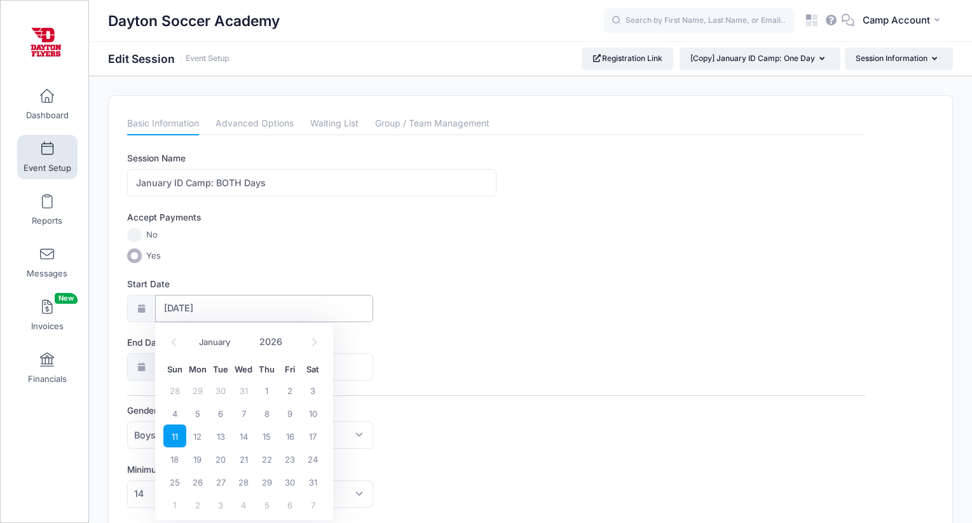
click at [182, 298] on input "01/11/2026" at bounding box center [264, 308] width 219 height 27
click at [310, 411] on span "10" at bounding box center [312, 413] width 23 height 23
type input "01/10/2026"
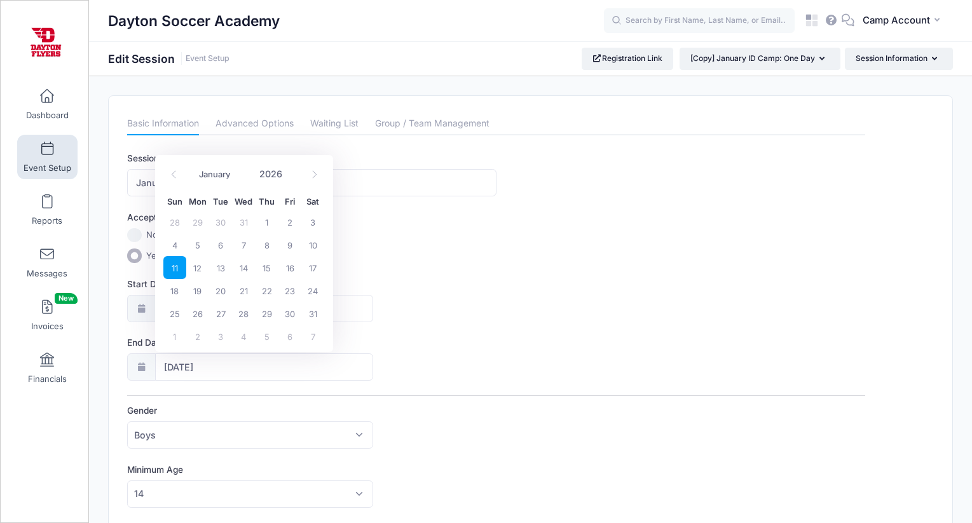
click at [177, 273] on span "11" at bounding box center [174, 267] width 23 height 23
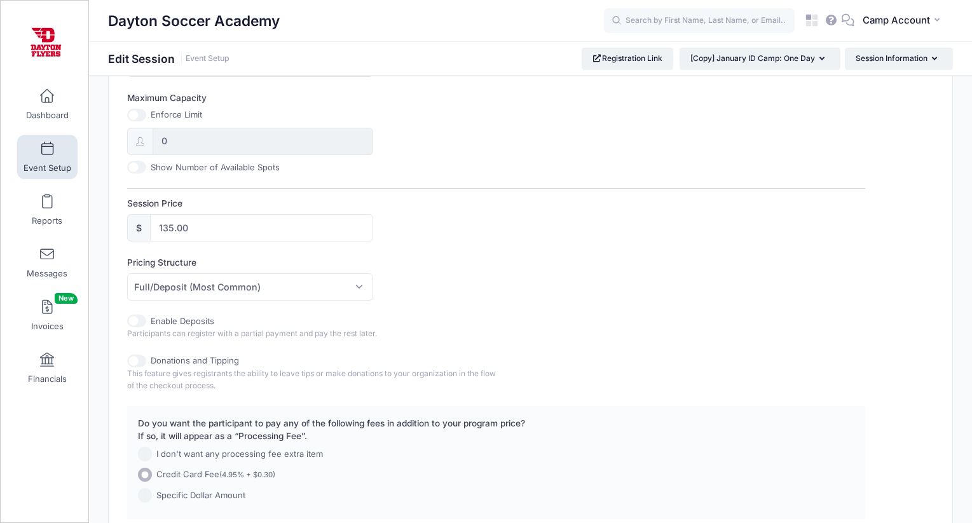
scroll to position [600, 0]
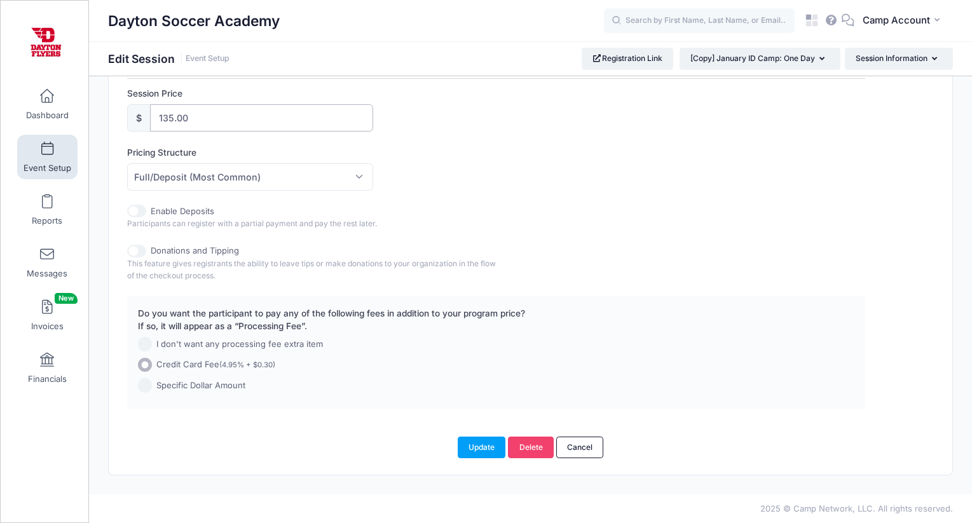
drag, startPoint x: 210, startPoint y: 123, endPoint x: 118, endPoint y: 95, distance: 96.4
type input "240"
click at [472, 450] on button "Update" at bounding box center [482, 448] width 48 height 22
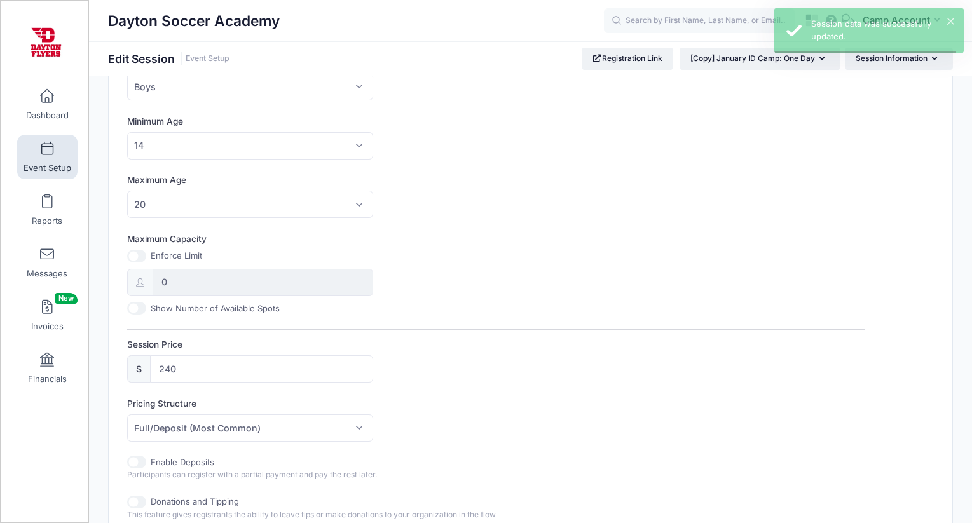
scroll to position [0, 0]
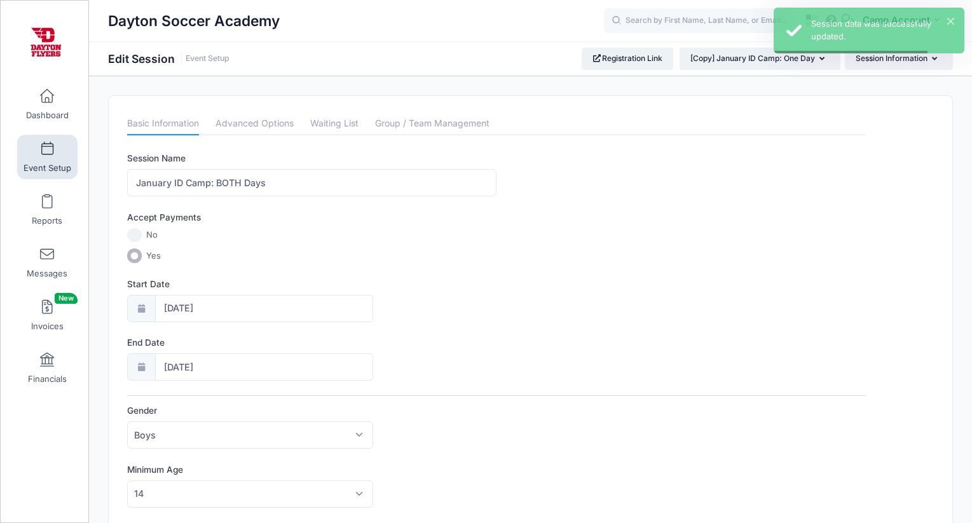
click at [65, 153] on link "Event Setup" at bounding box center [47, 157] width 60 height 45
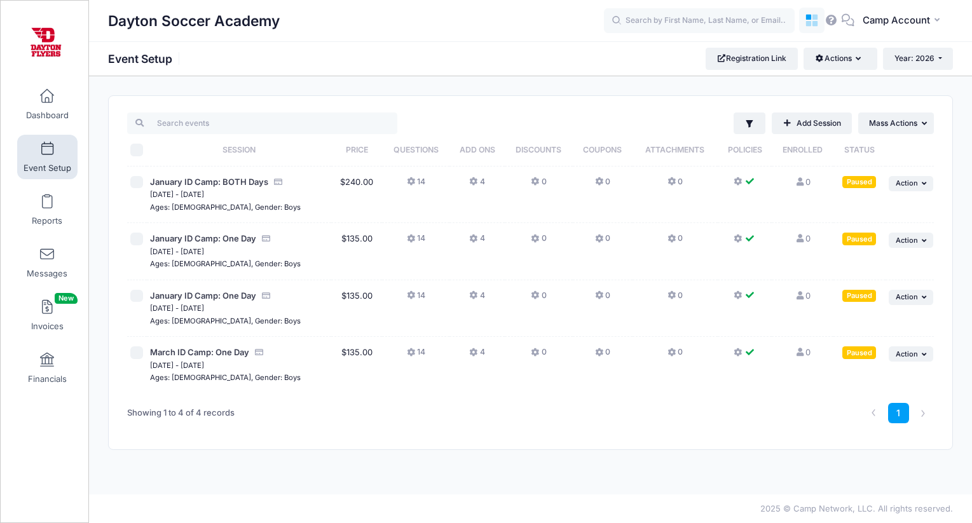
click at [803, 24] on link at bounding box center [811, 20] width 25 height 25
